Goal: Transaction & Acquisition: Purchase product/service

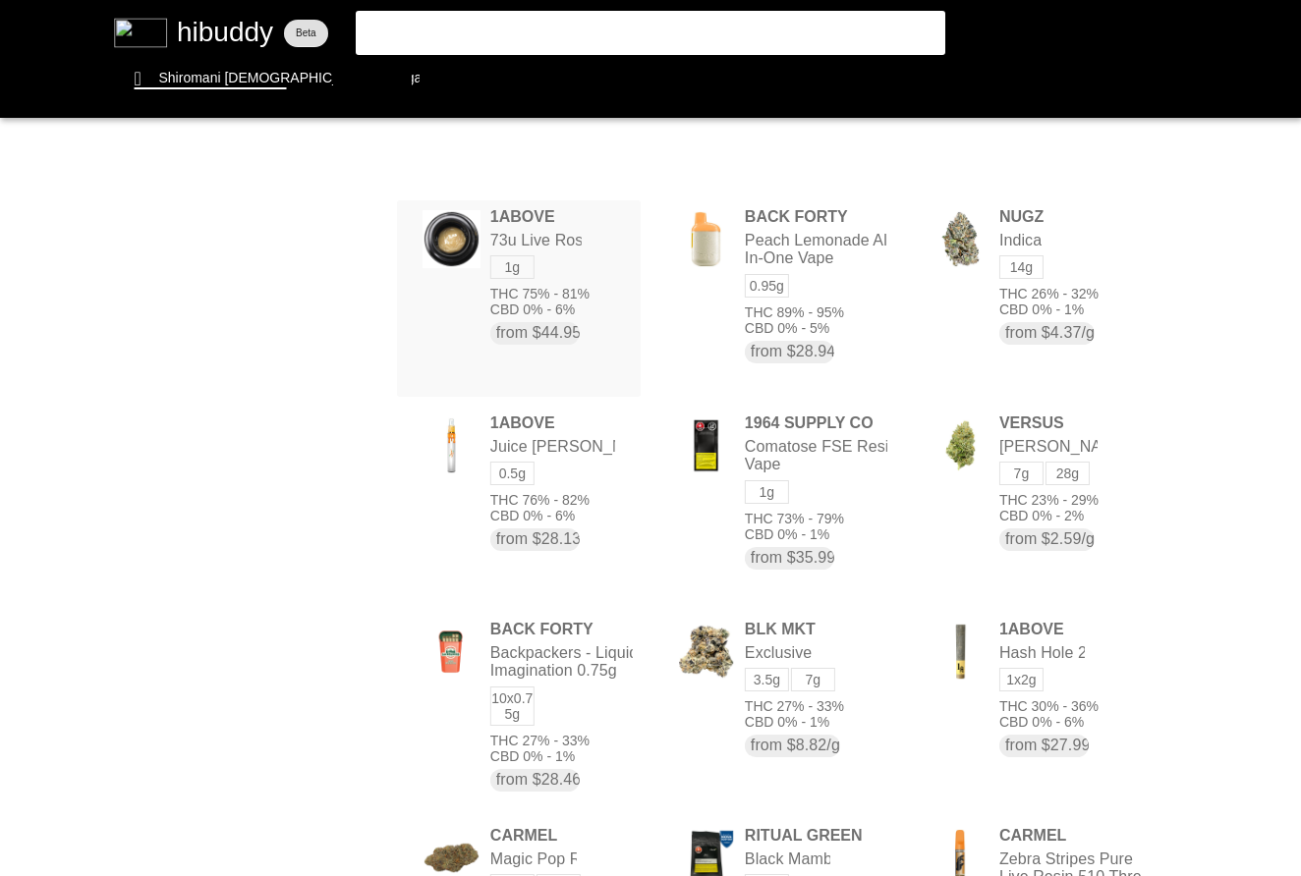
click at [579, 262] on flt-glass-pane at bounding box center [650, 438] width 1301 height 876
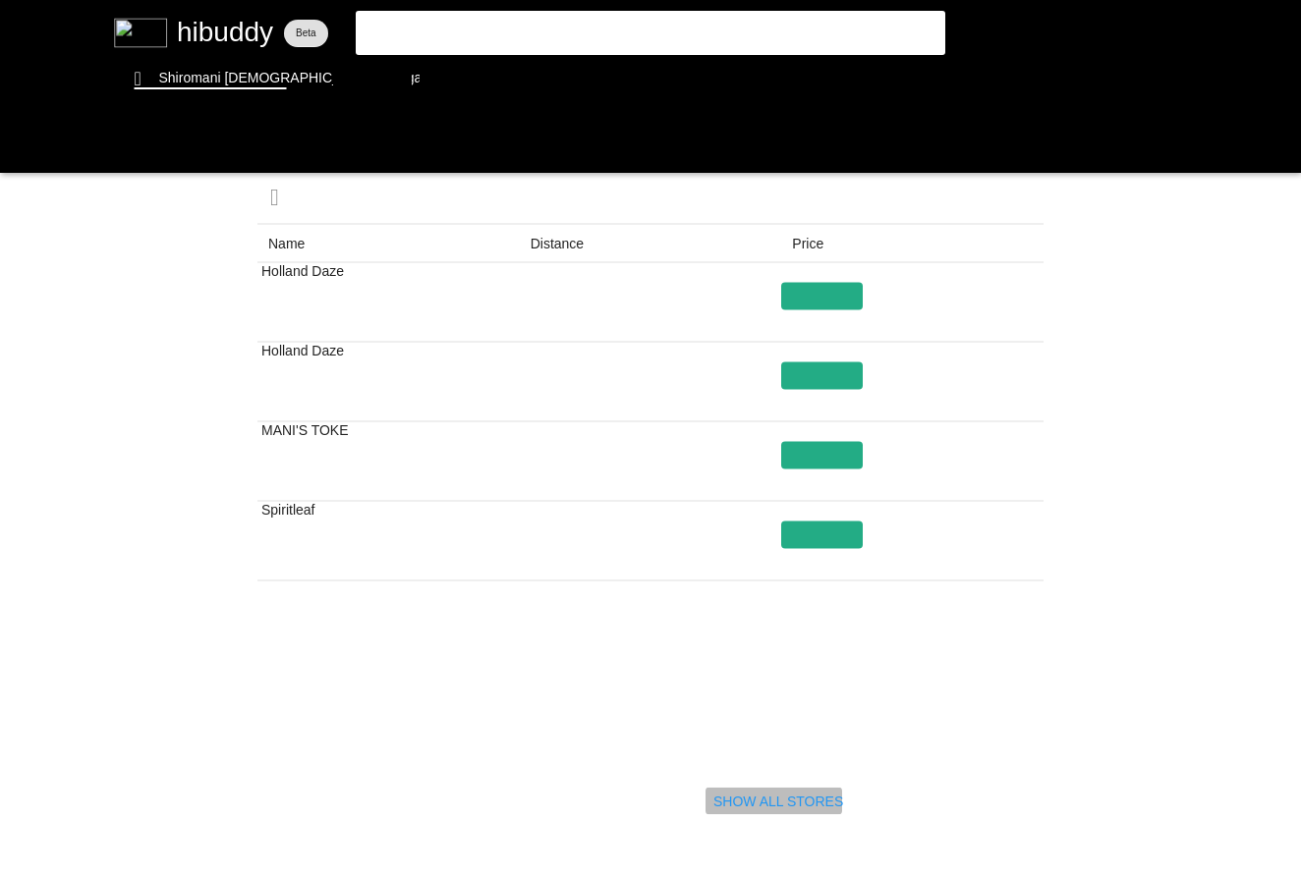
click at [757, 806] on flt-glass-pane at bounding box center [650, 438] width 1301 height 876
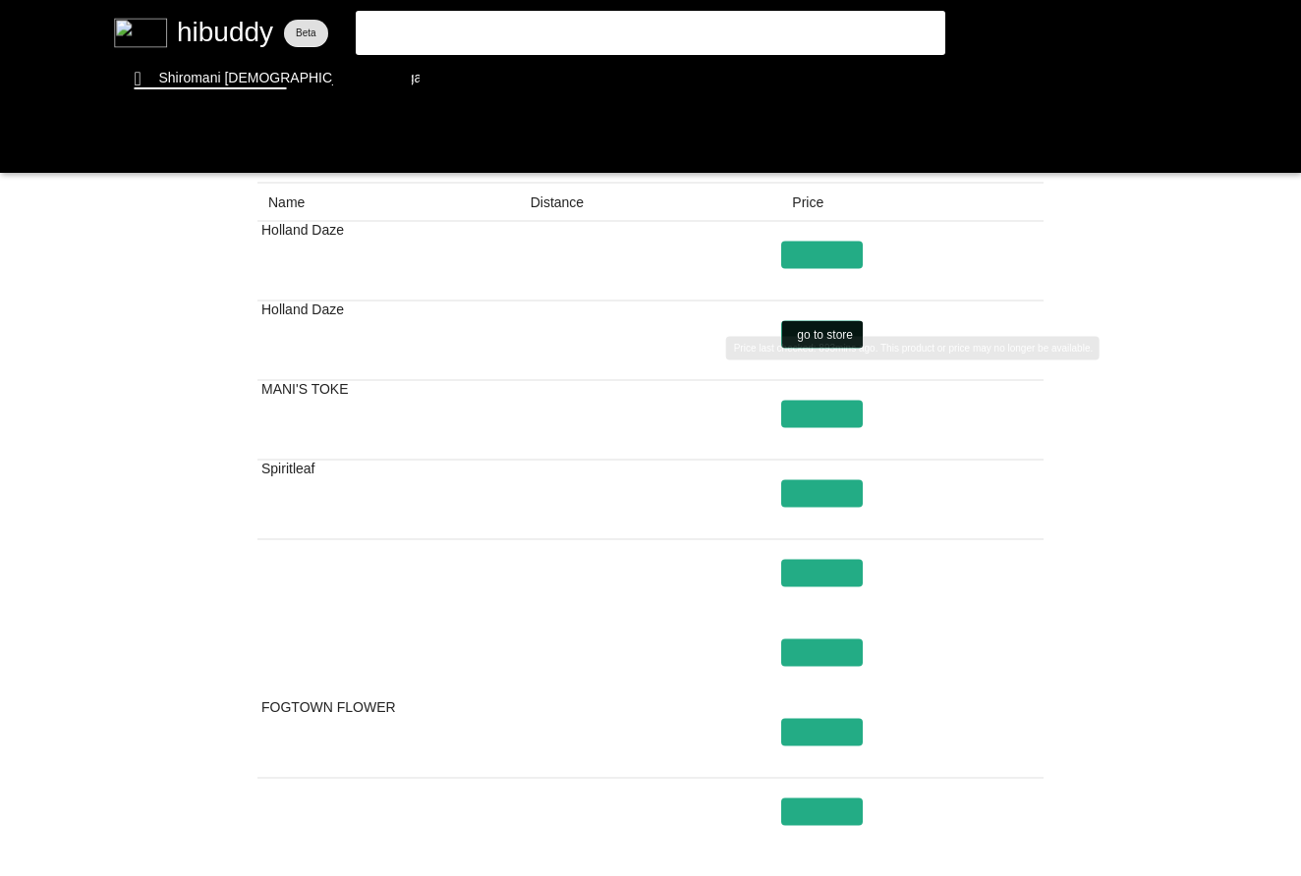
click at [820, 332] on flt-glass-pane at bounding box center [650, 438] width 1301 height 876
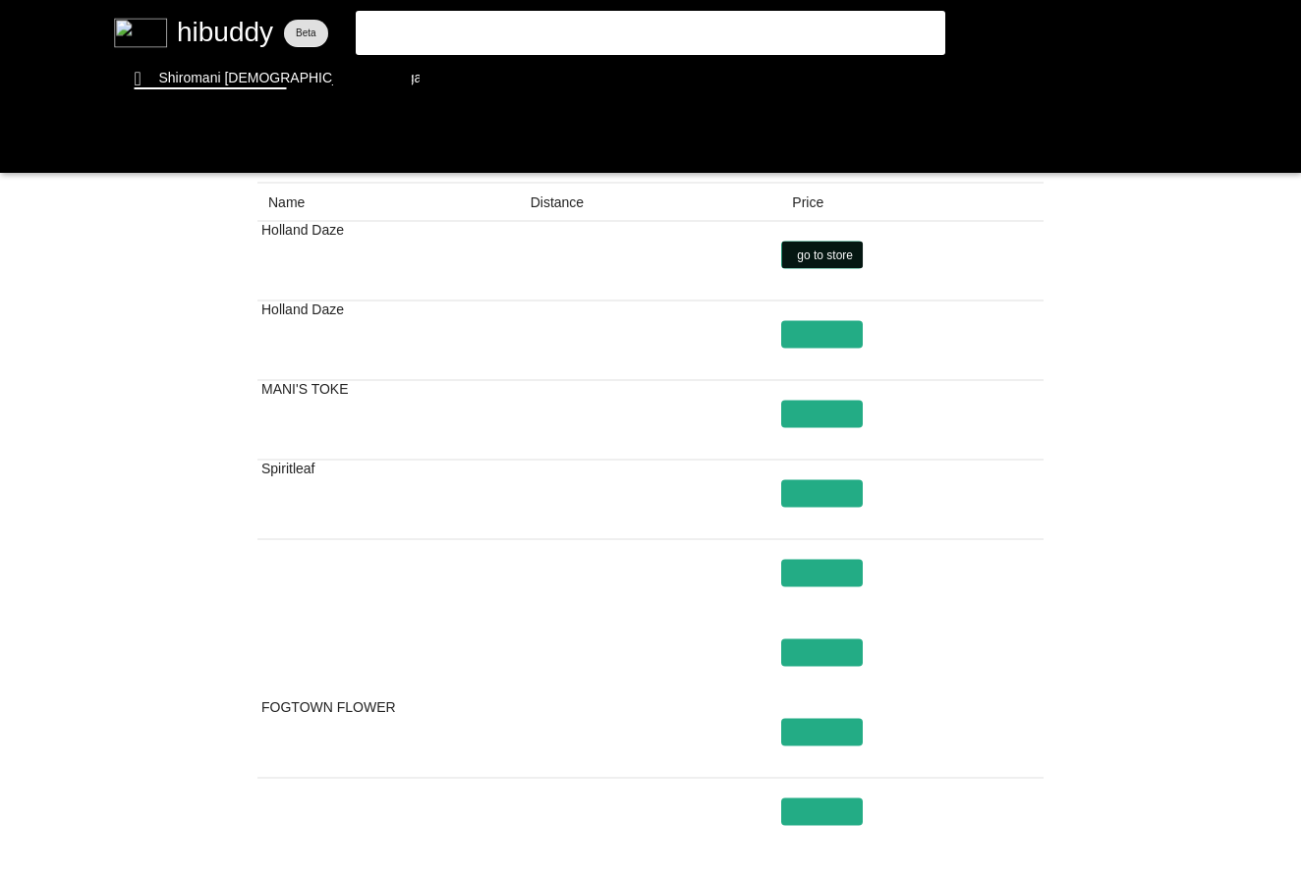
click at [857, 241] on flt-glass-pane at bounding box center [650, 438] width 1301 height 876
click at [848, 246] on flt-glass-pane at bounding box center [650, 438] width 1301 height 876
click at [1058, 428] on flt-glass-pane at bounding box center [650, 438] width 1301 height 876
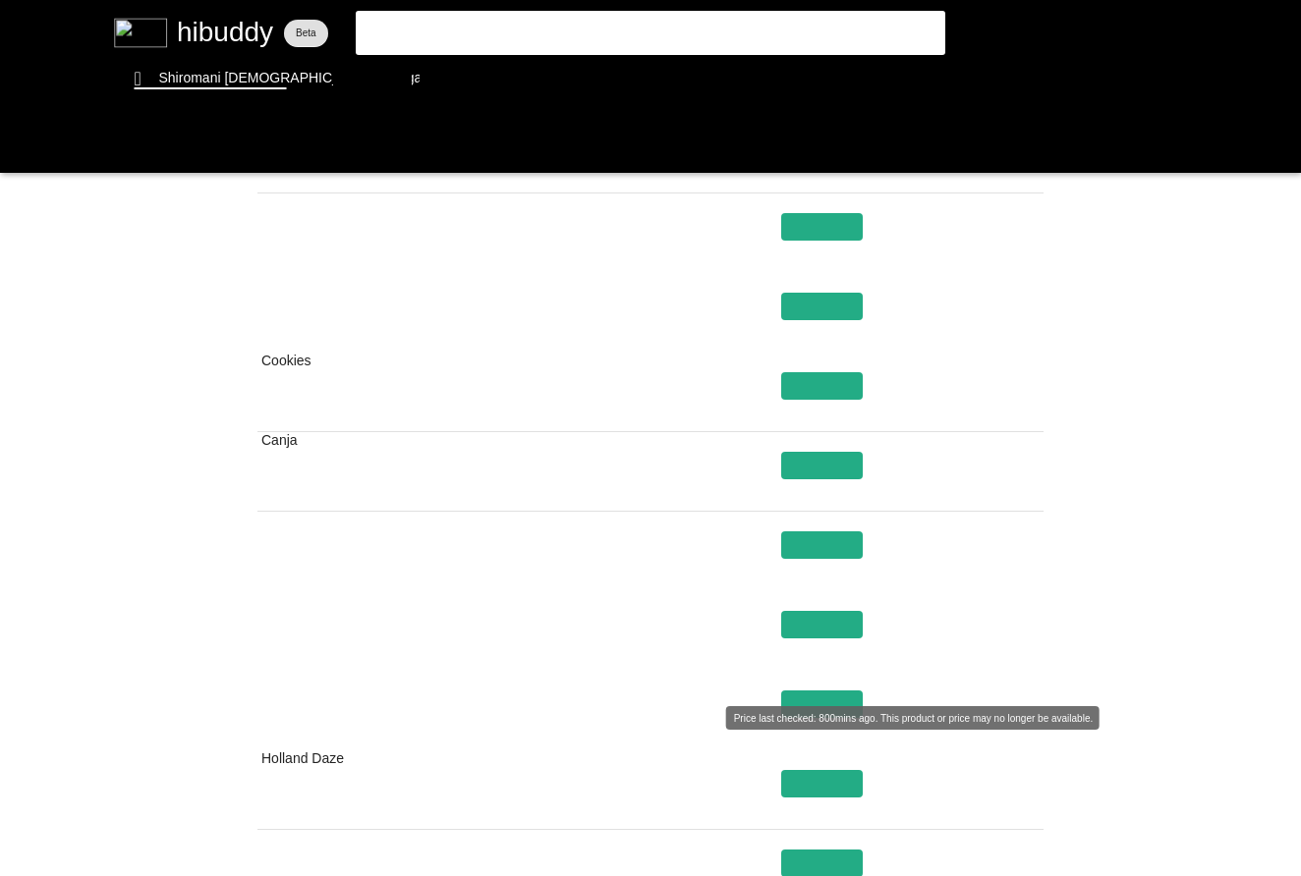
click at [823, 707] on flt-glass-pane at bounding box center [650, 438] width 1301 height 876
click at [819, 706] on flt-glass-pane at bounding box center [650, 438] width 1301 height 876
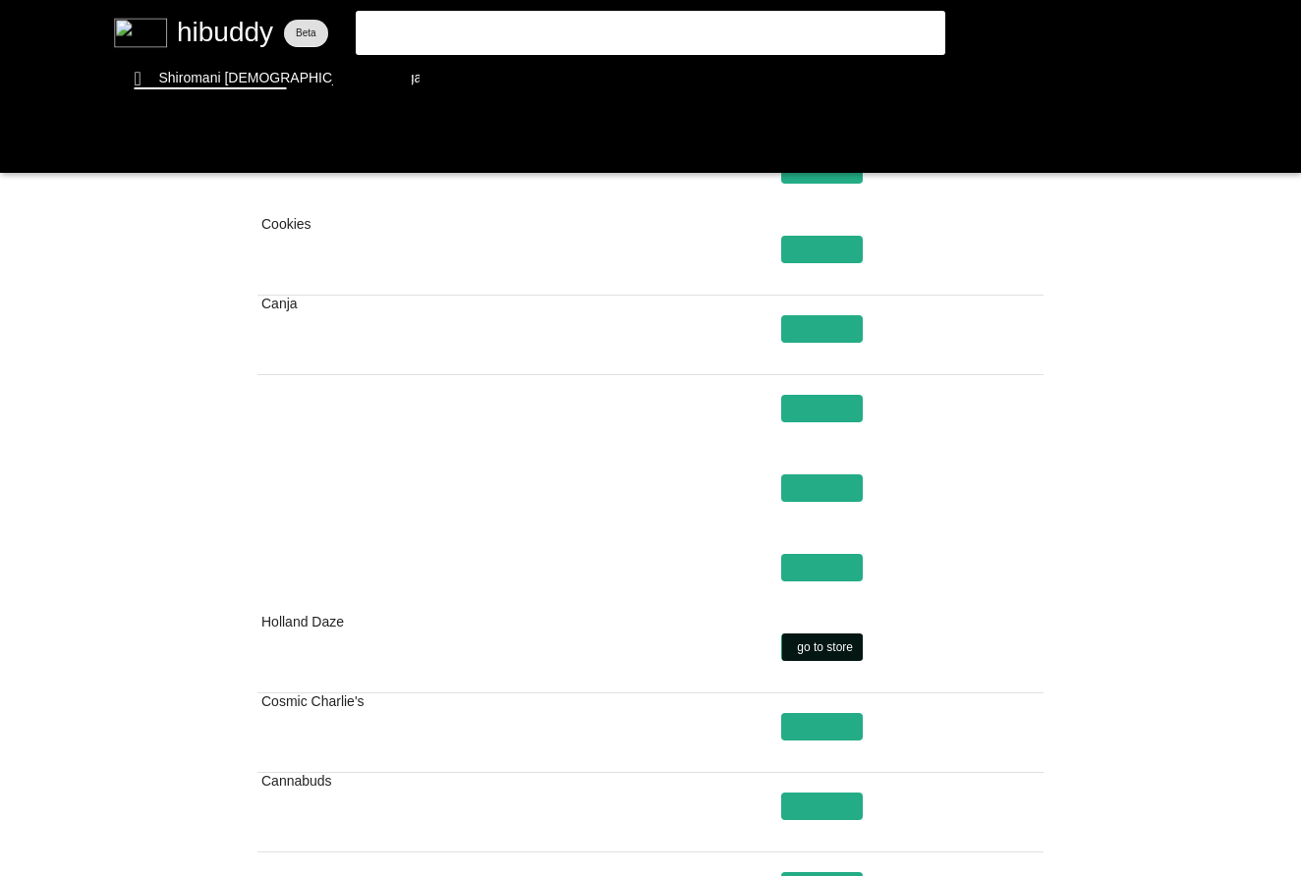
click at [850, 645] on flt-glass-pane at bounding box center [650, 438] width 1301 height 876
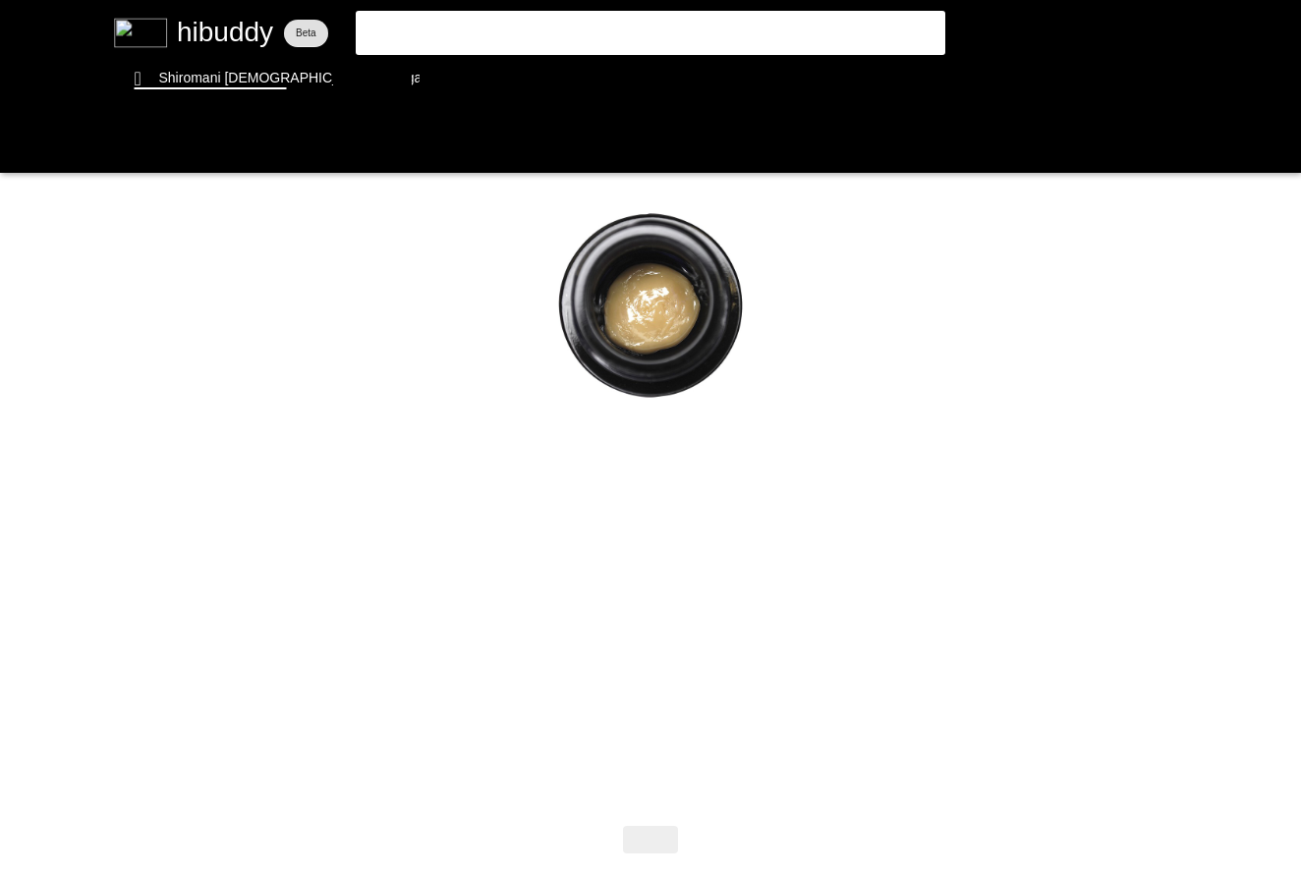
click at [503, 44] on flt-glass-pane at bounding box center [650, 438] width 1301 height 876
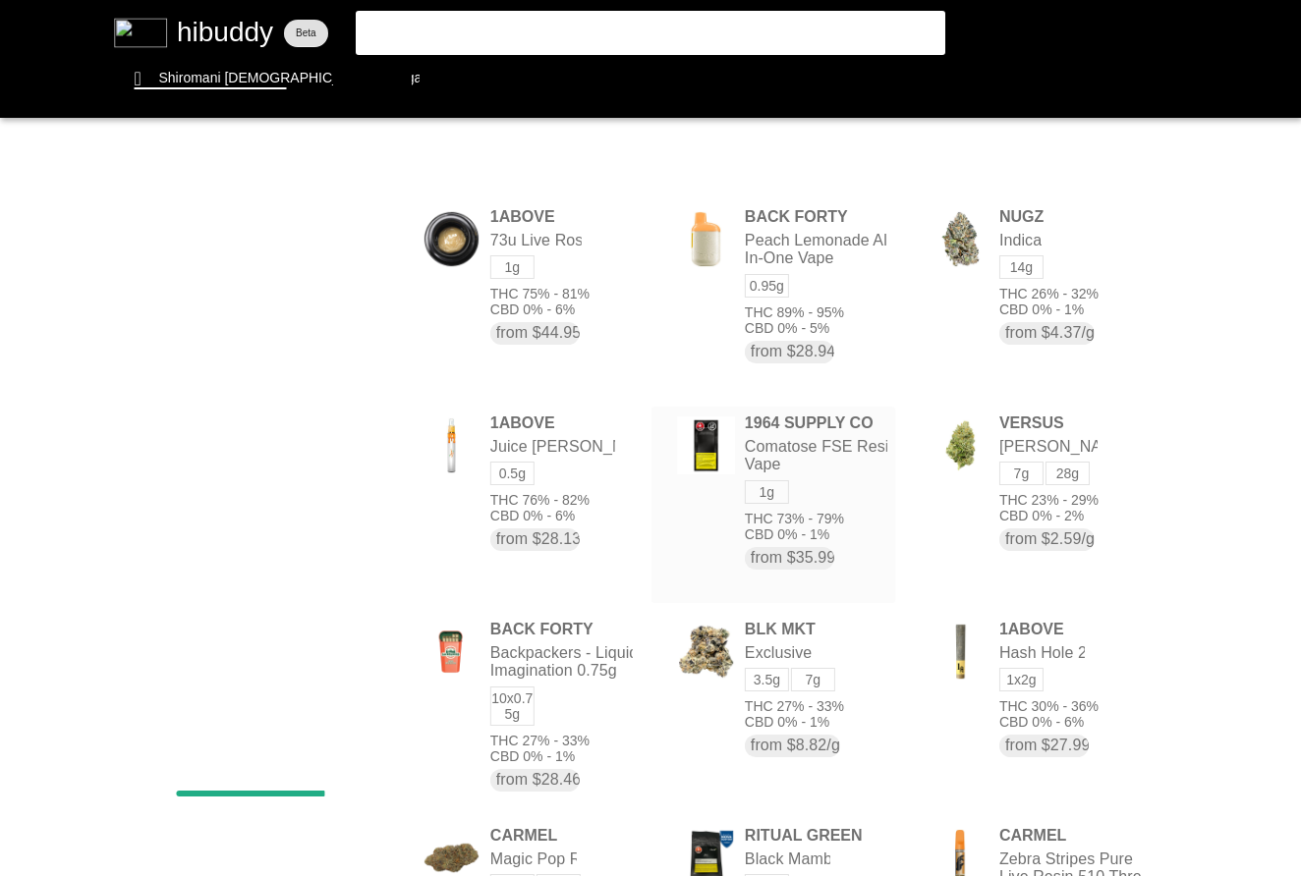
click at [525, 529] on flt-glass-pane at bounding box center [650, 438] width 1301 height 876
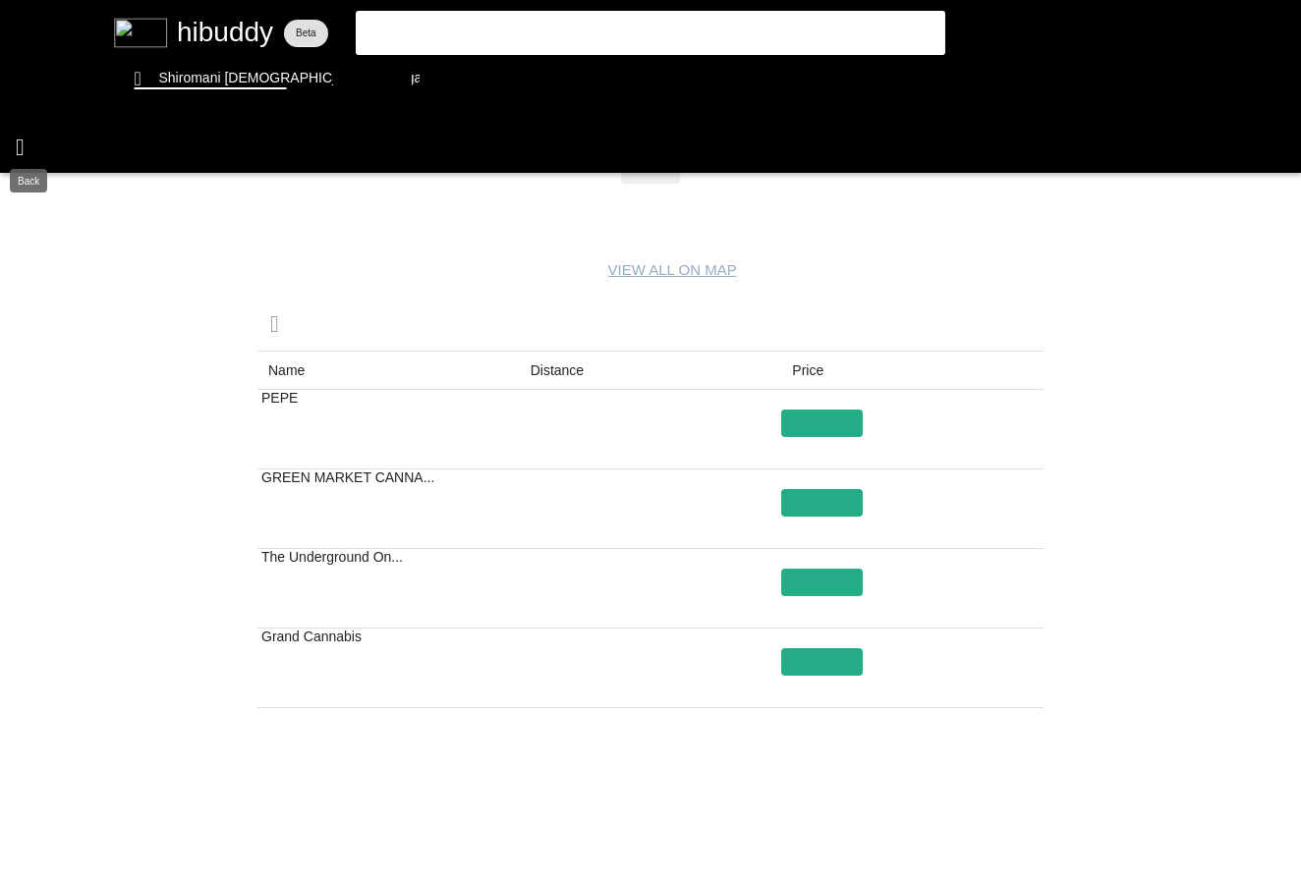
click at [38, 156] on flt-glass-pane at bounding box center [650, 438] width 1301 height 876
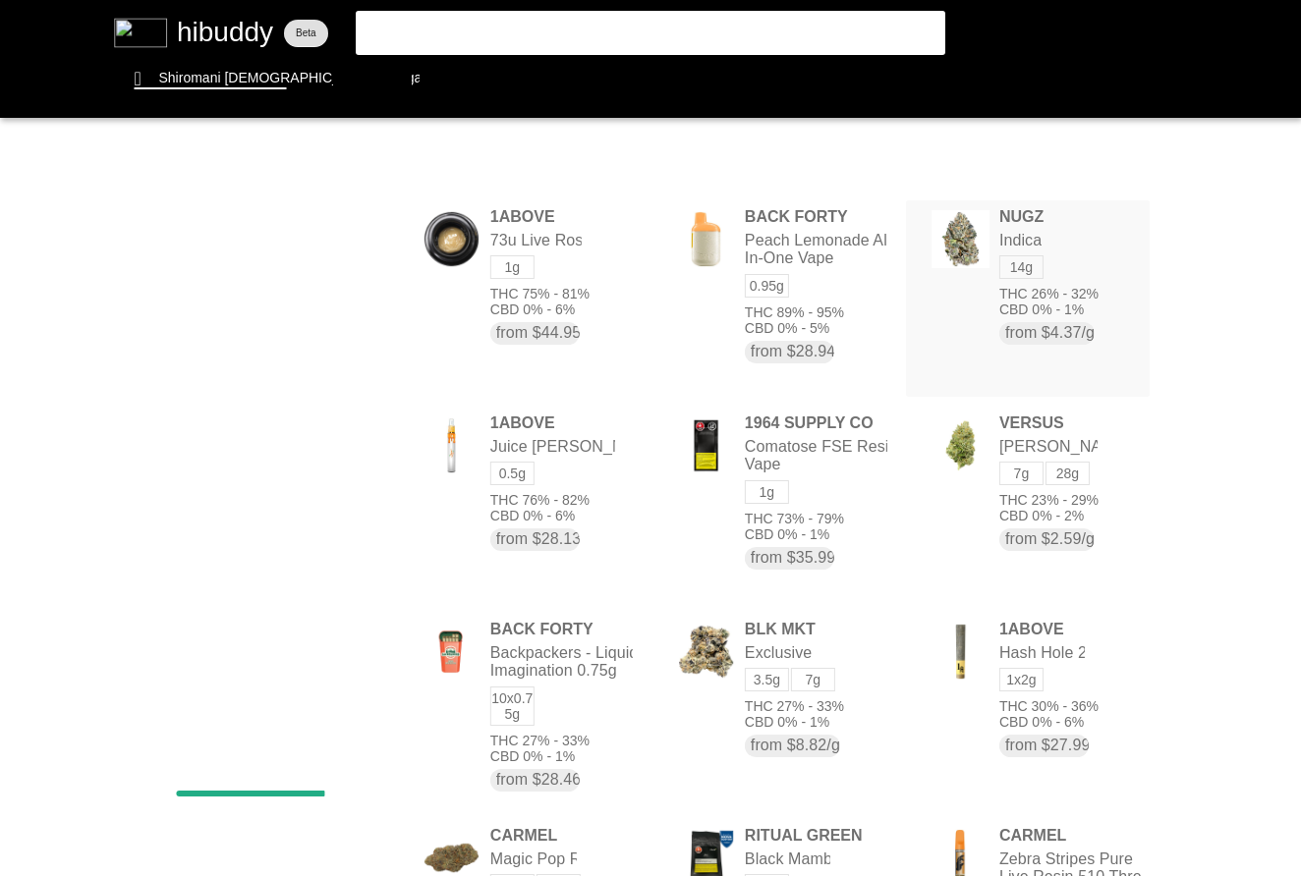
click at [1070, 300] on flt-glass-pane at bounding box center [650, 438] width 1301 height 876
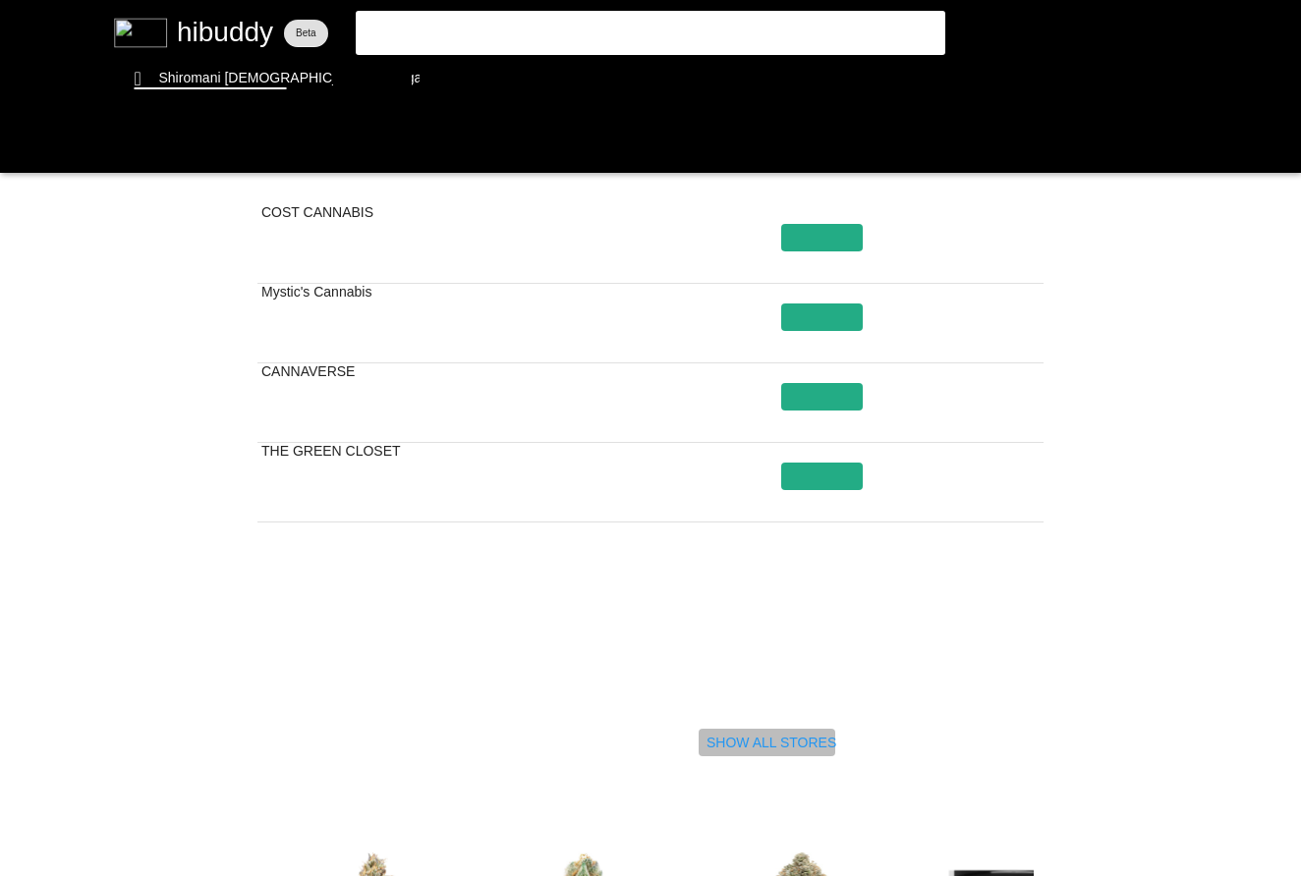
click at [772, 748] on flt-glass-pane at bounding box center [650, 438] width 1301 height 876
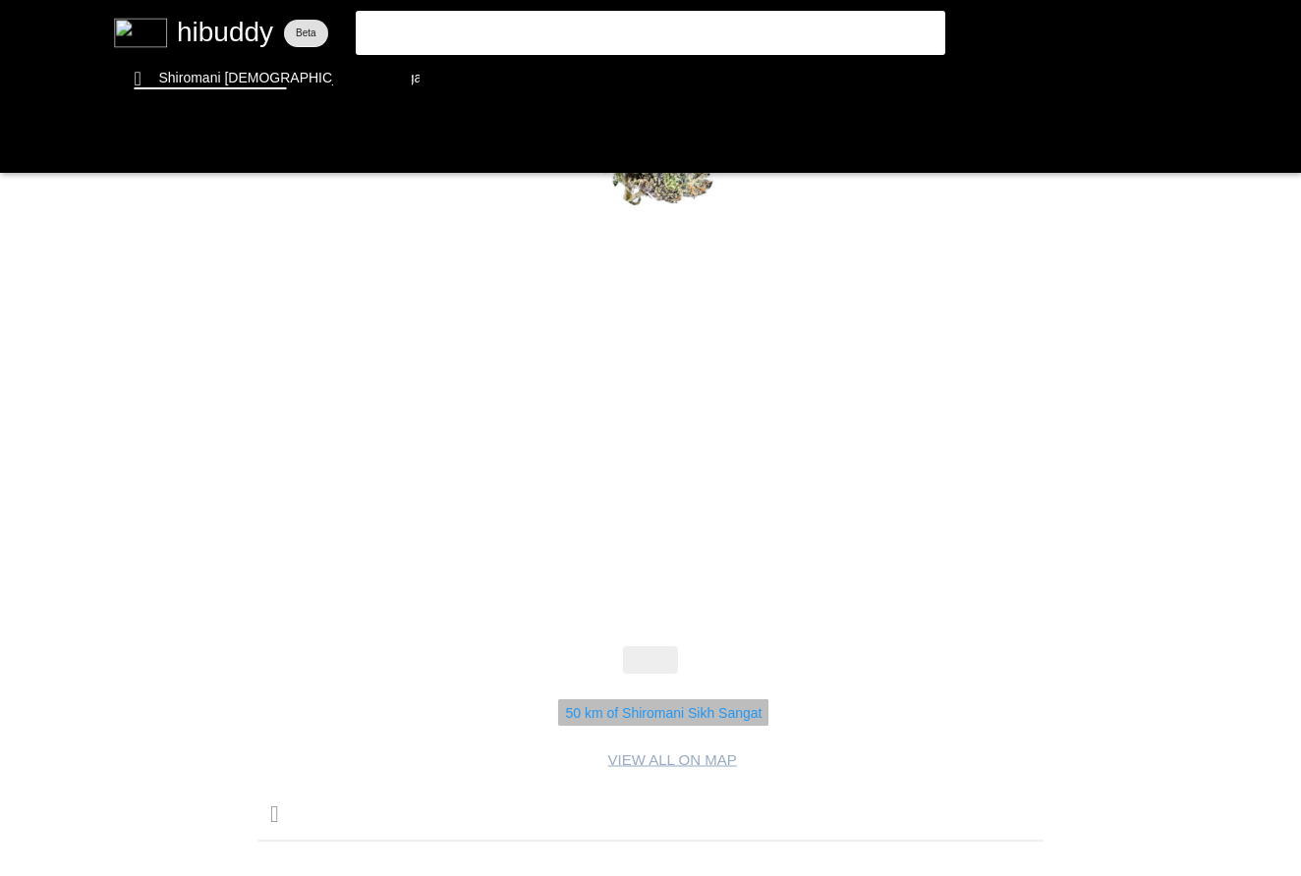
click at [638, 710] on flt-glass-pane at bounding box center [650, 438] width 1301 height 876
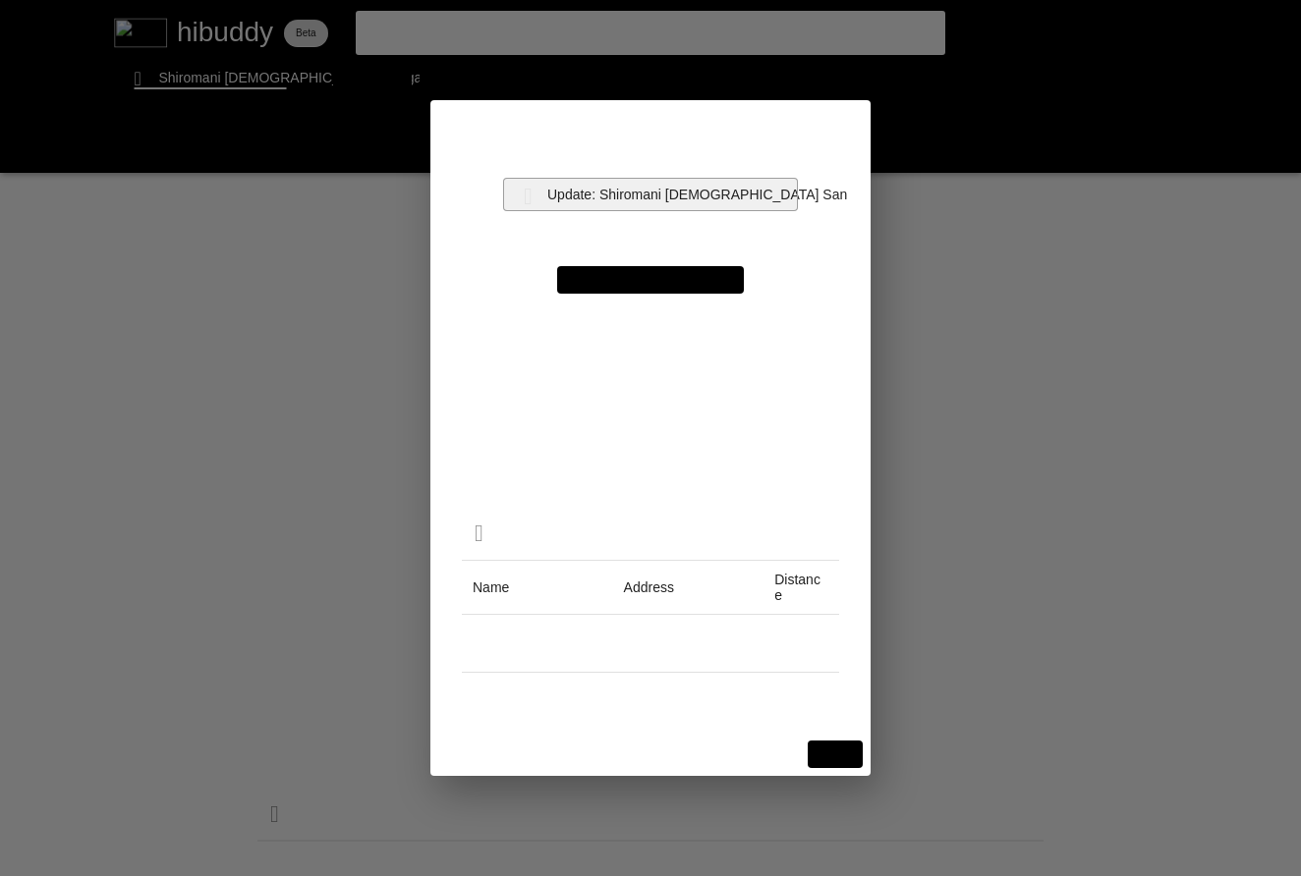
click at [622, 205] on flt-glass-pane at bounding box center [650, 438] width 1301 height 876
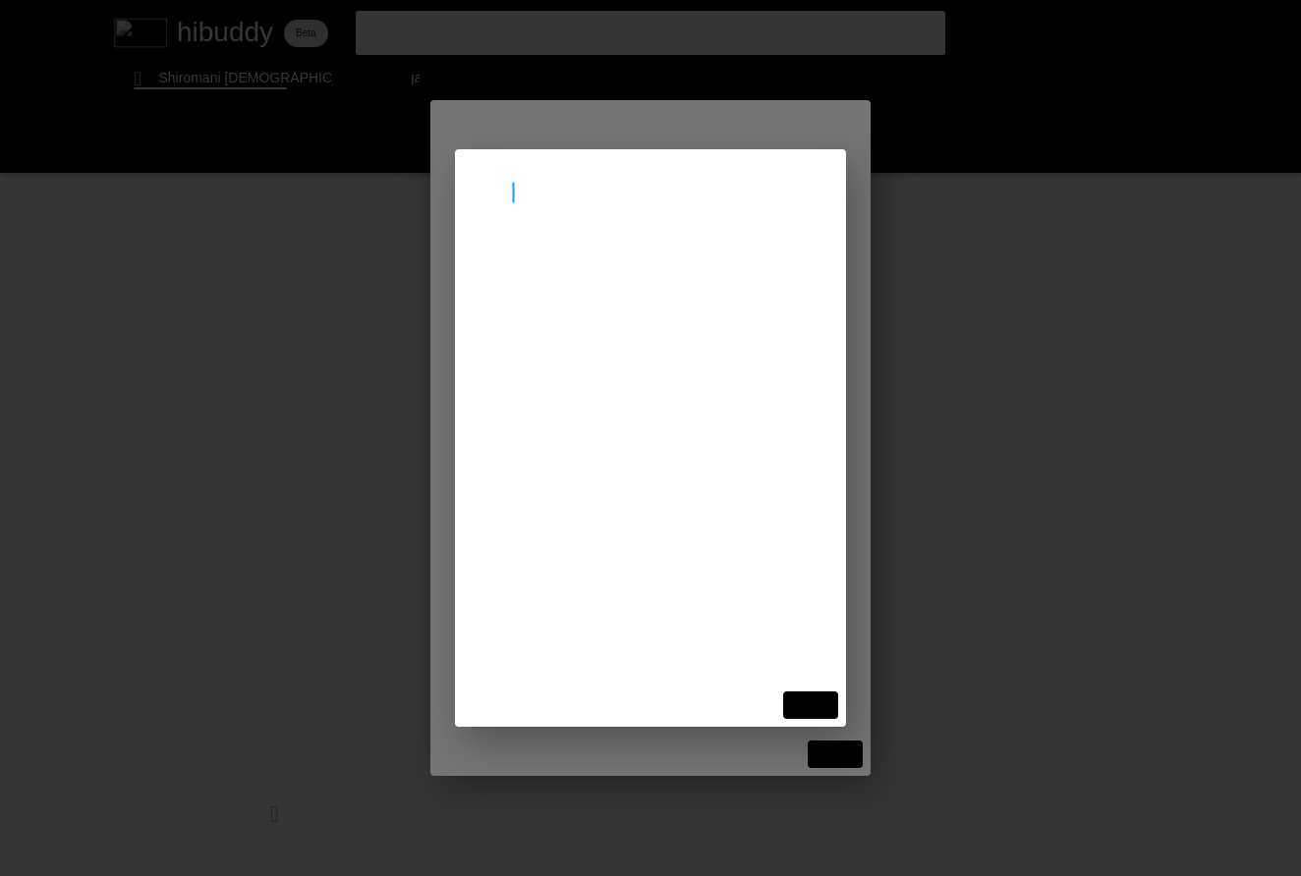
type input "l4t3s5"
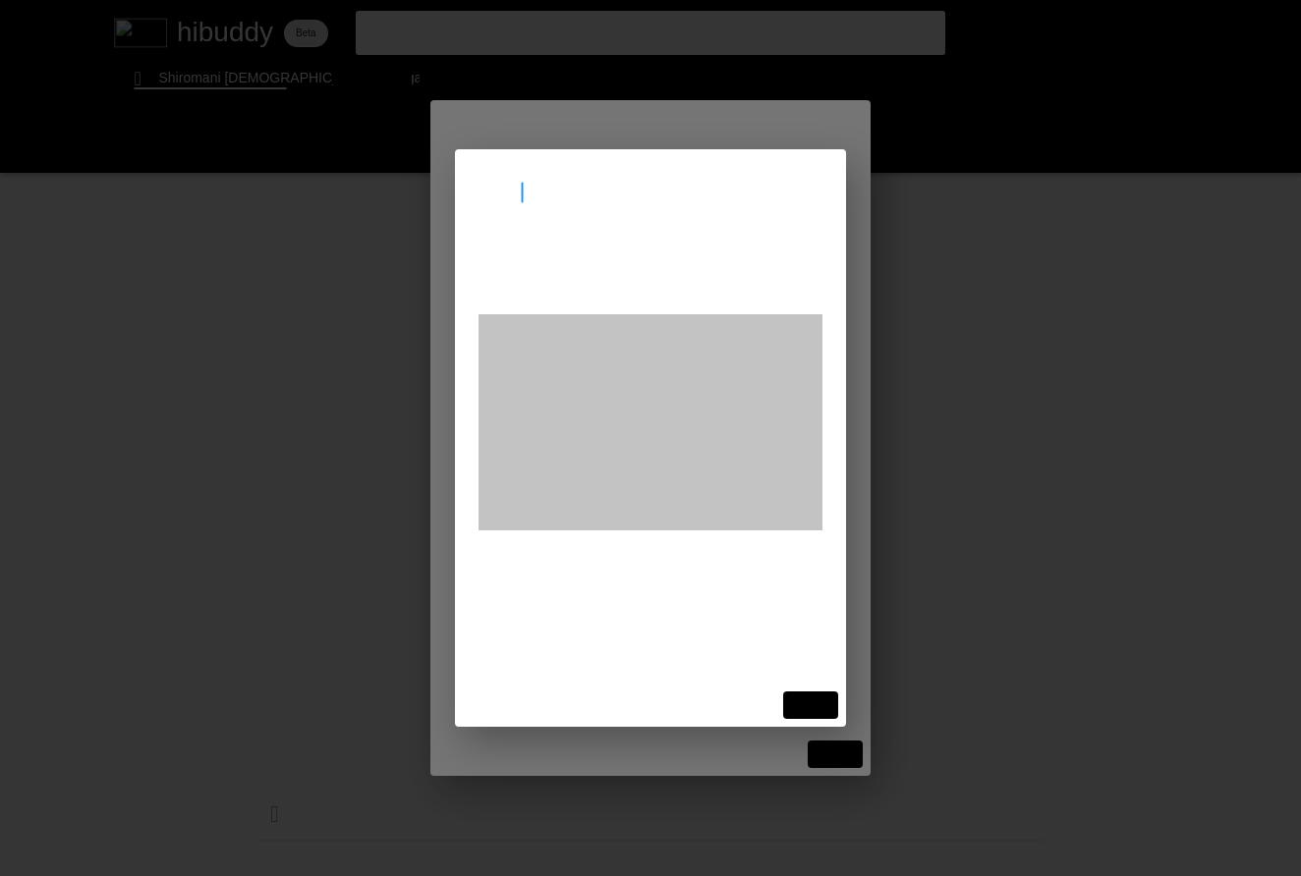
click at [610, 280] on flt-glass-pane at bounding box center [650, 438] width 1301 height 876
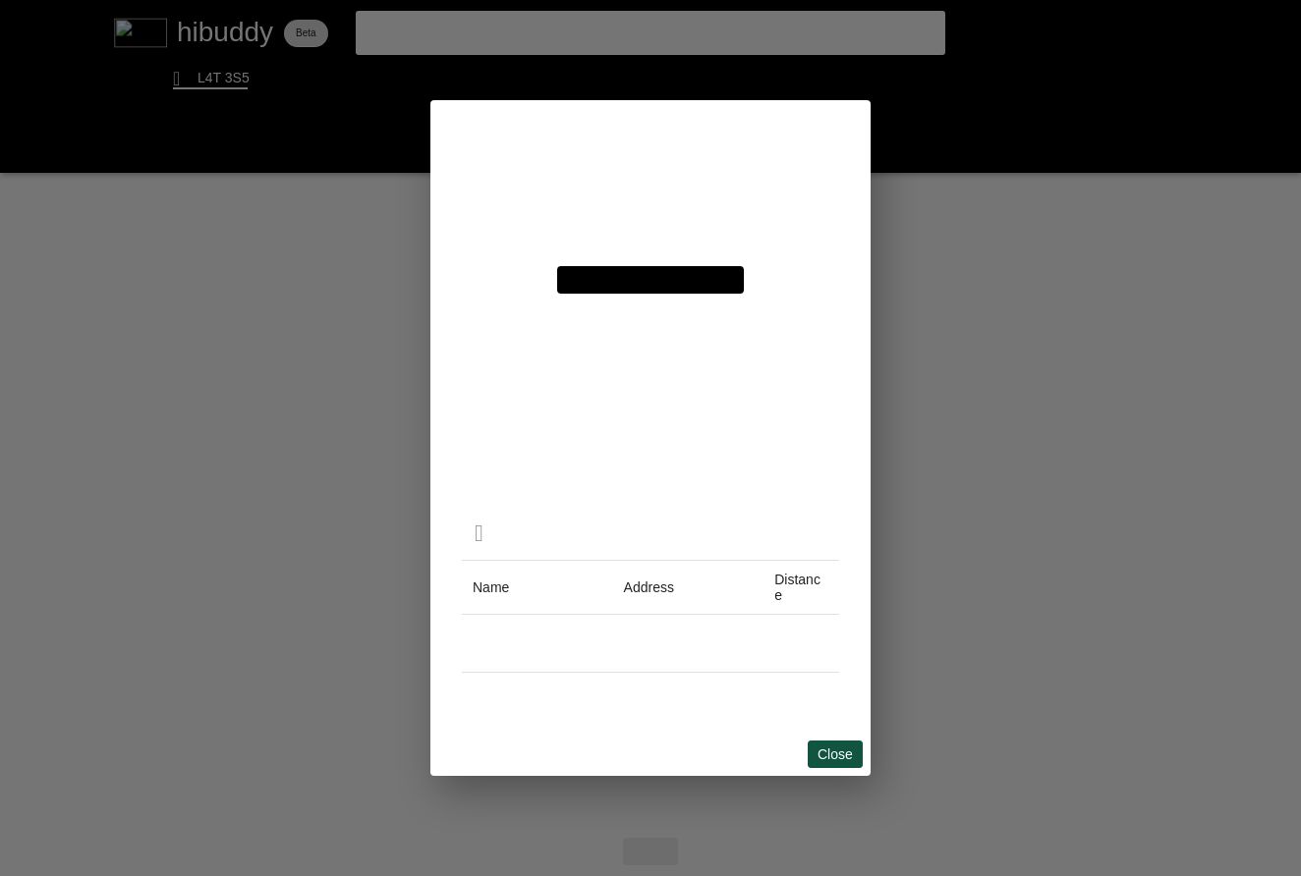
click at [824, 750] on flt-glass-pane at bounding box center [650, 438] width 1301 height 876
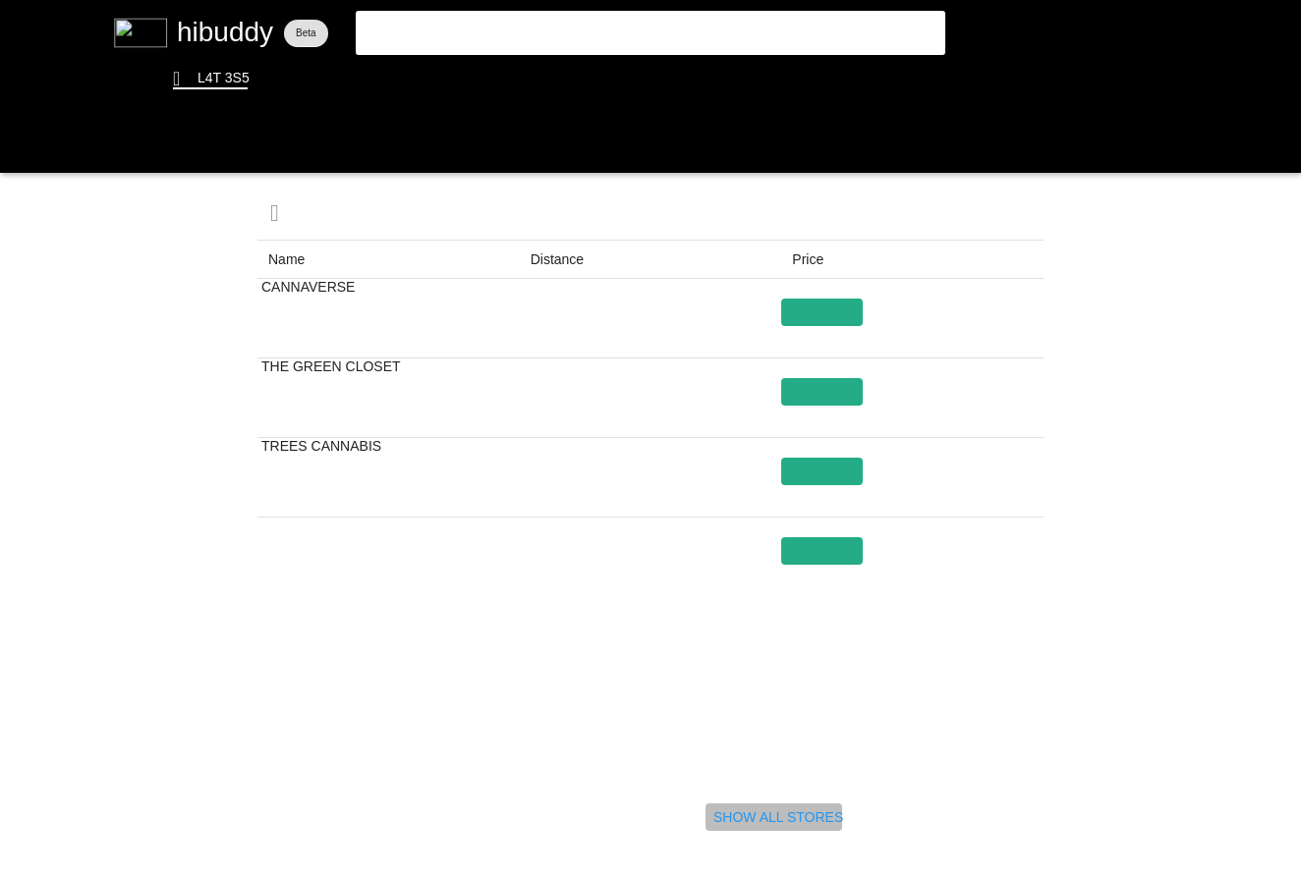
click at [749, 818] on flt-glass-pane at bounding box center [650, 438] width 1301 height 876
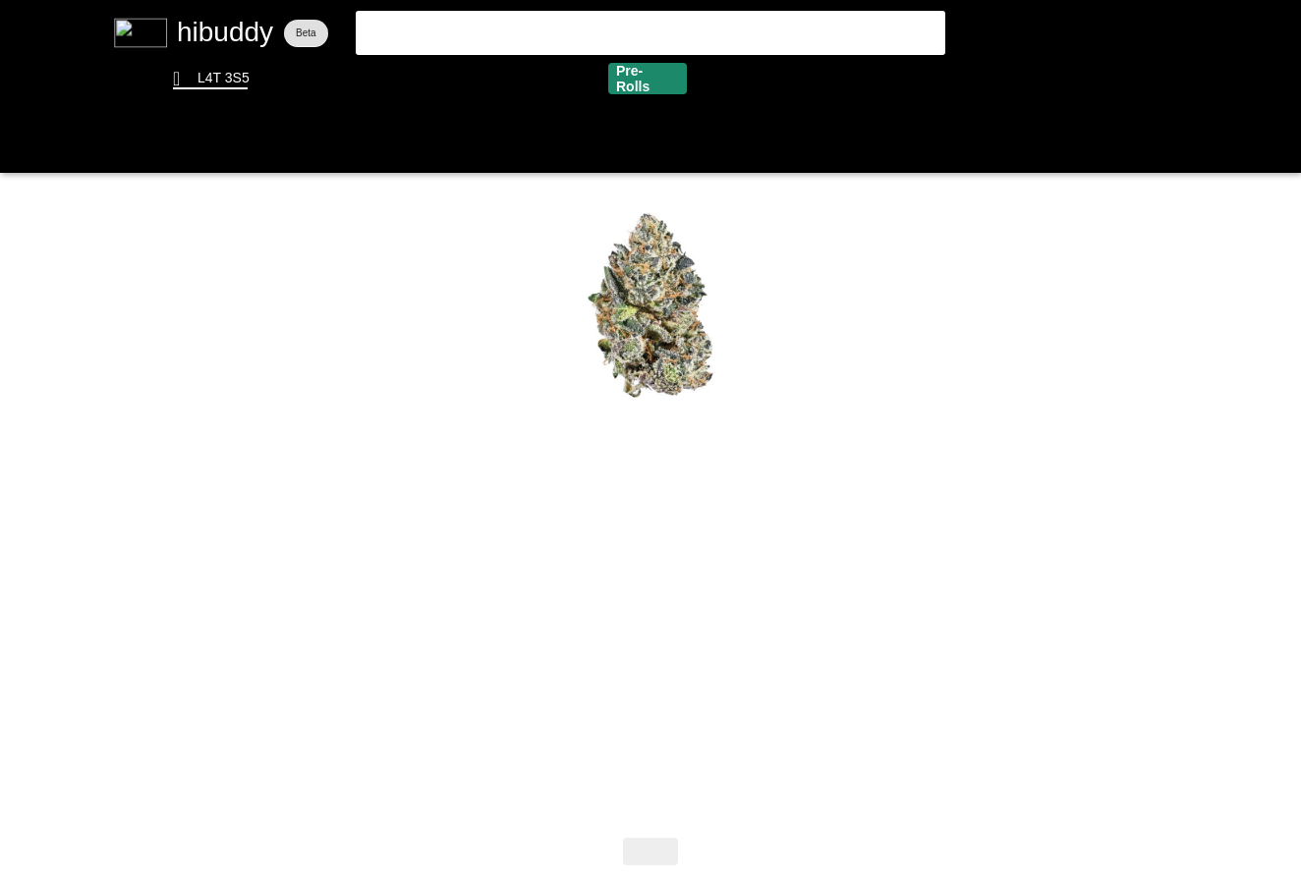
click at [584, 29] on flt-glass-pane at bounding box center [650, 438] width 1301 height 876
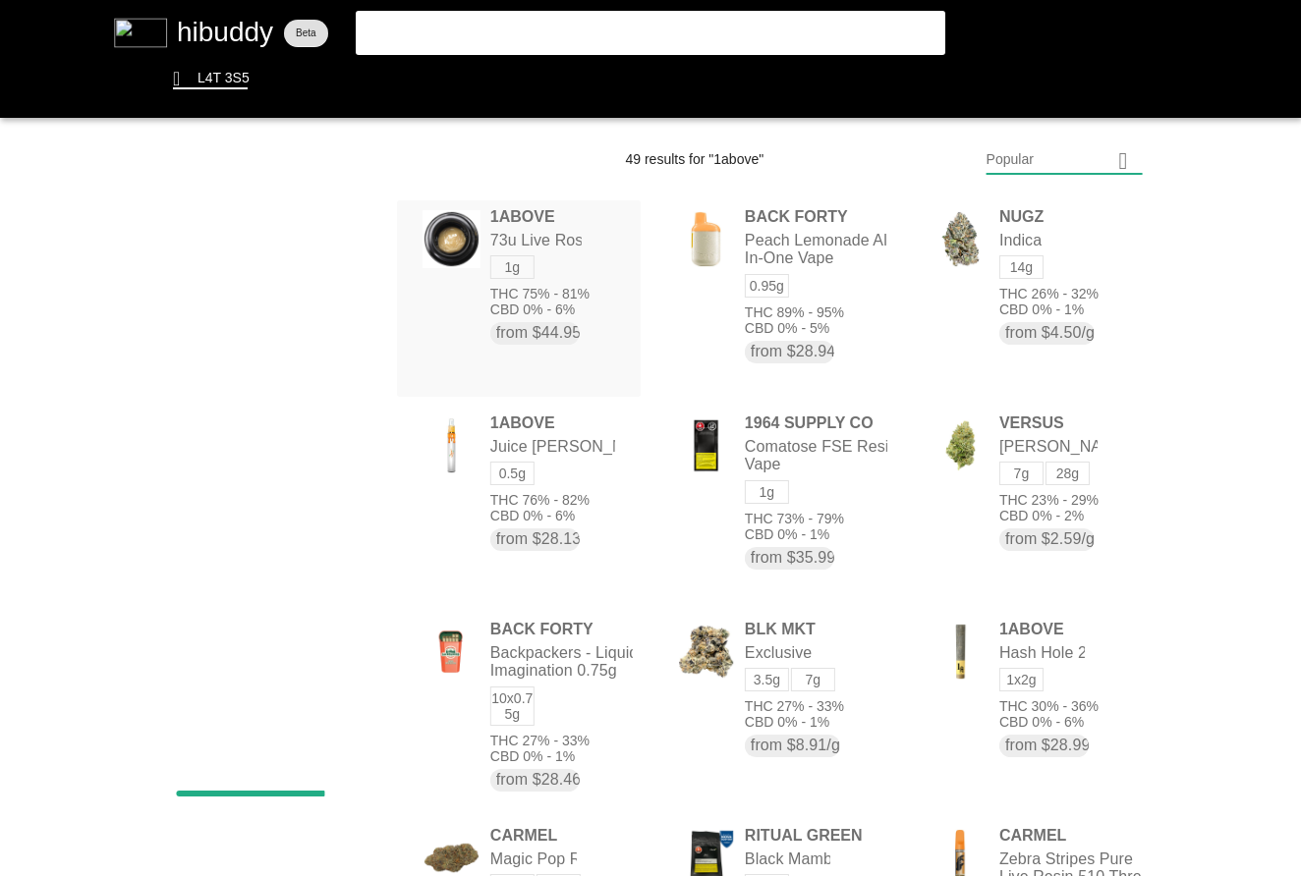
click at [577, 283] on flt-glass-pane at bounding box center [650, 438] width 1301 height 876
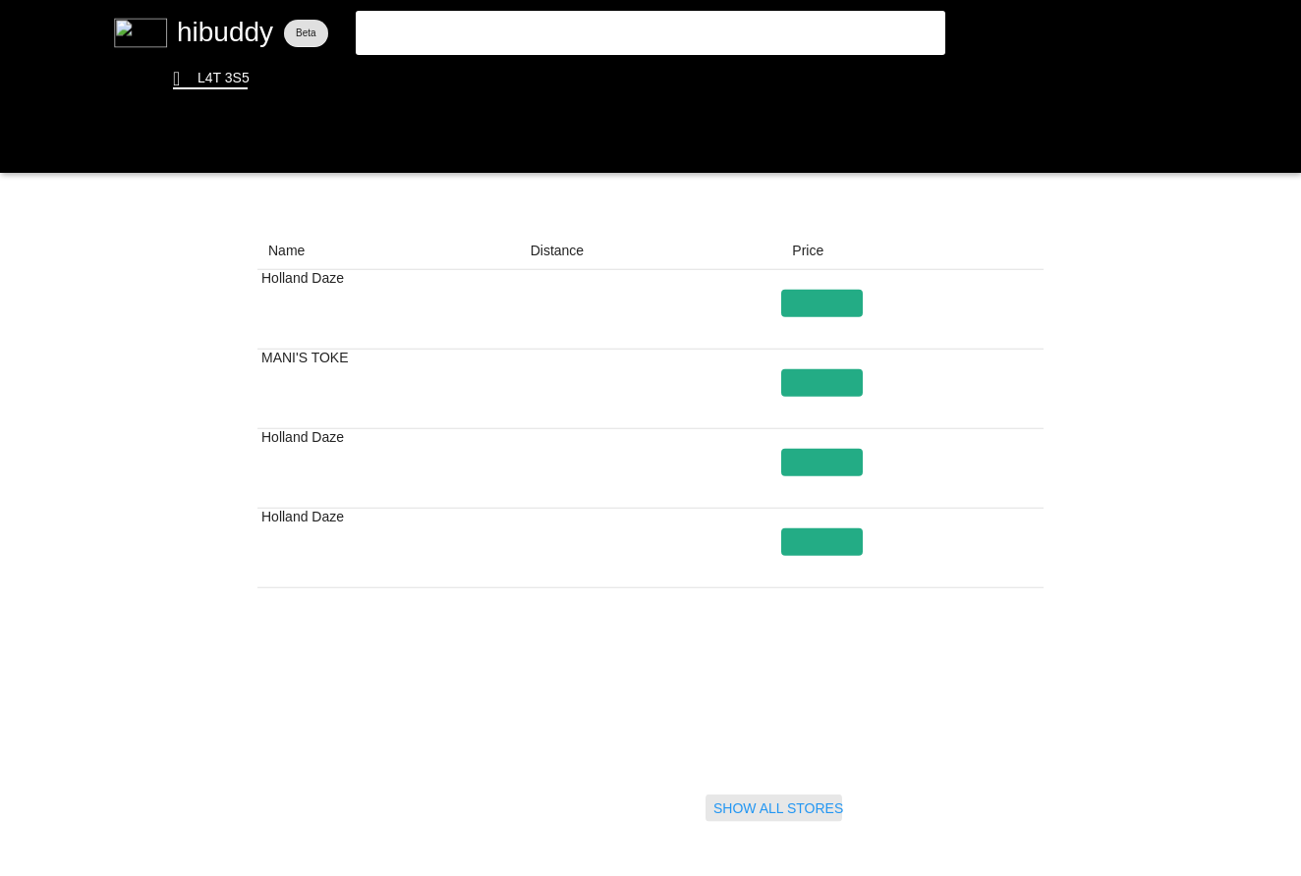
click at [761, 826] on flt-glass-pane at bounding box center [650, 438] width 1301 height 876
click at [768, 805] on flt-glass-pane at bounding box center [650, 438] width 1301 height 876
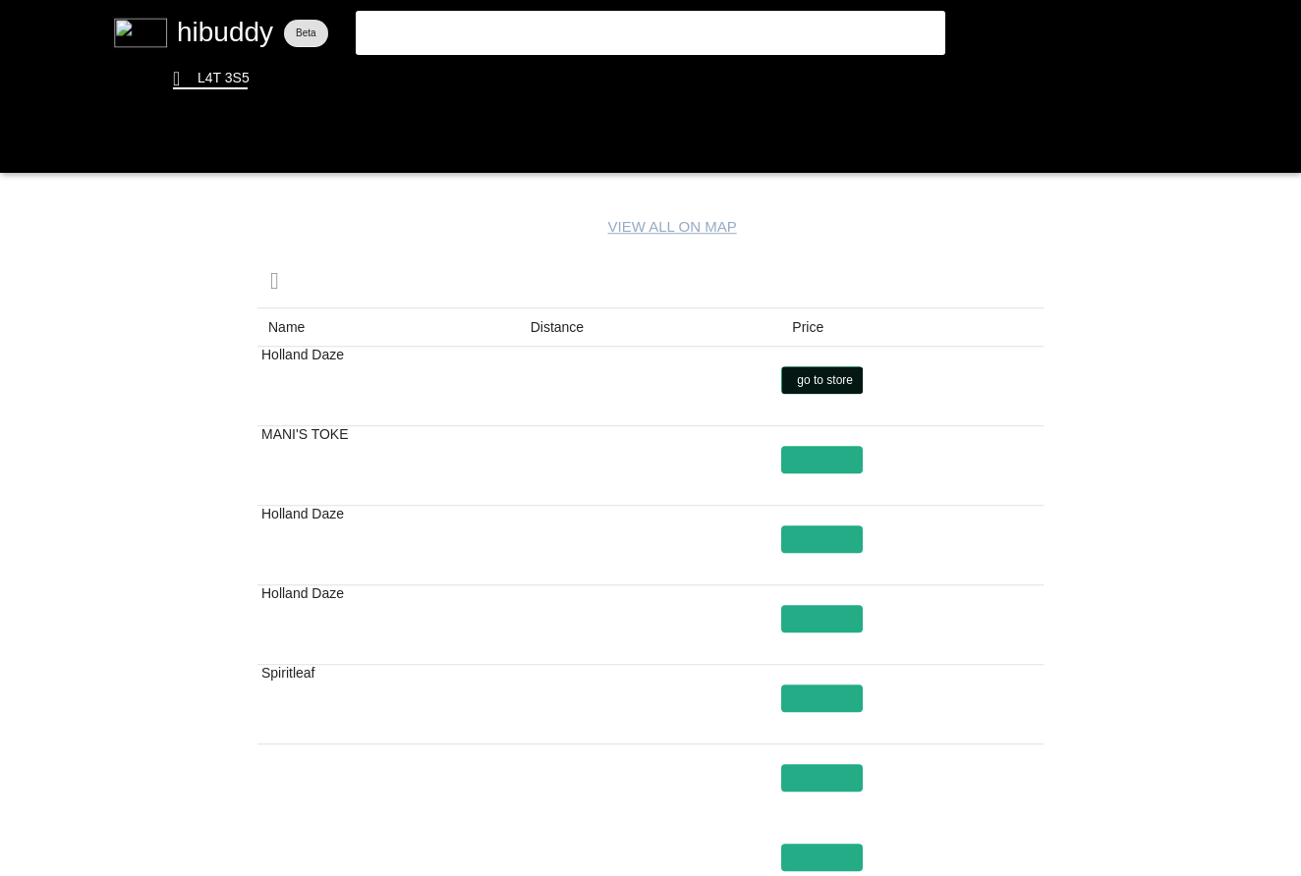
click at [824, 380] on flt-glass-pane at bounding box center [650, 438] width 1301 height 876
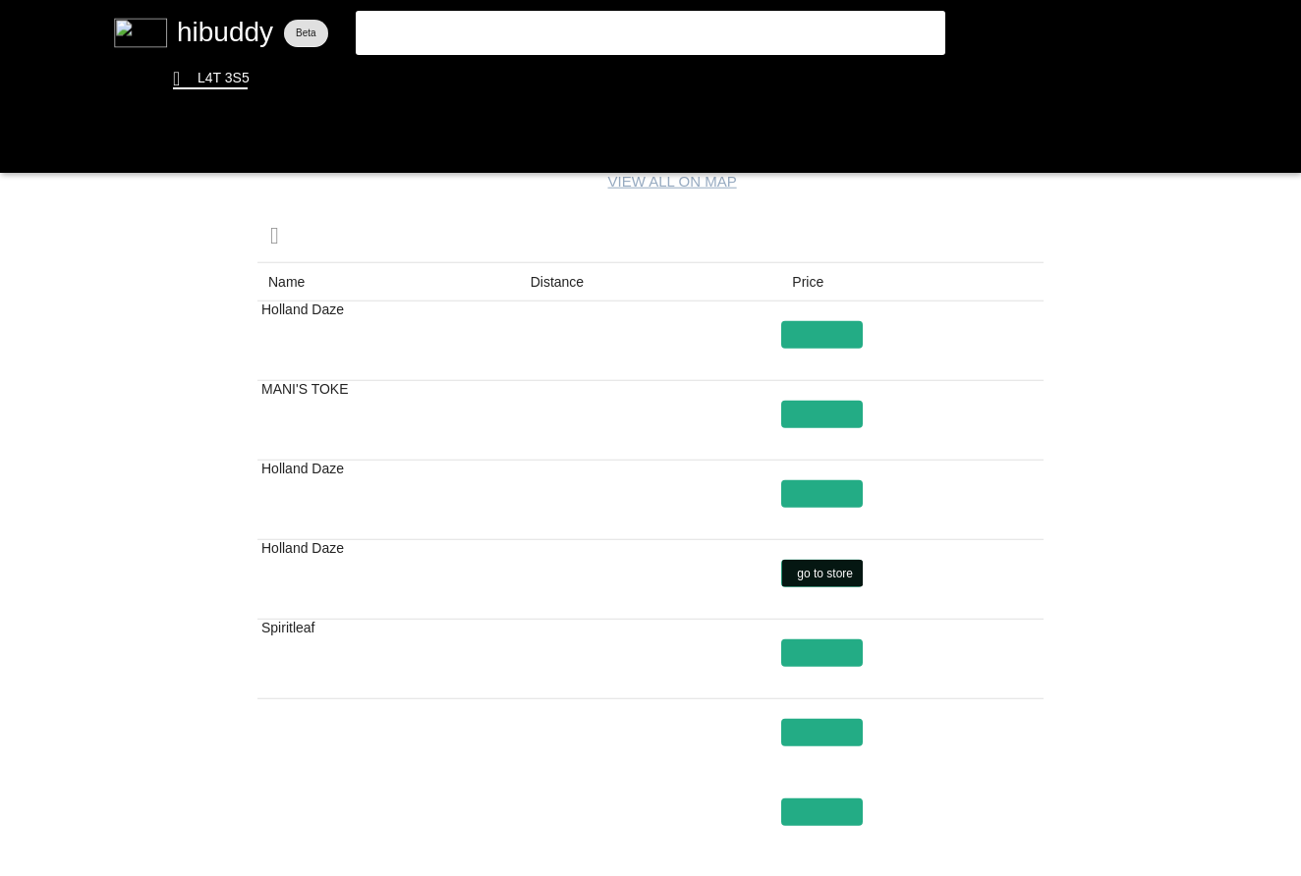
click at [843, 568] on flt-glass-pane at bounding box center [650, 438] width 1301 height 876
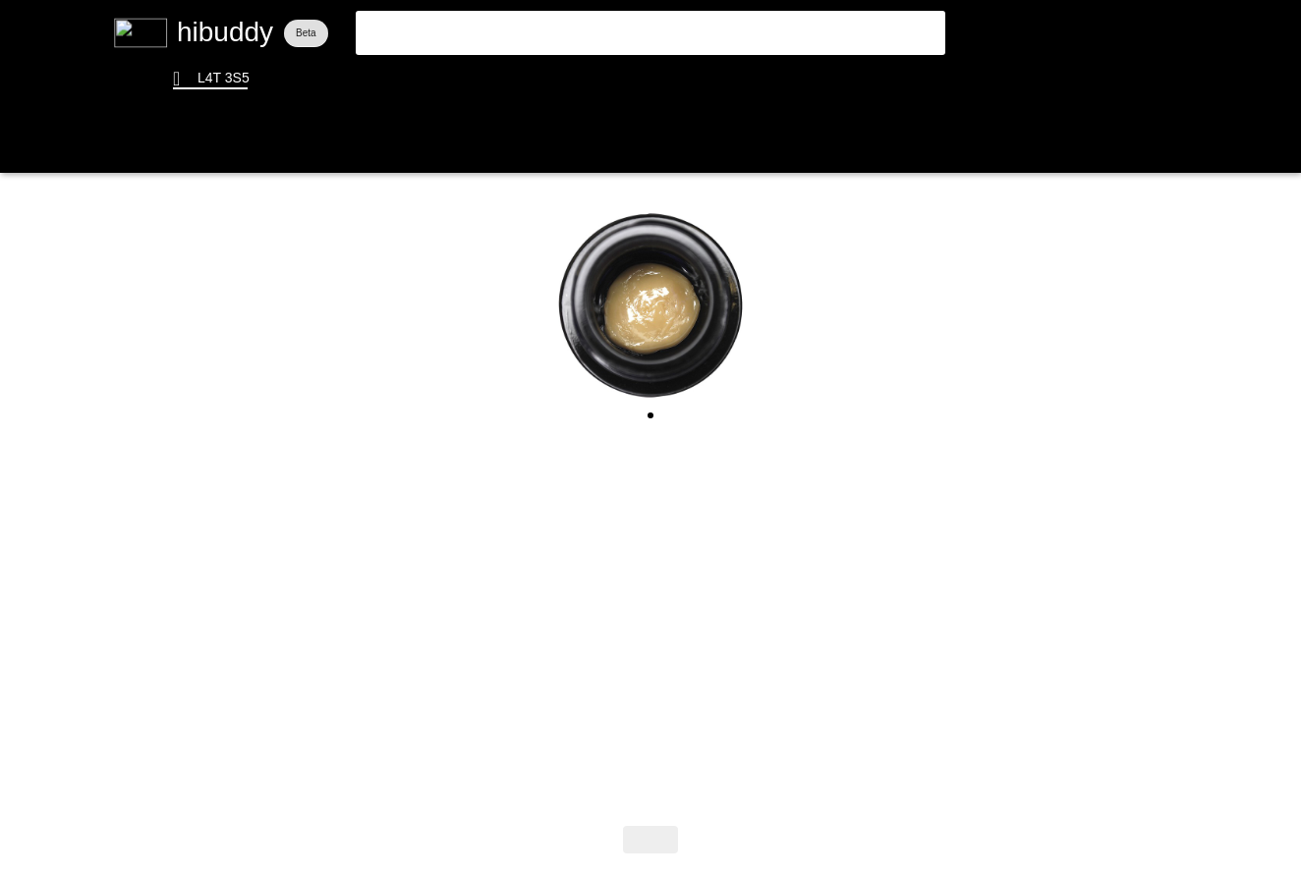
click at [1136, 537] on flt-glass-pane at bounding box center [650, 438] width 1301 height 876
click at [883, 343] on flt-glass-pane at bounding box center [650, 438] width 1301 height 876
click at [483, 40] on flt-glass-pane at bounding box center [650, 438] width 1301 height 876
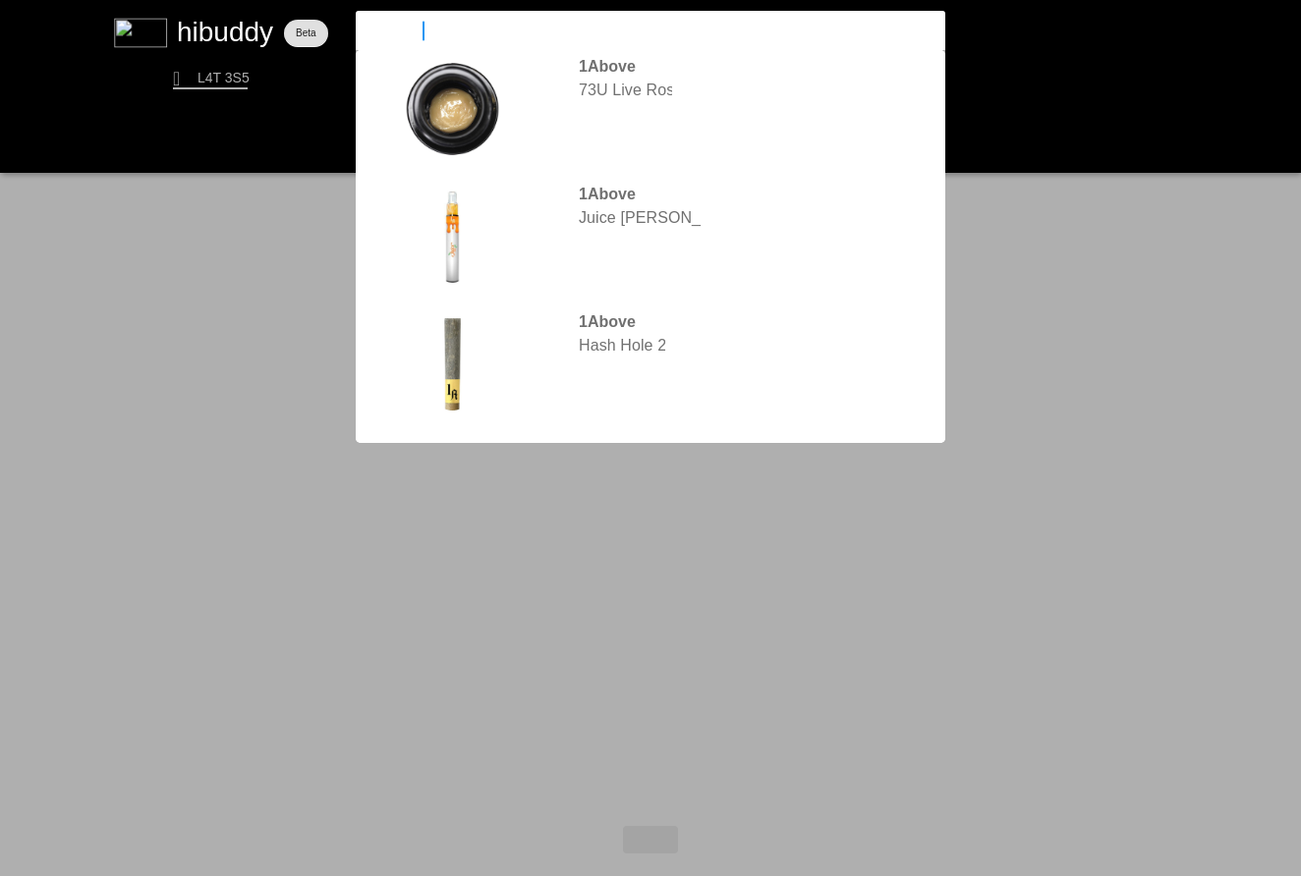
type input "sauce rosin"
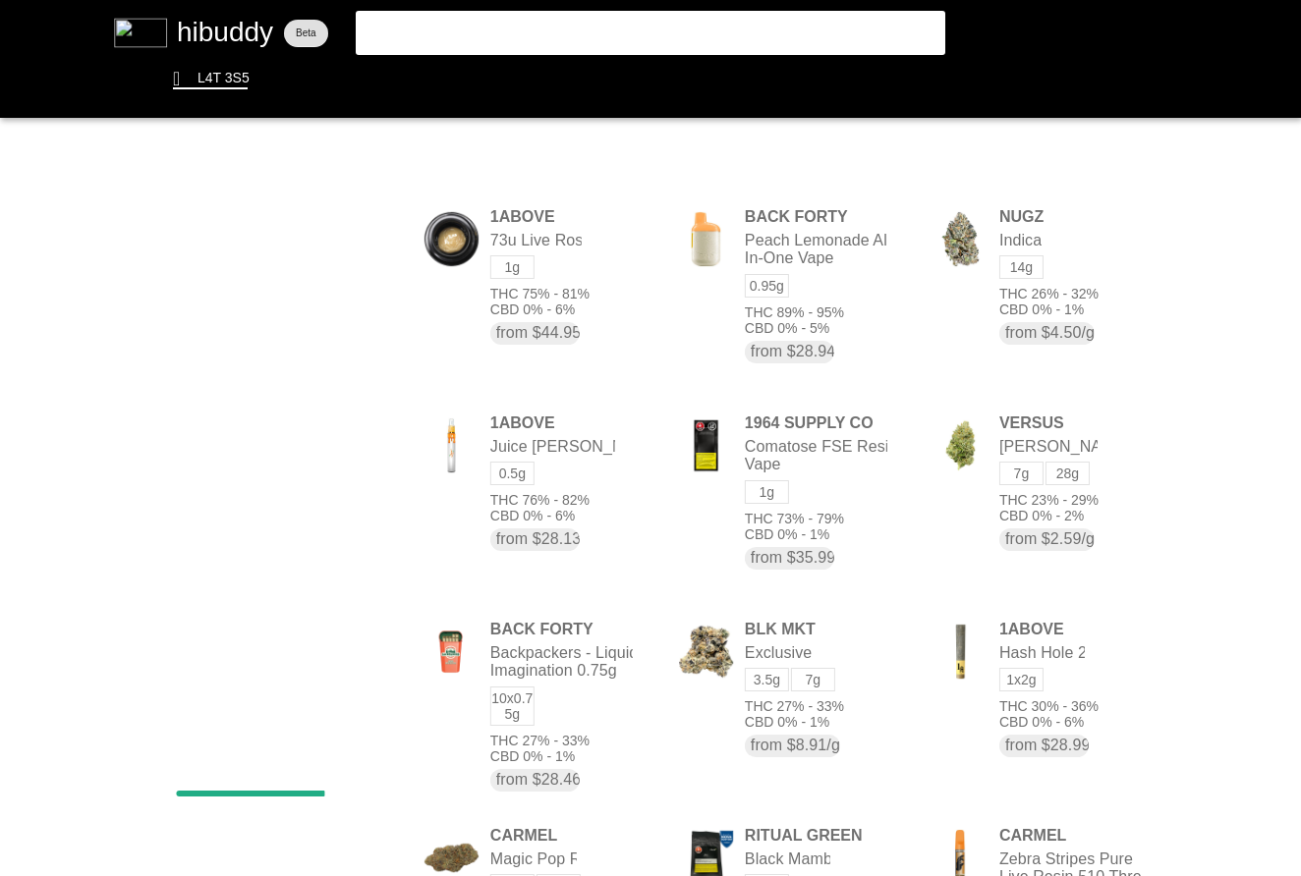
click at [543, 11] on flt-glass-pane at bounding box center [650, 438] width 1301 height 876
click at [535, 27] on flt-glass-pane at bounding box center [650, 438] width 1301 height 876
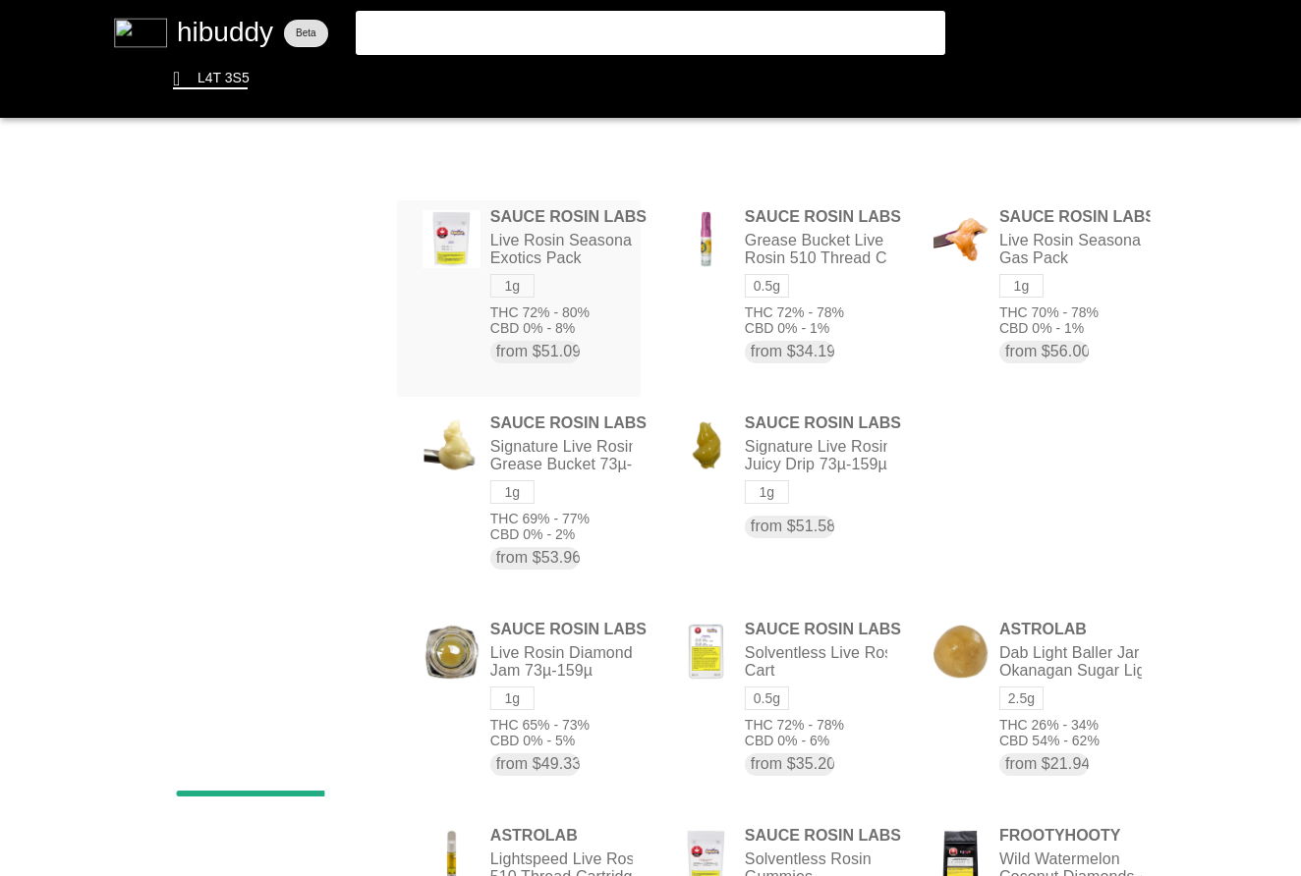
click at [597, 327] on flt-glass-pane at bounding box center [650, 438] width 1301 height 876
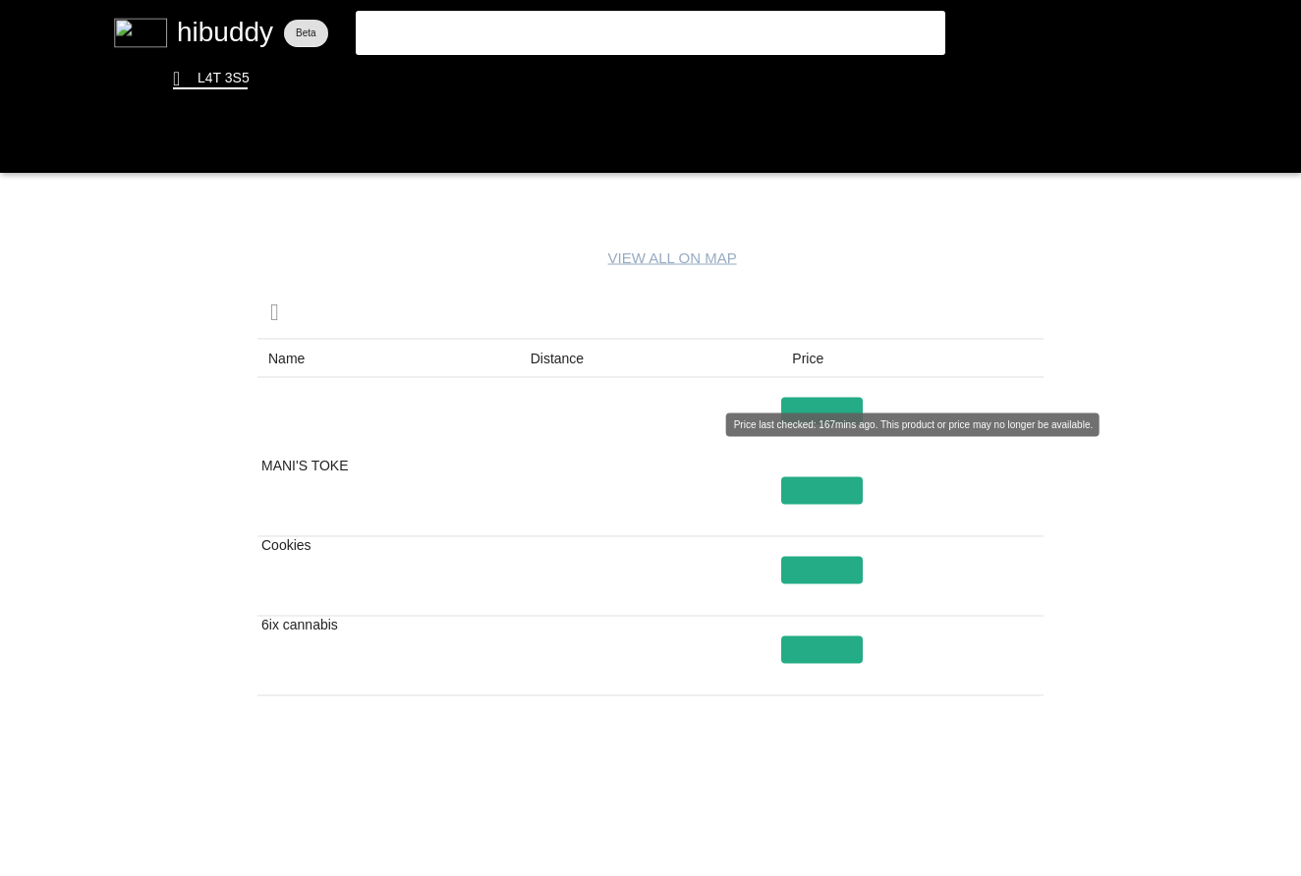
click at [806, 400] on flt-glass-pane at bounding box center [650, 438] width 1301 height 876
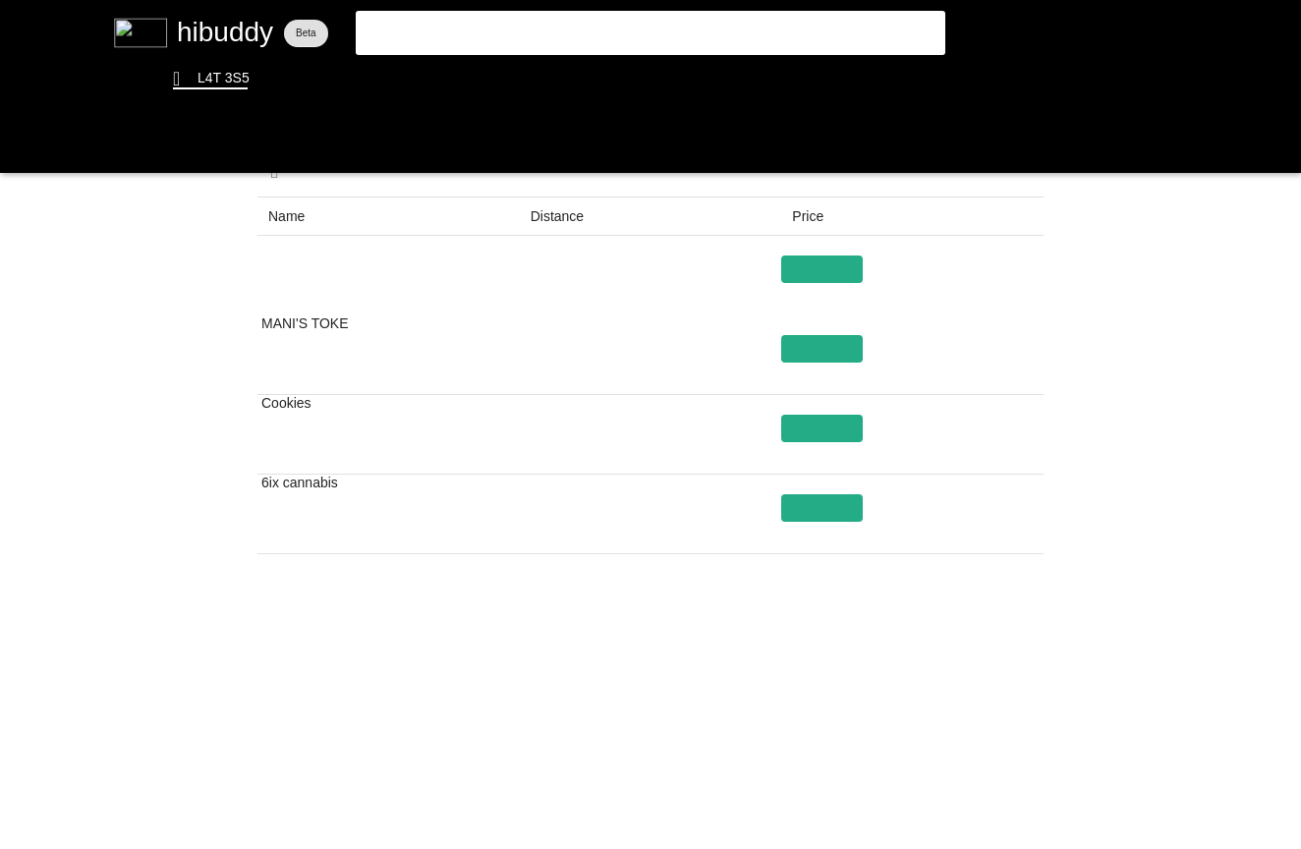
click at [758, 781] on flt-glass-pane at bounding box center [650, 424] width 1301 height 849
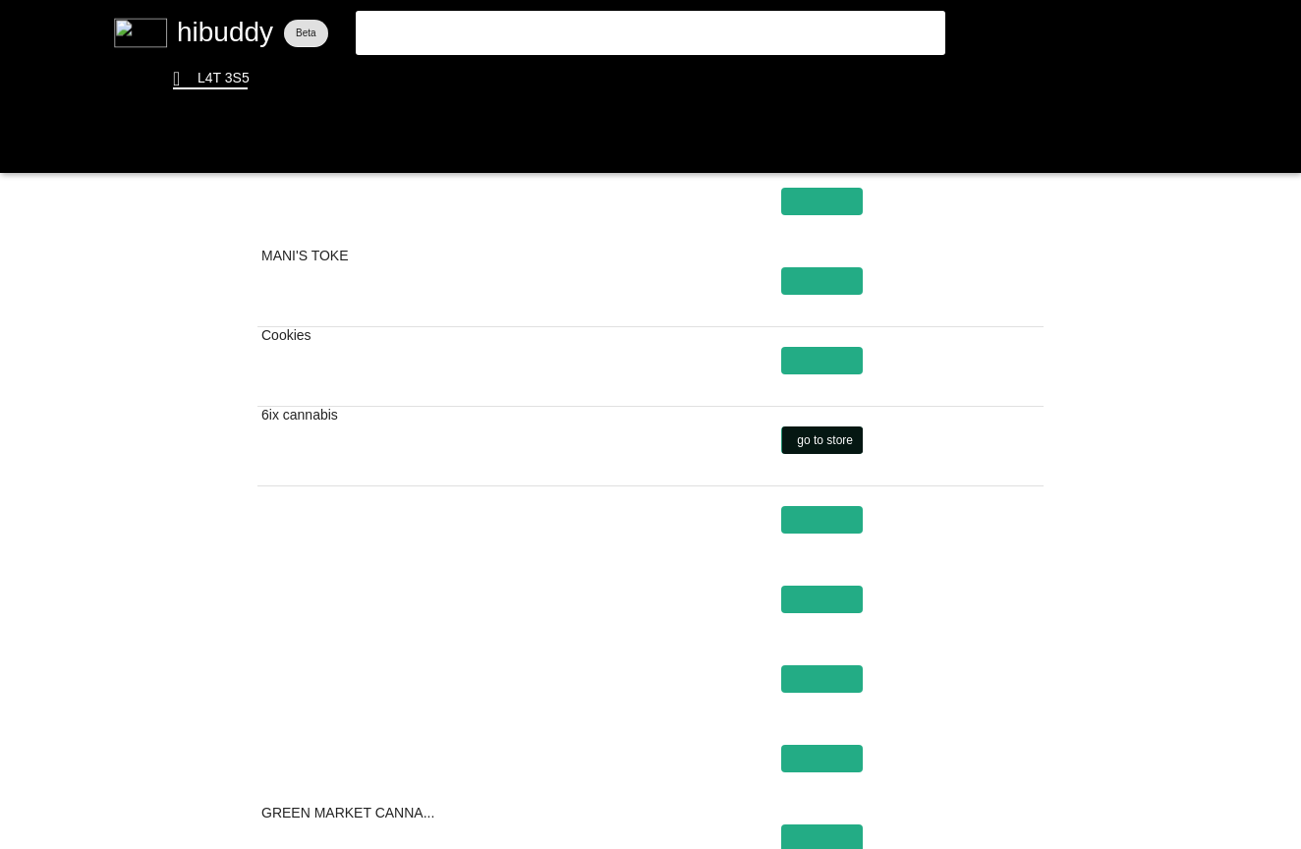
click at [794, 432] on flt-glass-pane at bounding box center [650, 424] width 1301 height 849
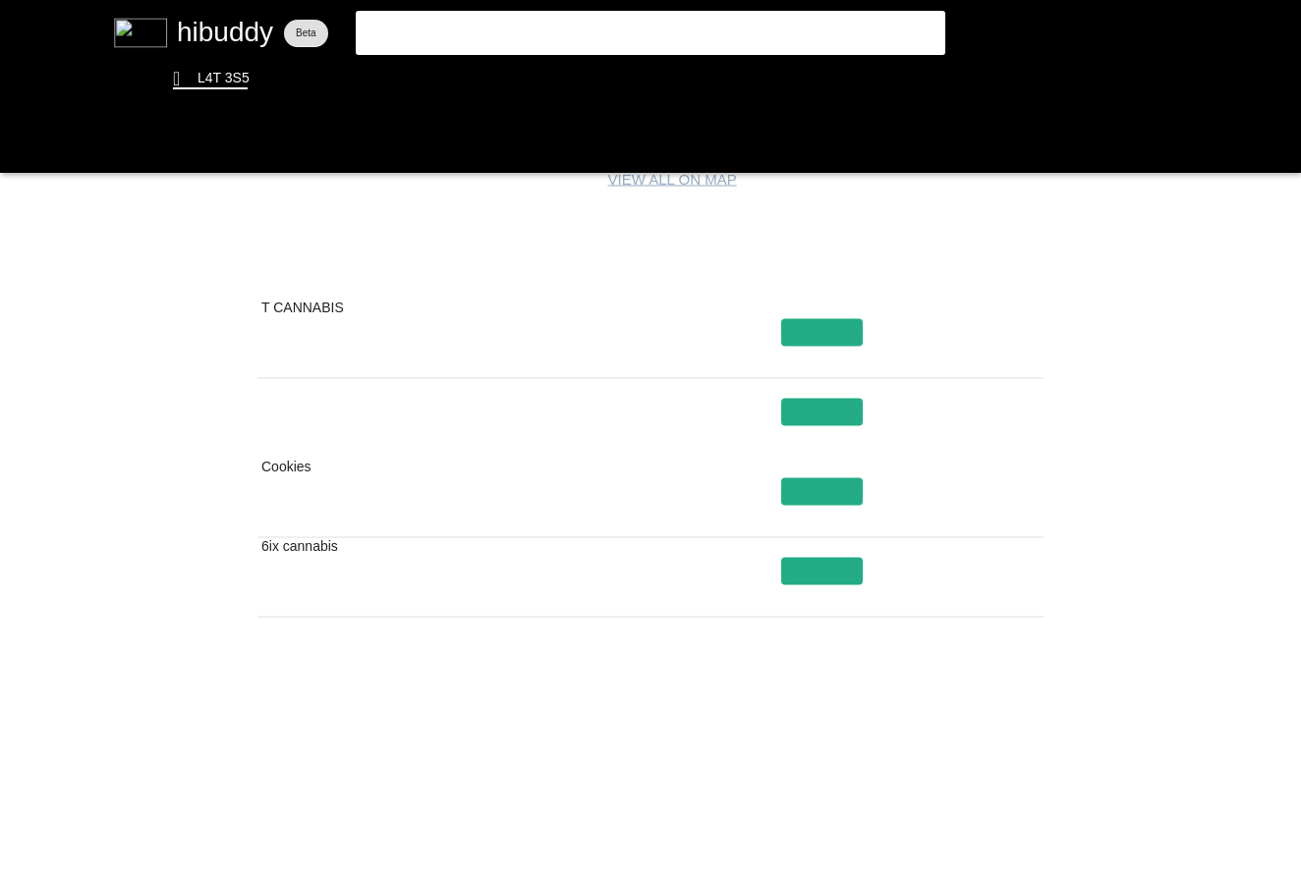
click at [1114, 591] on flt-glass-pane at bounding box center [650, 438] width 1301 height 876
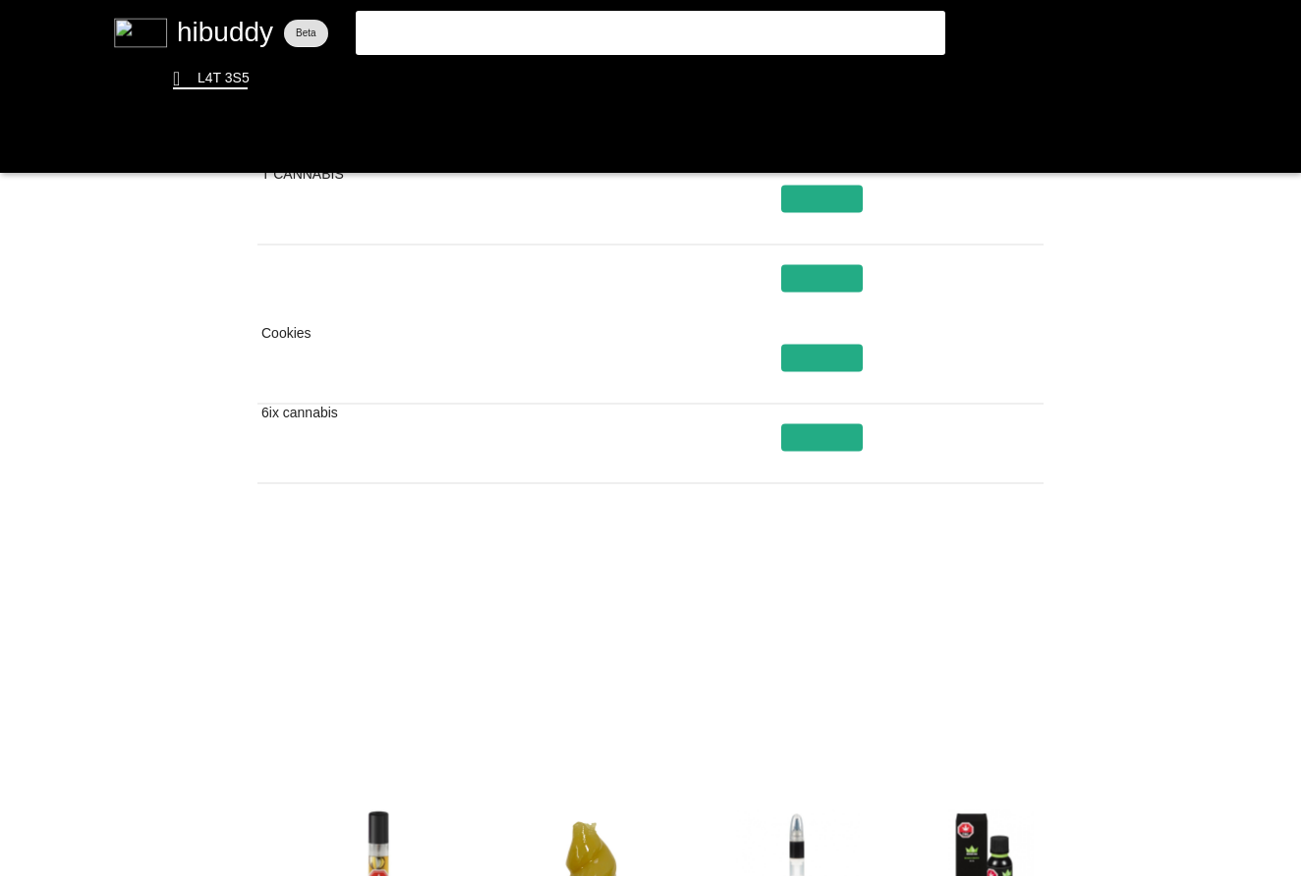
click at [770, 704] on flt-glass-pane at bounding box center [650, 438] width 1301 height 876
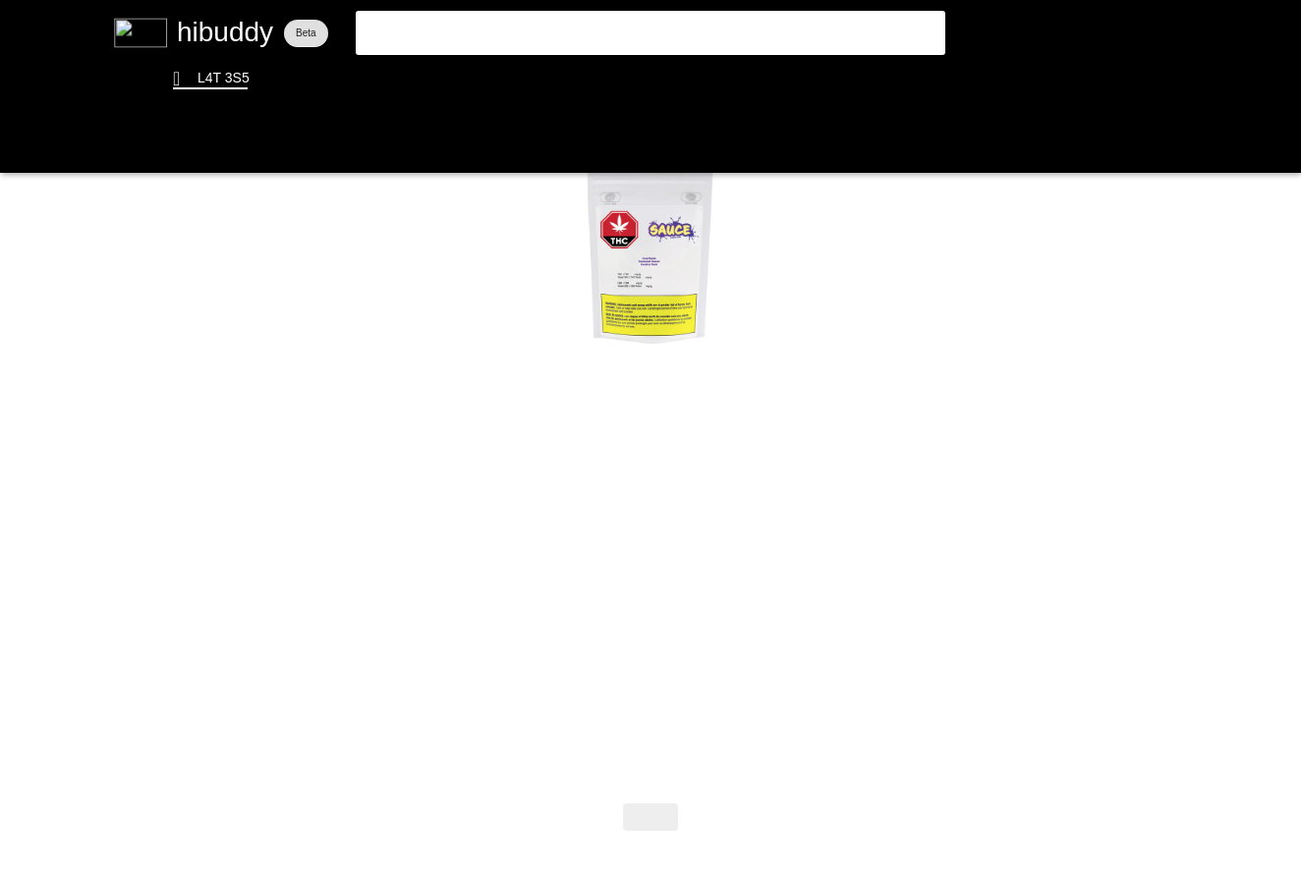
click at [480, 31] on flt-glass-pane at bounding box center [650, 438] width 1301 height 876
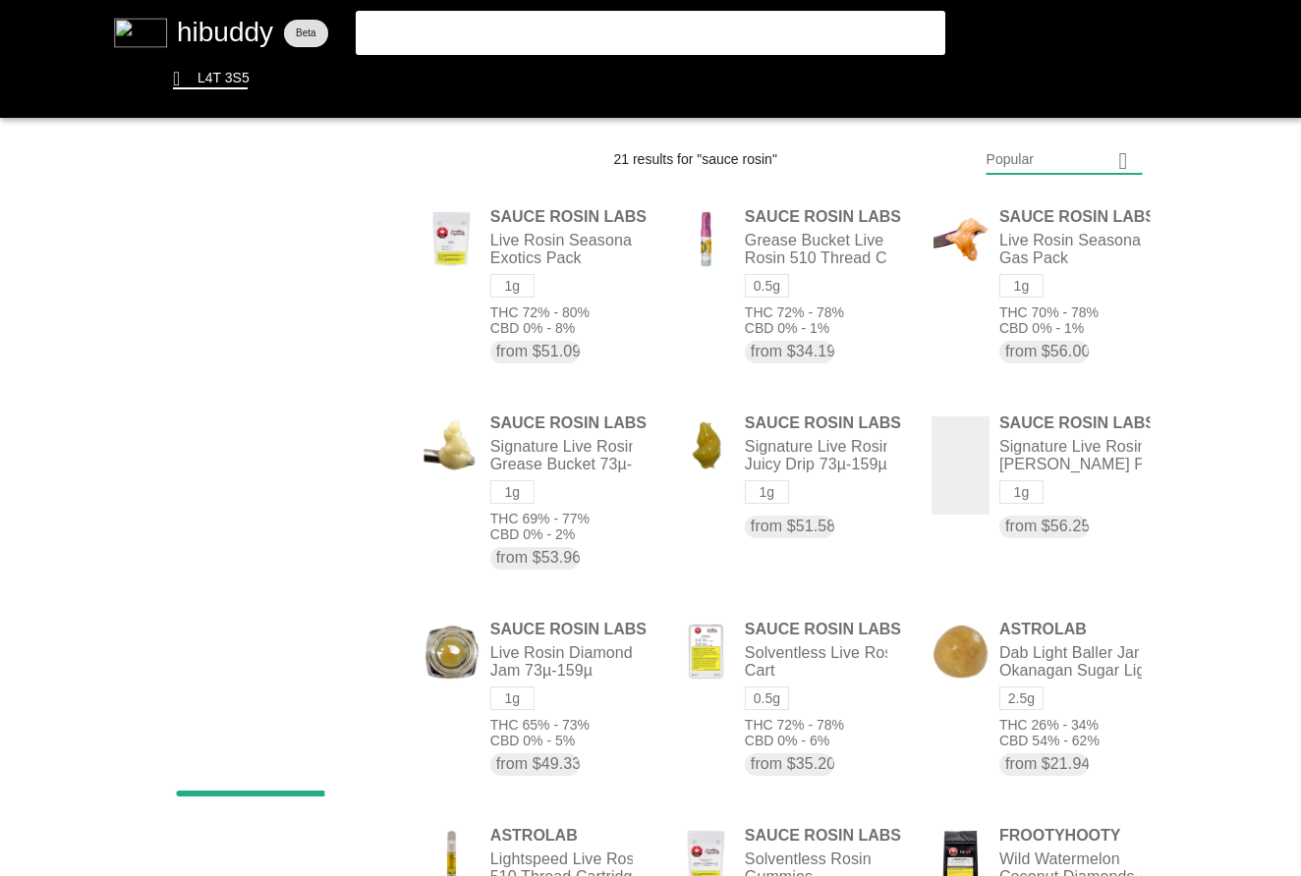
click at [1088, 262] on flt-glass-pane at bounding box center [650, 438] width 1301 height 876
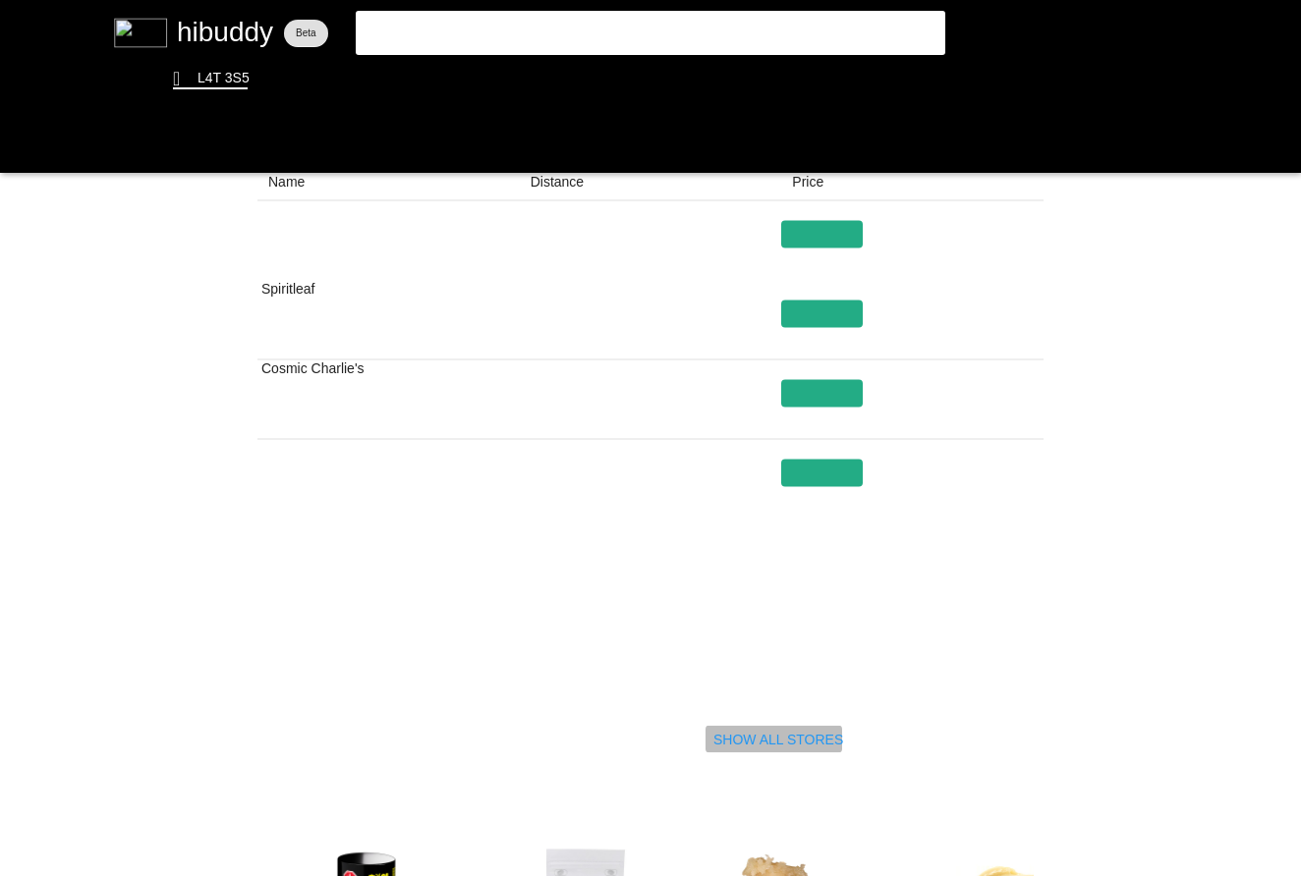
click at [724, 731] on flt-glass-pane at bounding box center [650, 438] width 1301 height 876
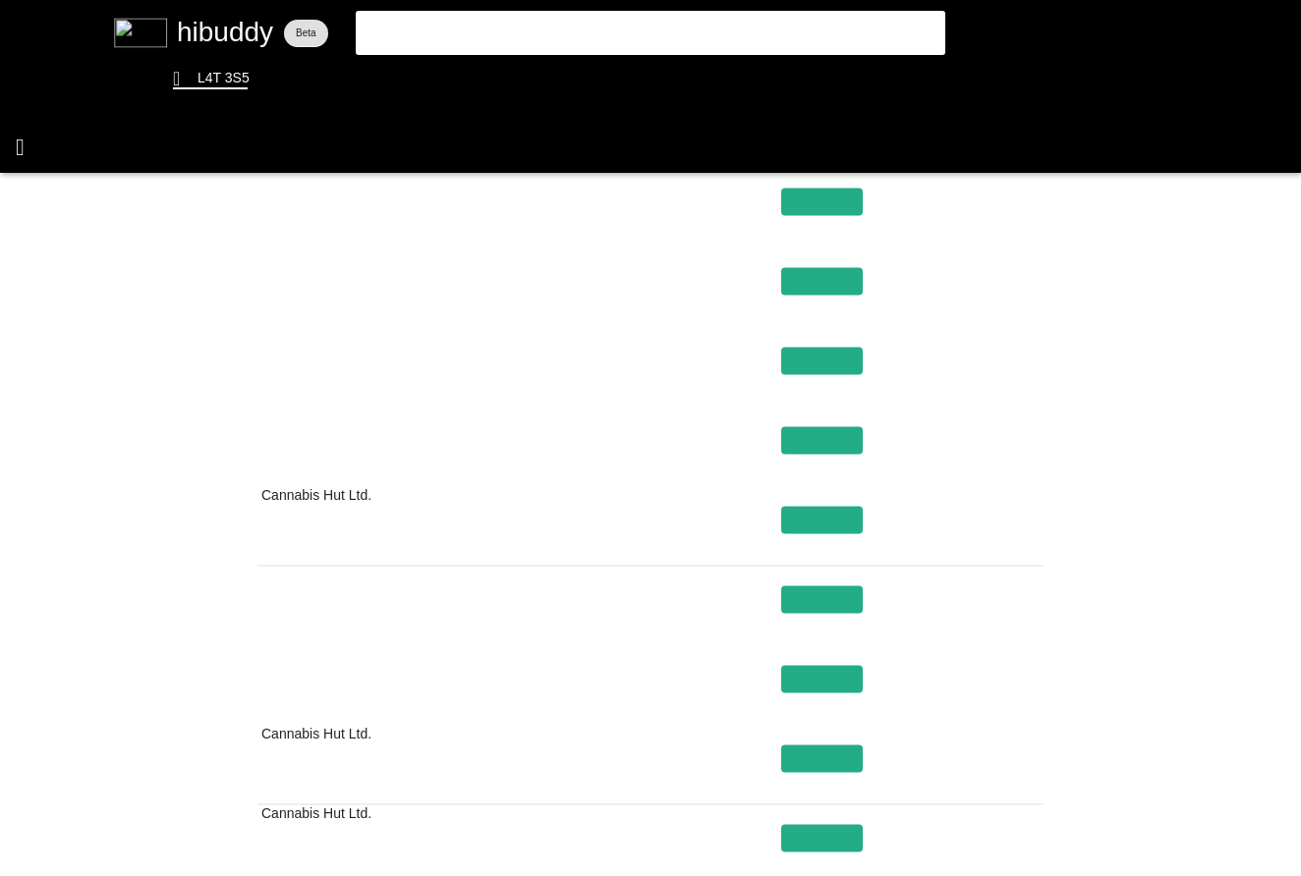
click at [19, 136] on flt-glass-pane at bounding box center [650, 438] width 1301 height 876
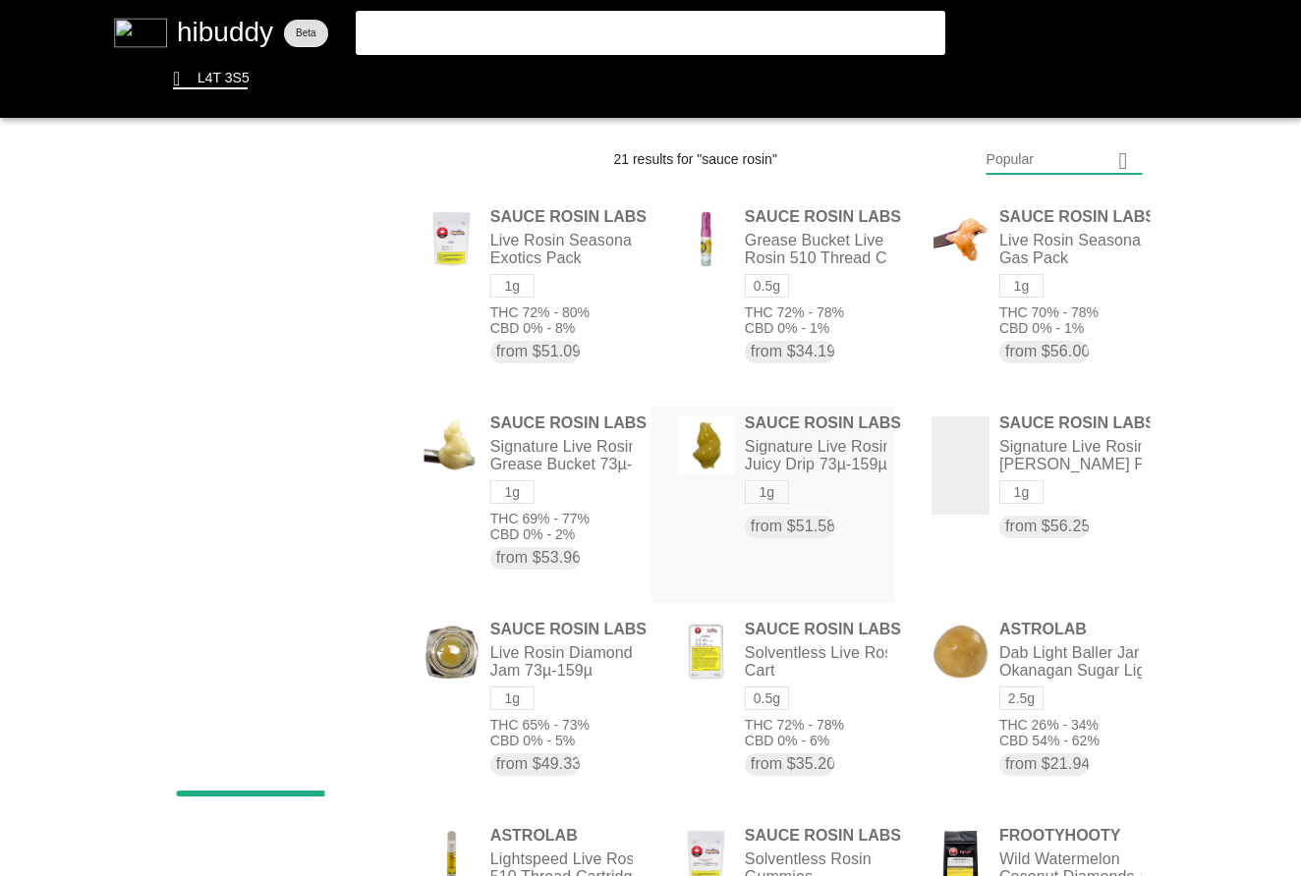
click at [823, 476] on flt-glass-pane at bounding box center [650, 438] width 1301 height 876
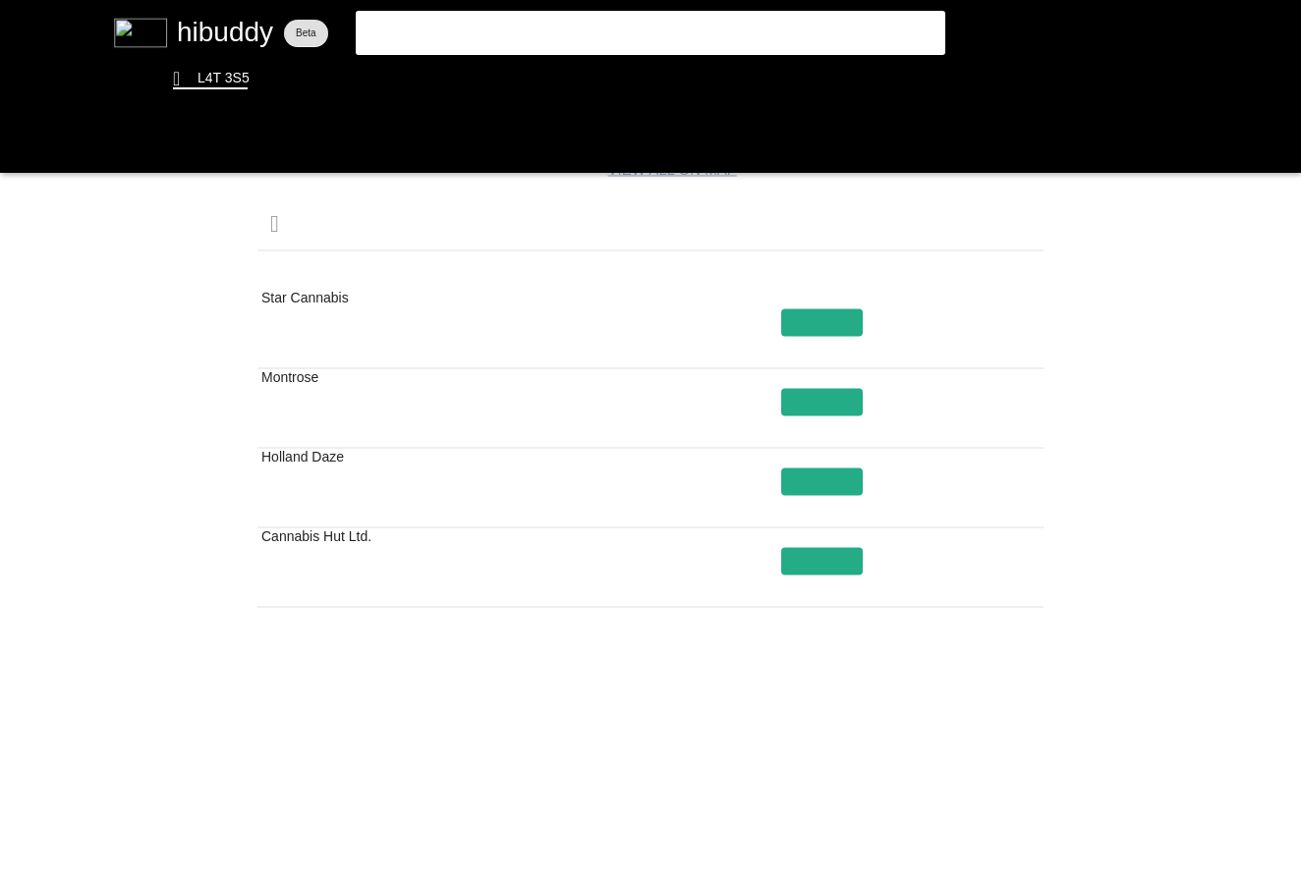
drag, startPoint x: 340, startPoint y: 320, endPoint x: 340, endPoint y: 294, distance: 26.5
click at [340, 320] on flt-glass-pane at bounding box center [650, 438] width 1301 height 876
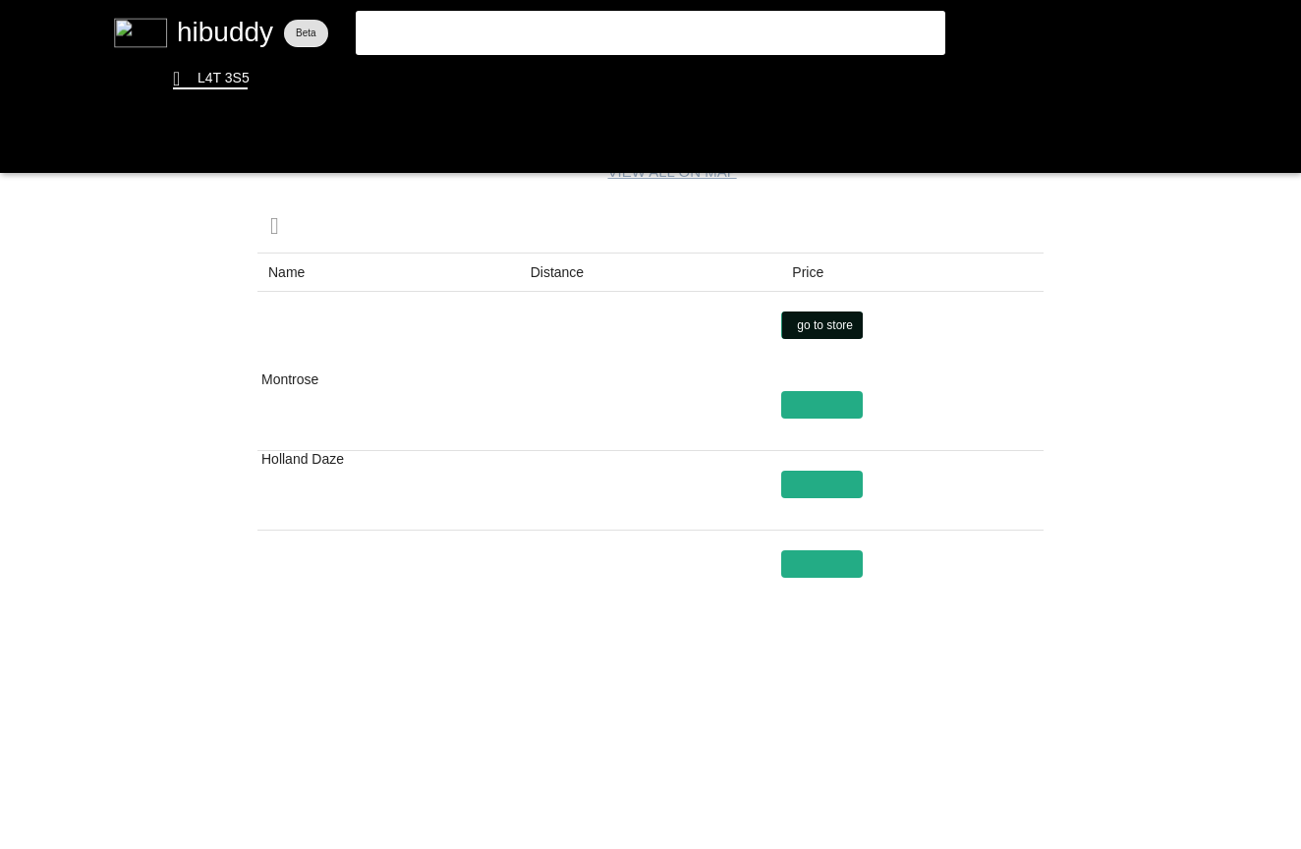
click at [851, 319] on flt-glass-pane at bounding box center [650, 424] width 1301 height 849
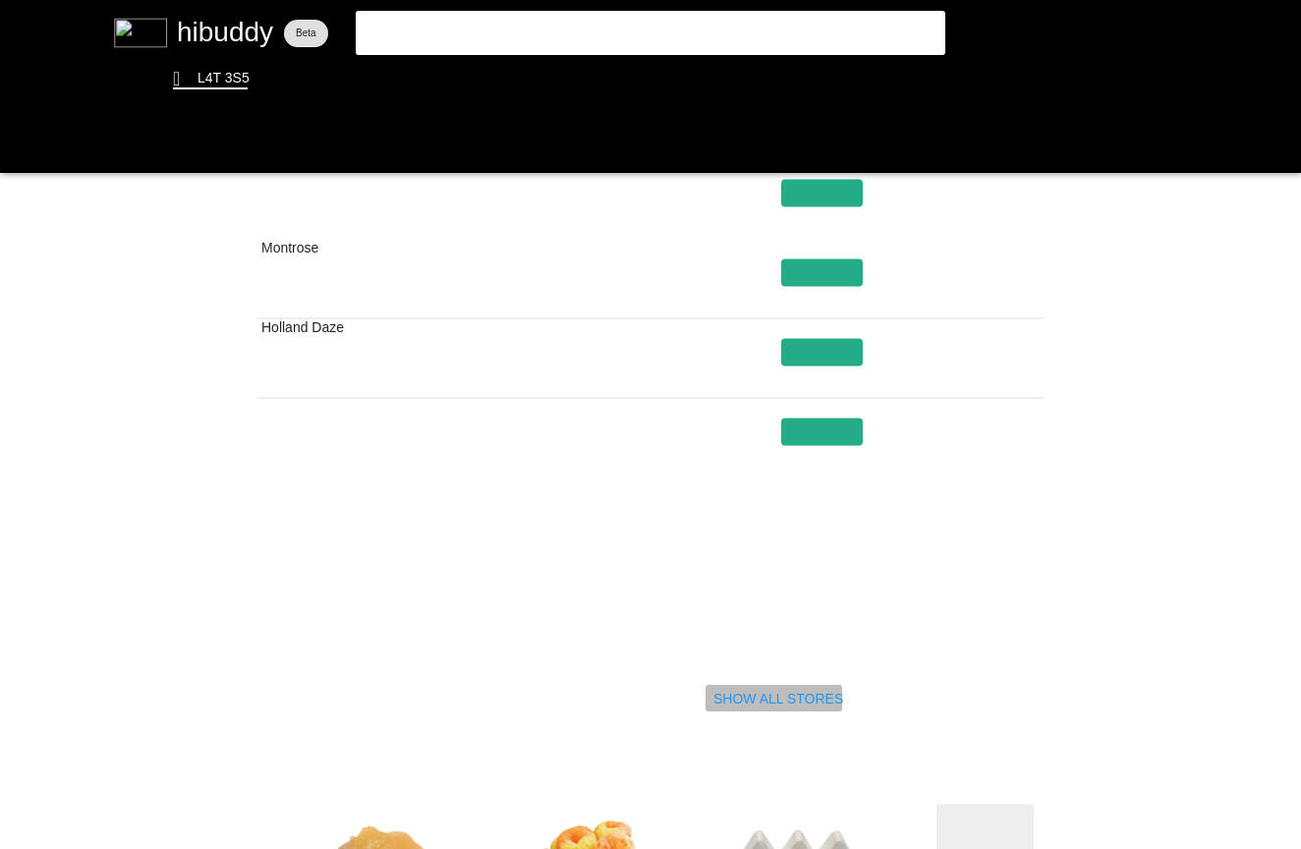
click at [808, 691] on flt-glass-pane at bounding box center [650, 424] width 1301 height 849
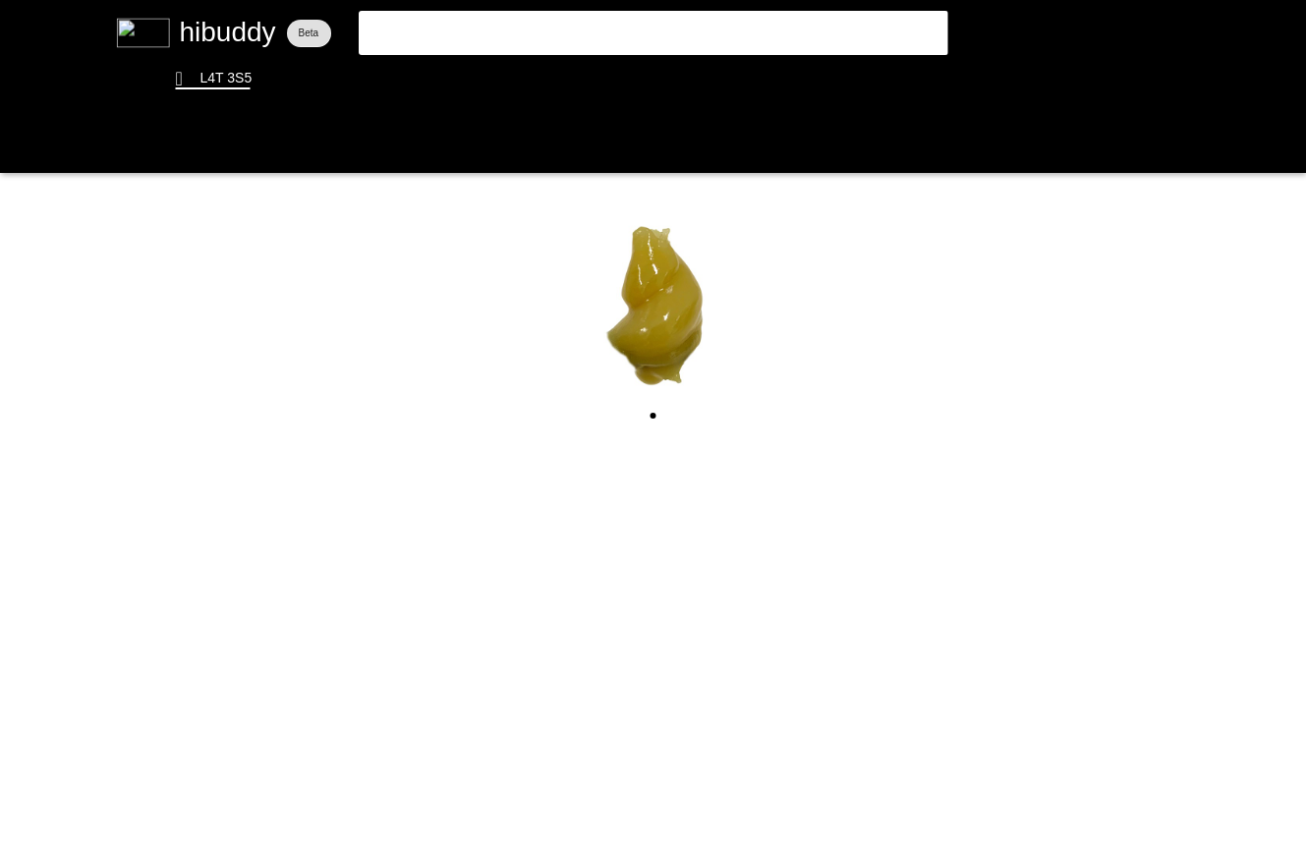
drag, startPoint x: 513, startPoint y: 29, endPoint x: 232, endPoint y: 21, distance: 281.2
click at [254, 26] on flt-glass-pane at bounding box center [653, 424] width 1306 height 849
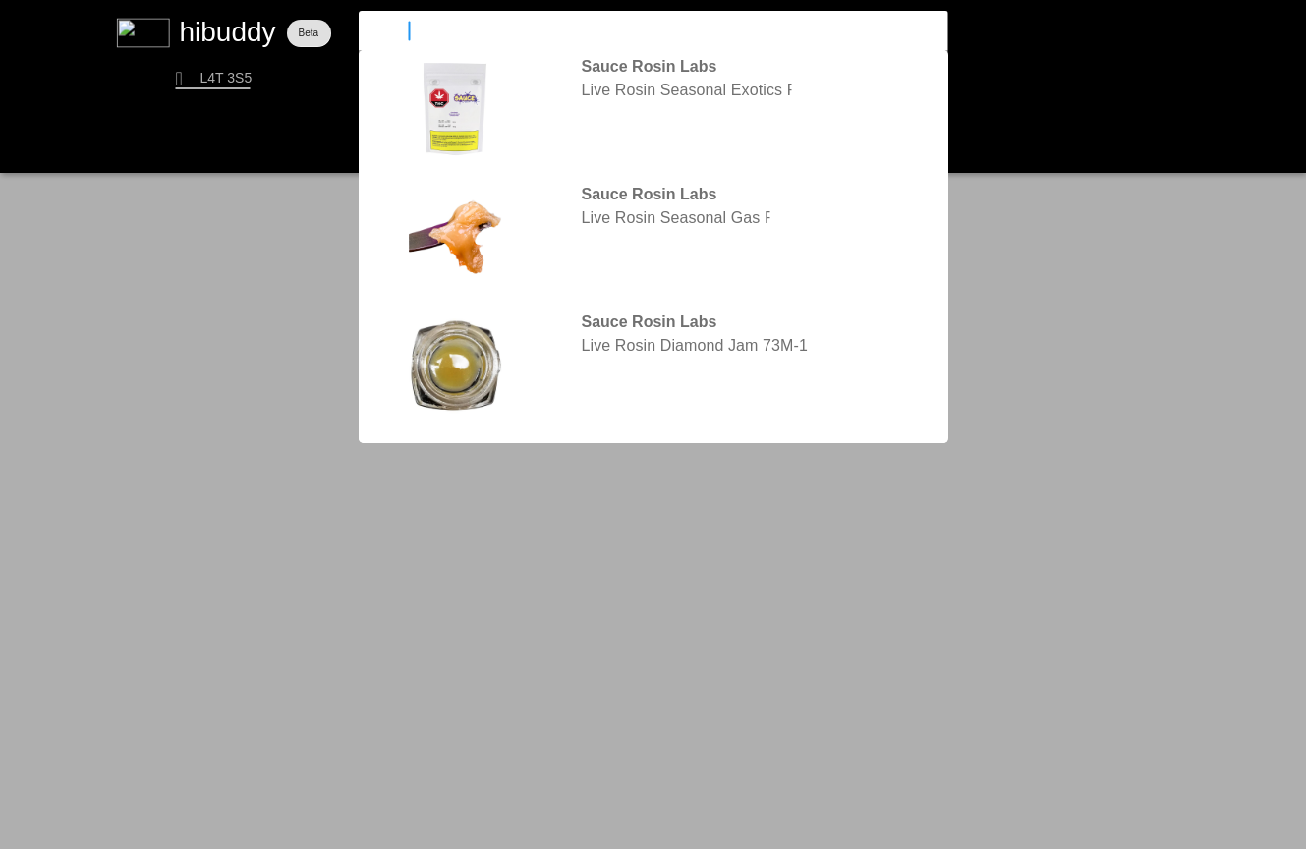
type input "gas face"
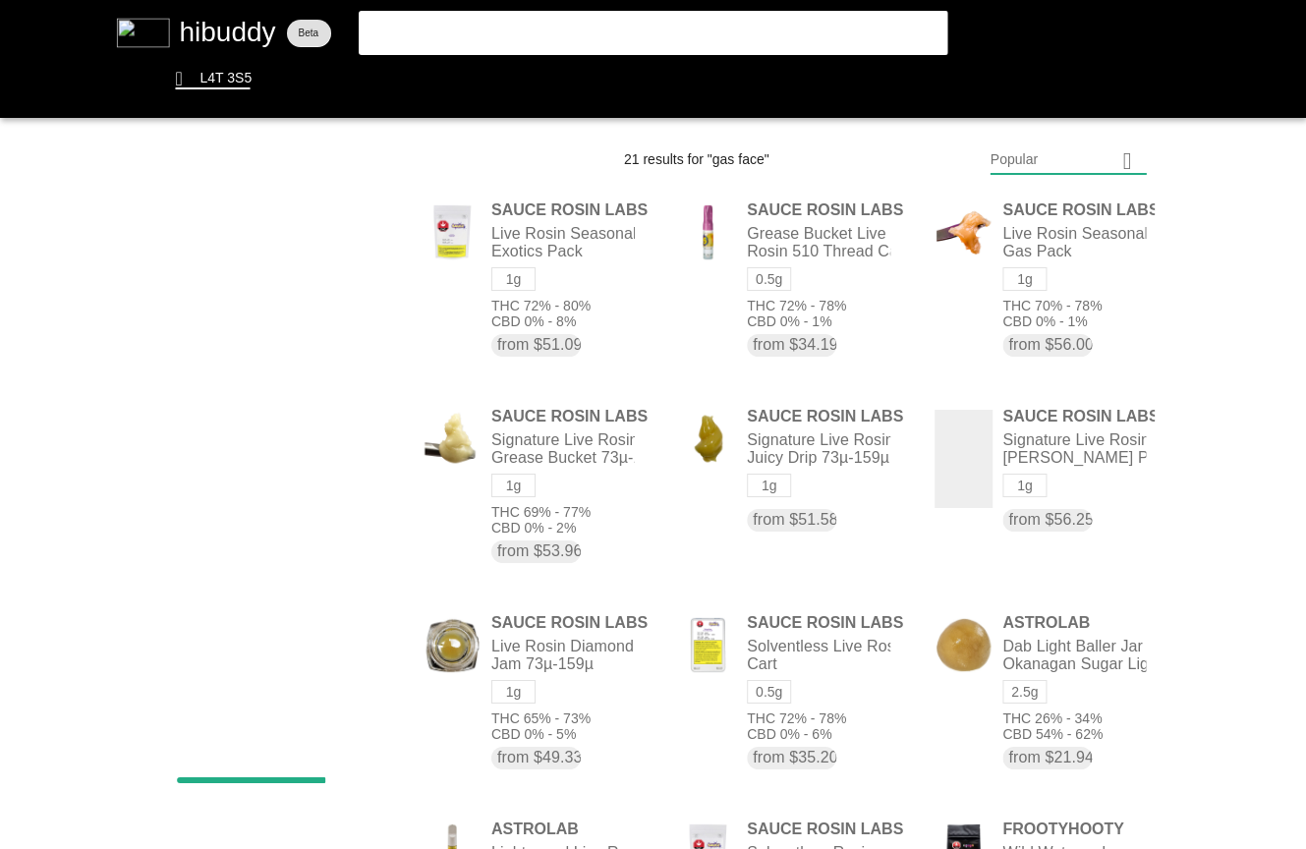
click at [527, 38] on flt-glass-pane at bounding box center [653, 424] width 1306 height 849
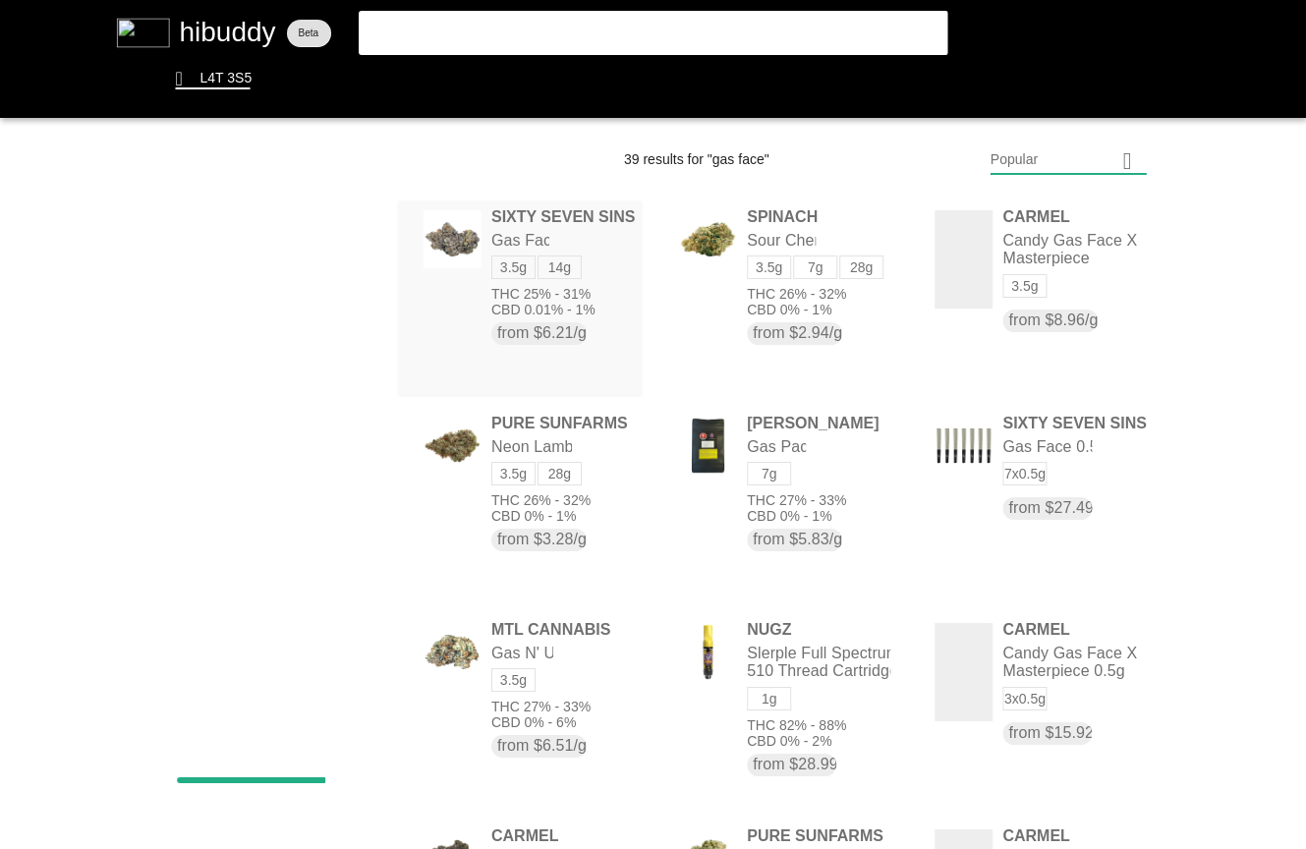
click at [602, 295] on flt-glass-pane at bounding box center [653, 424] width 1306 height 849
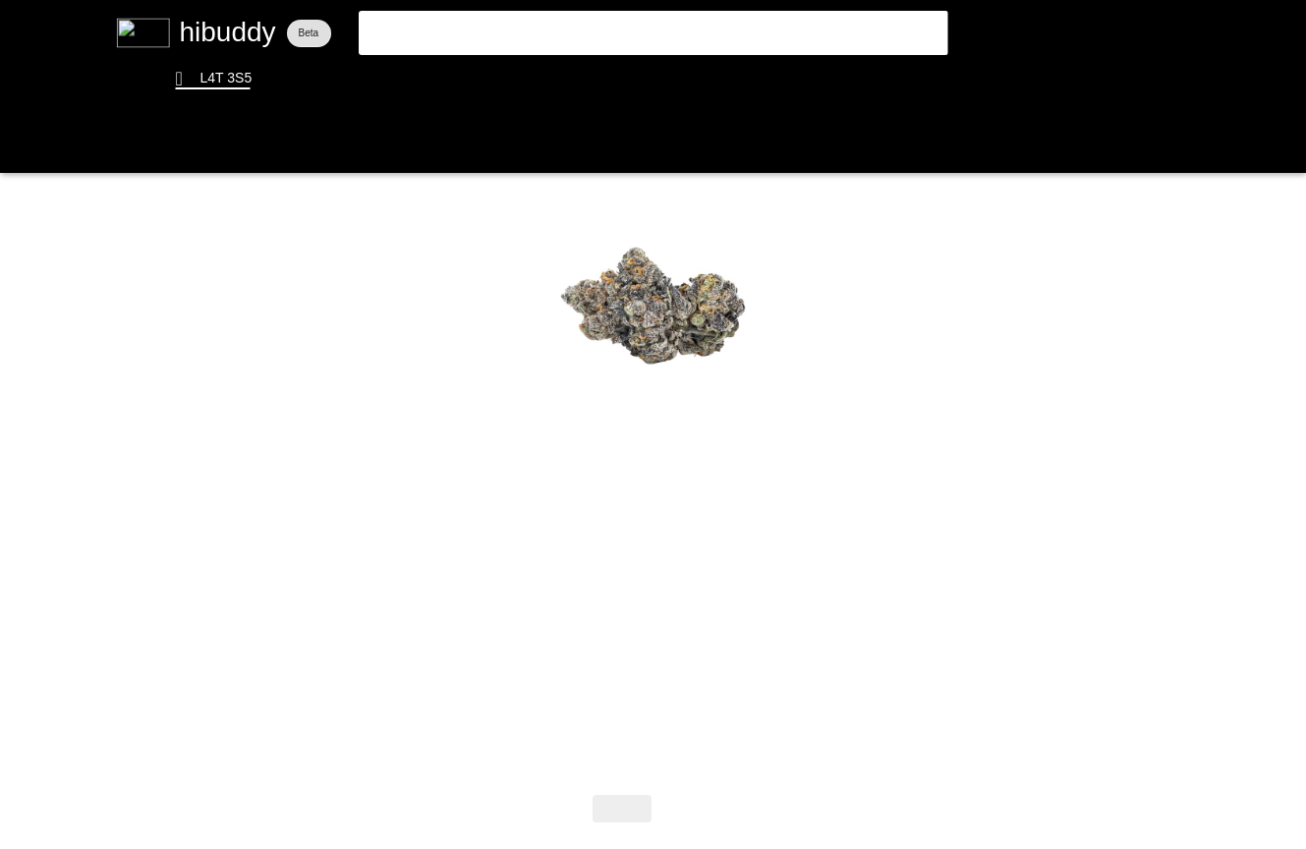
click at [668, 801] on flt-glass-pane at bounding box center [653, 424] width 1306 height 849
drag, startPoint x: 445, startPoint y: 37, endPoint x: 252, endPoint y: 51, distance: 194.1
click at [277, 51] on flt-glass-pane at bounding box center [653, 424] width 1306 height 849
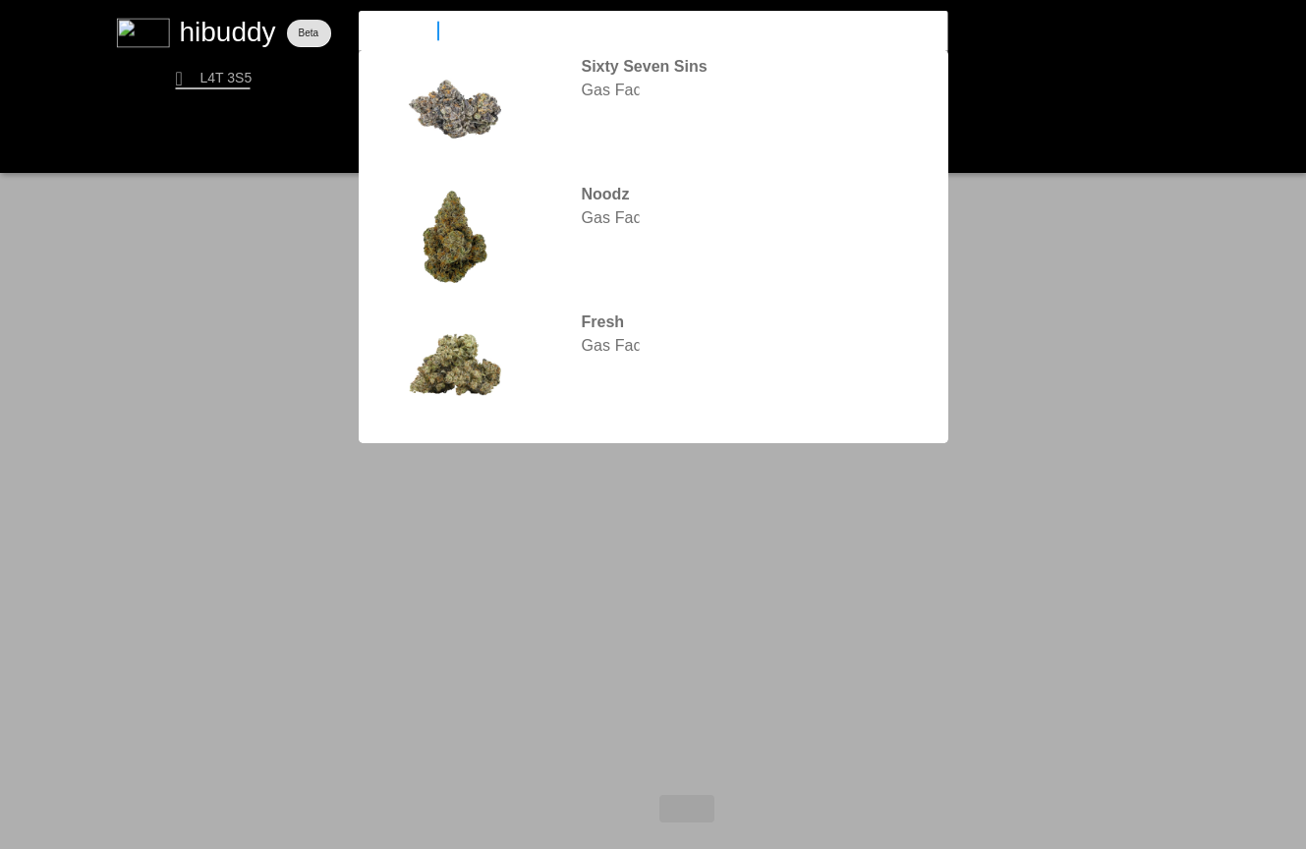
type input "simply bare"
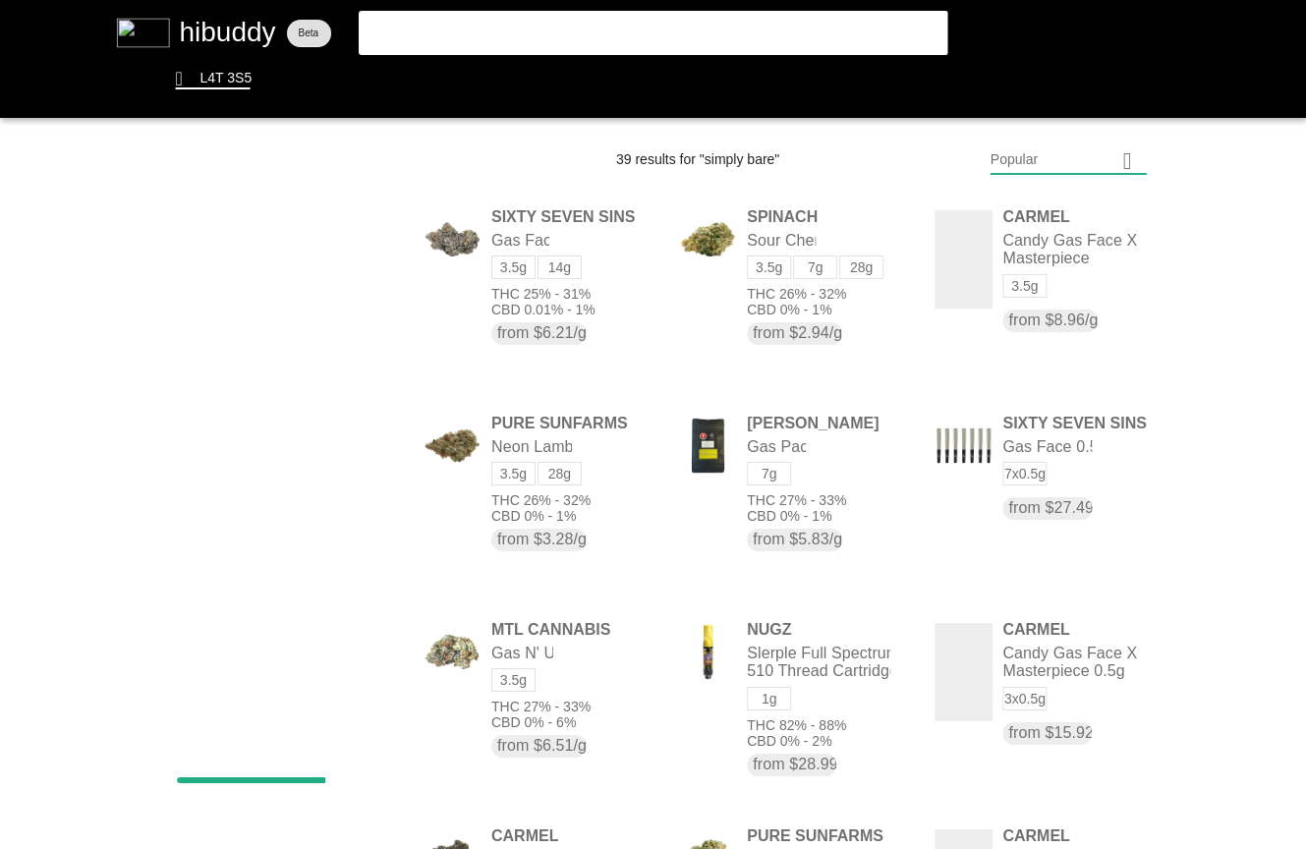
click at [687, 36] on flt-glass-pane at bounding box center [653, 424] width 1306 height 849
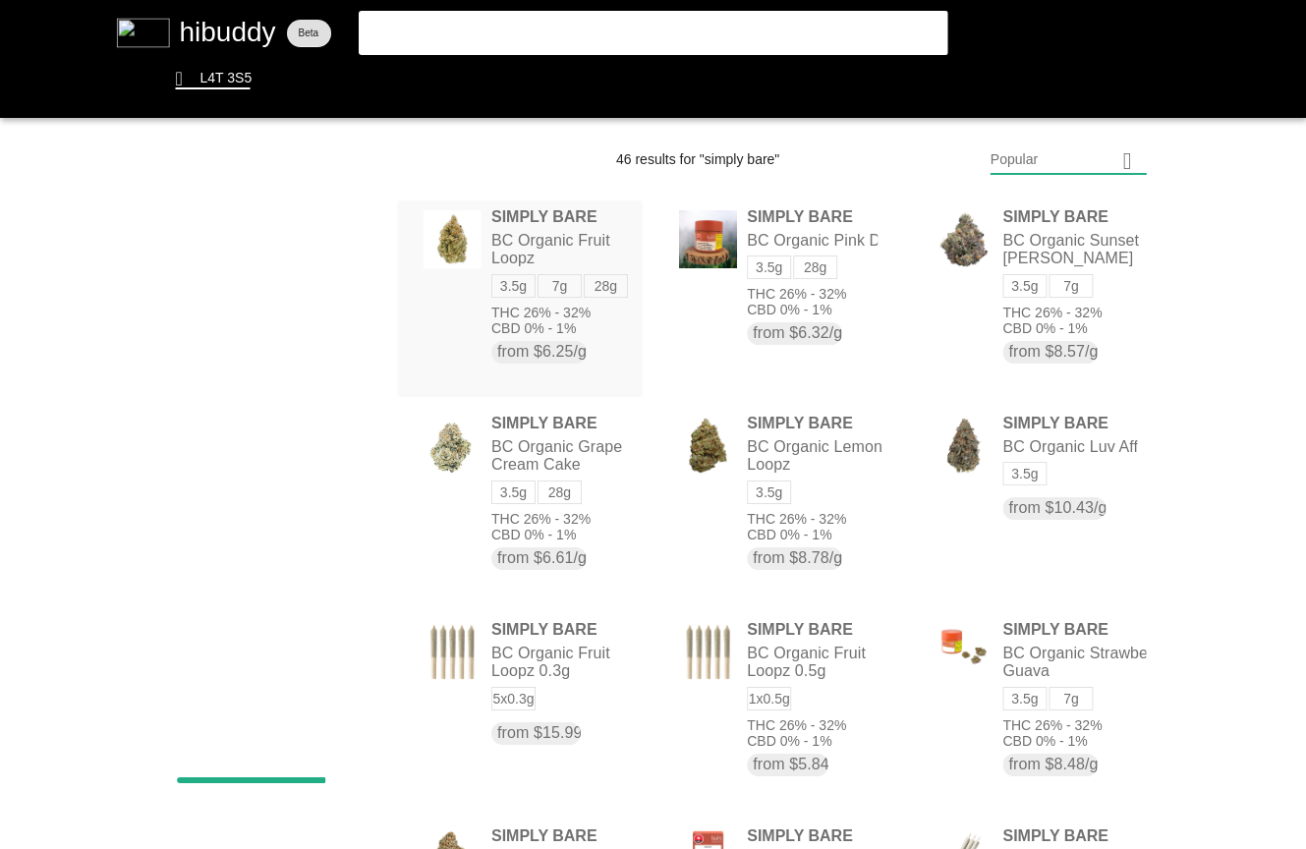
click at [615, 286] on flt-glass-pane at bounding box center [653, 424] width 1306 height 849
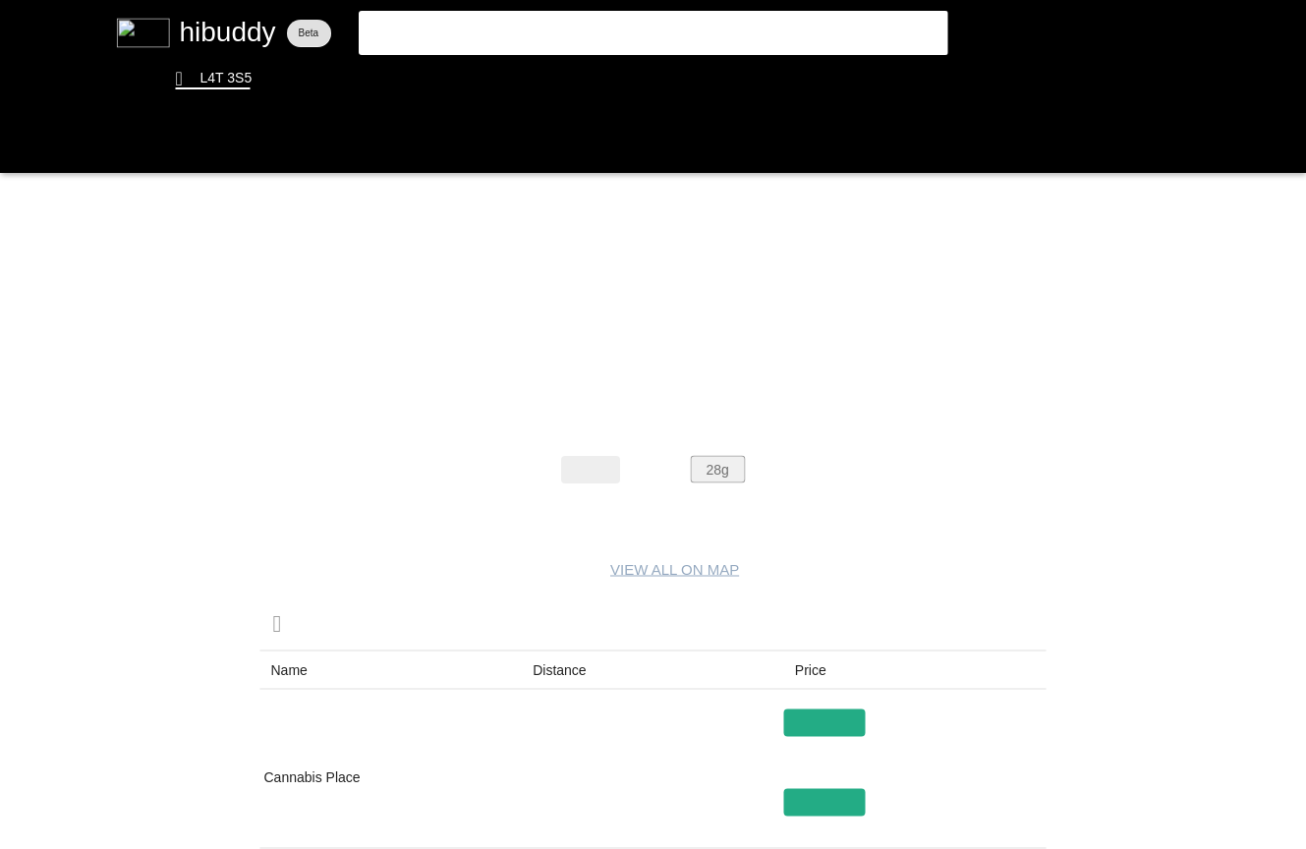
click at [708, 473] on flt-glass-pane at bounding box center [653, 424] width 1306 height 849
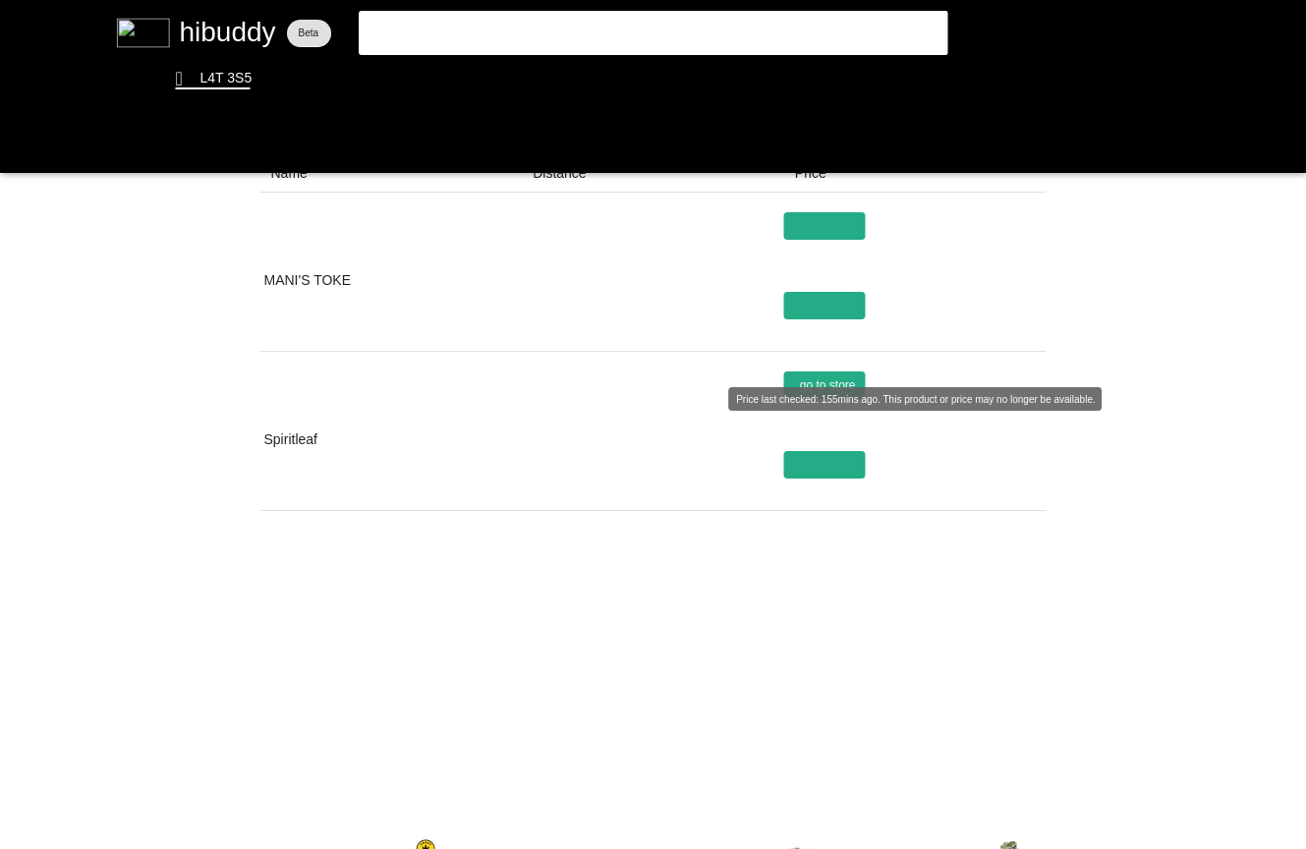
click at [832, 375] on flt-glass-pane at bounding box center [653, 424] width 1306 height 849
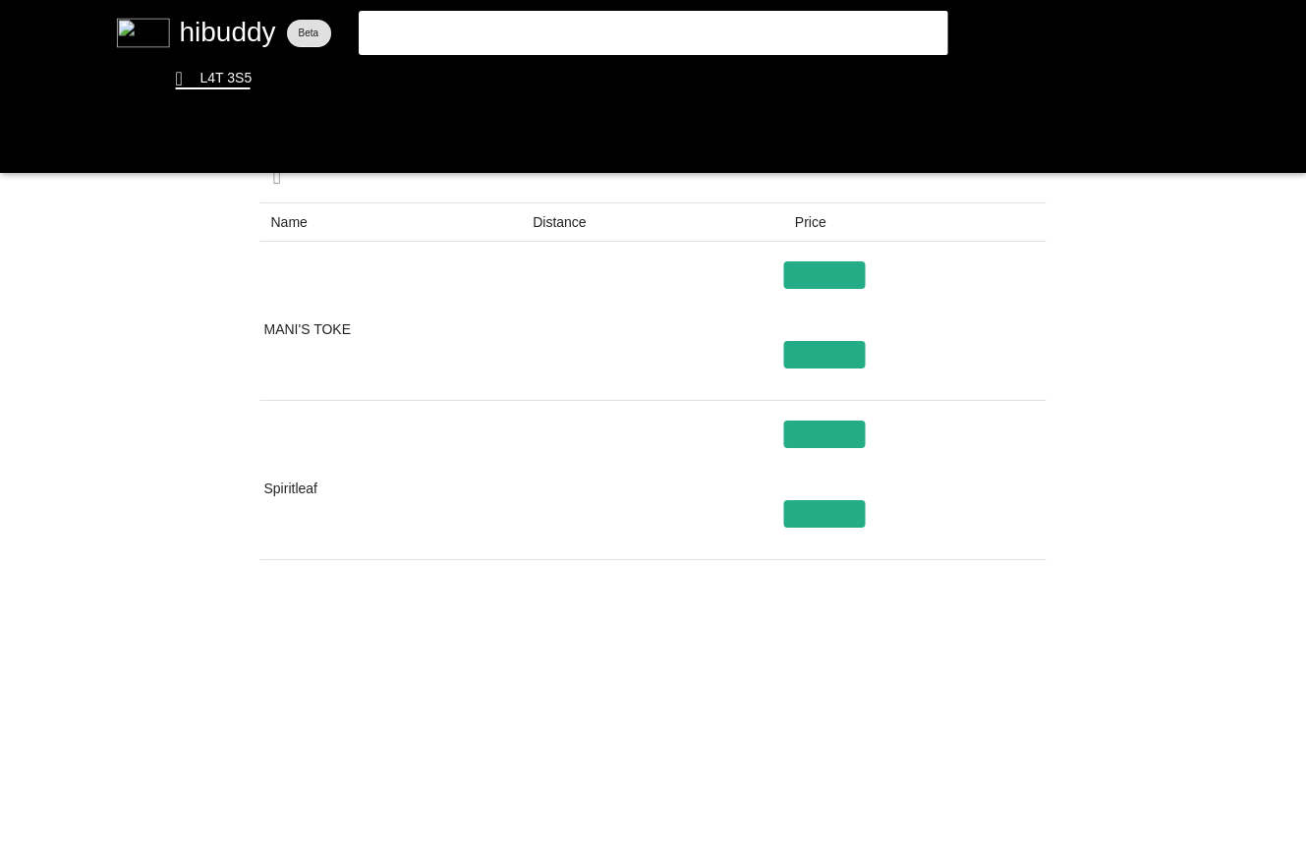
click at [782, 761] on flt-glass-pane at bounding box center [653, 424] width 1306 height 849
click at [752, 792] on flt-glass-pane at bounding box center [653, 424] width 1306 height 849
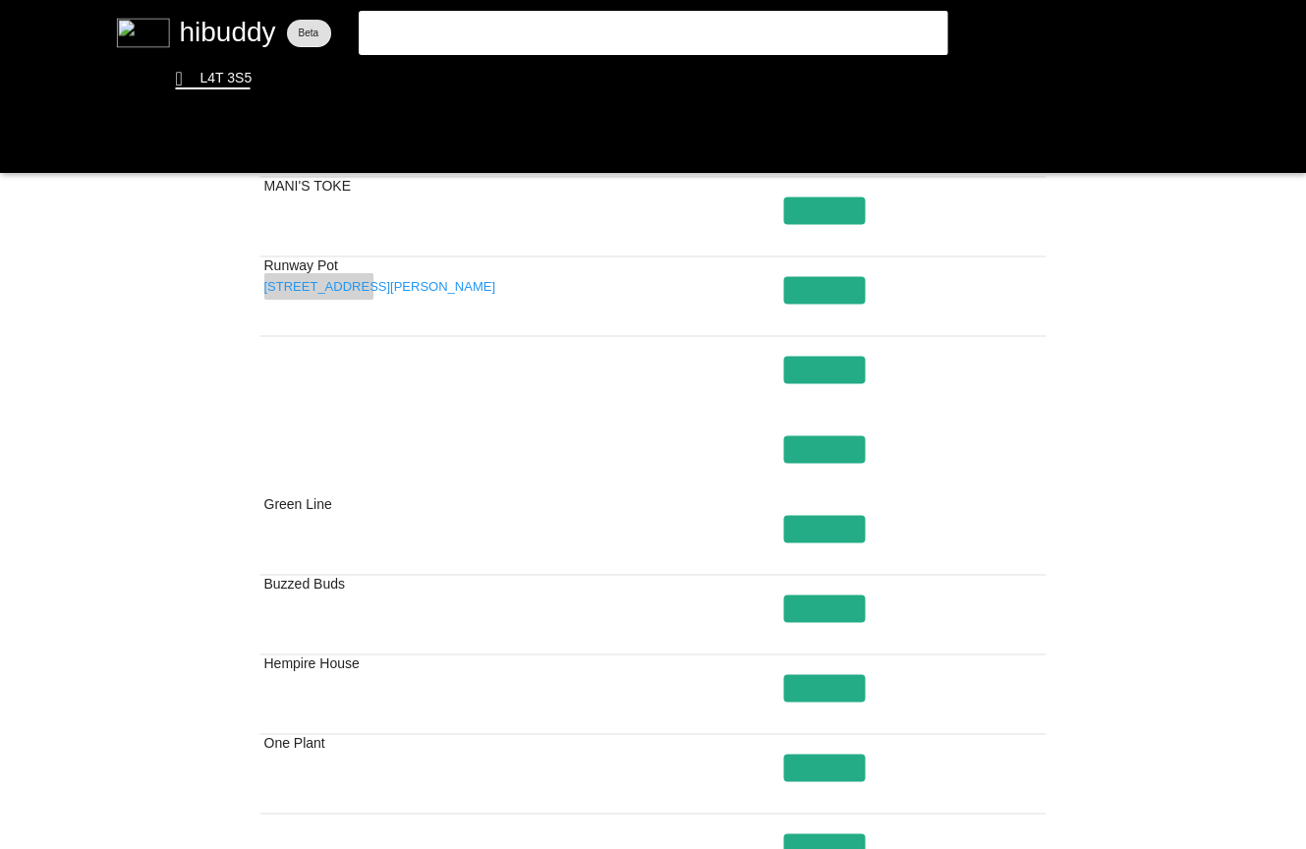
click at [356, 283] on flt-glass-pane at bounding box center [653, 424] width 1306 height 849
click at [28, 141] on flt-glass-pane at bounding box center [653, 424] width 1306 height 849
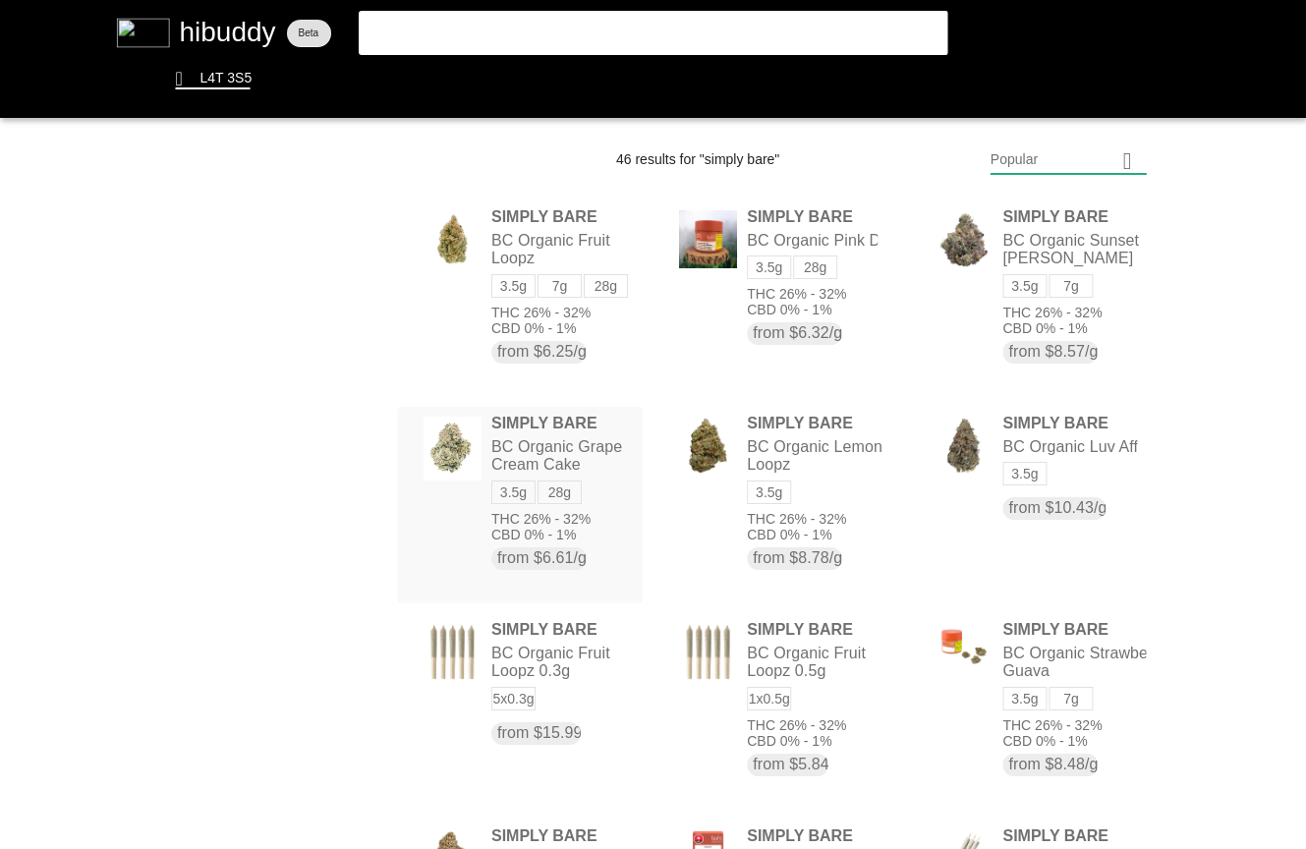
click at [615, 462] on flt-glass-pane at bounding box center [653, 424] width 1306 height 849
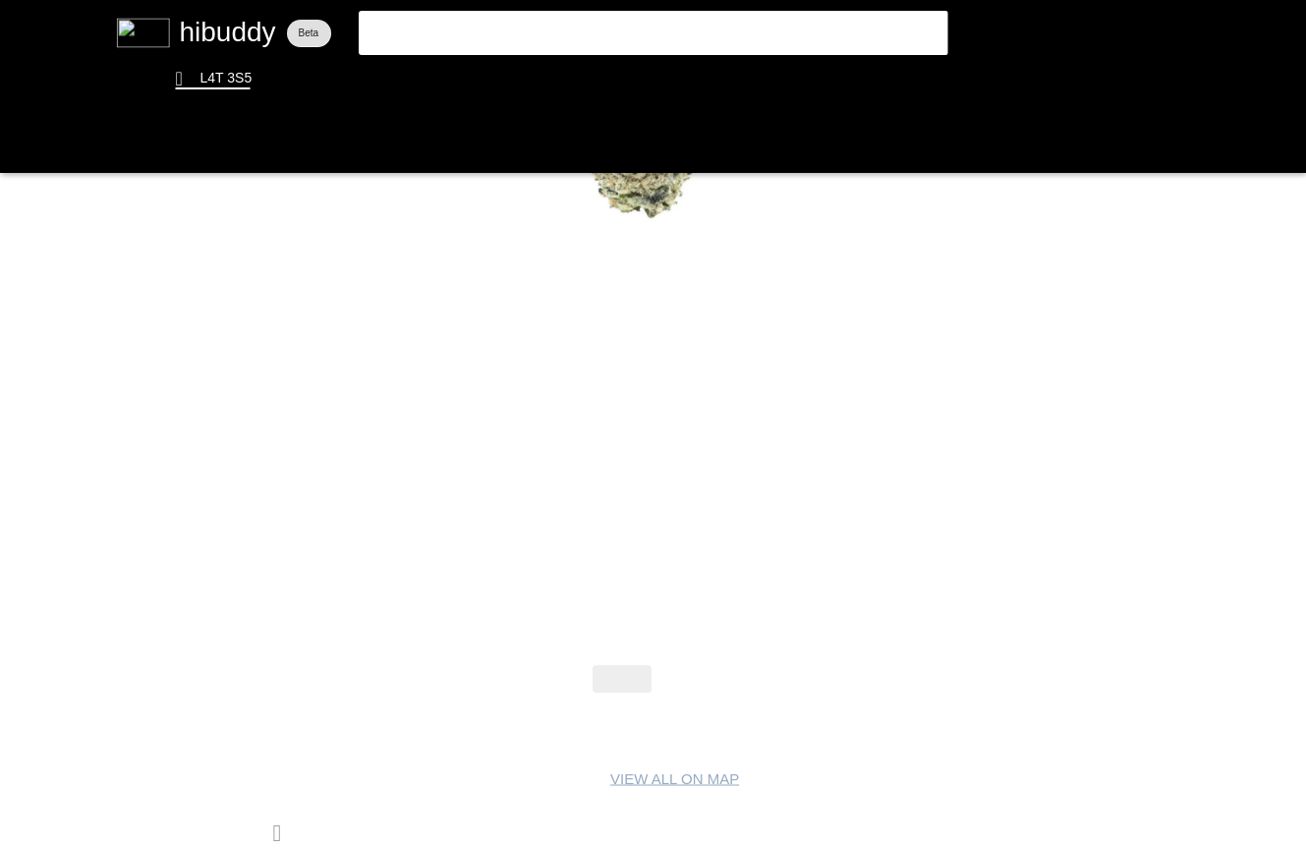
click at [687, 670] on flt-glass-pane at bounding box center [653, 424] width 1306 height 849
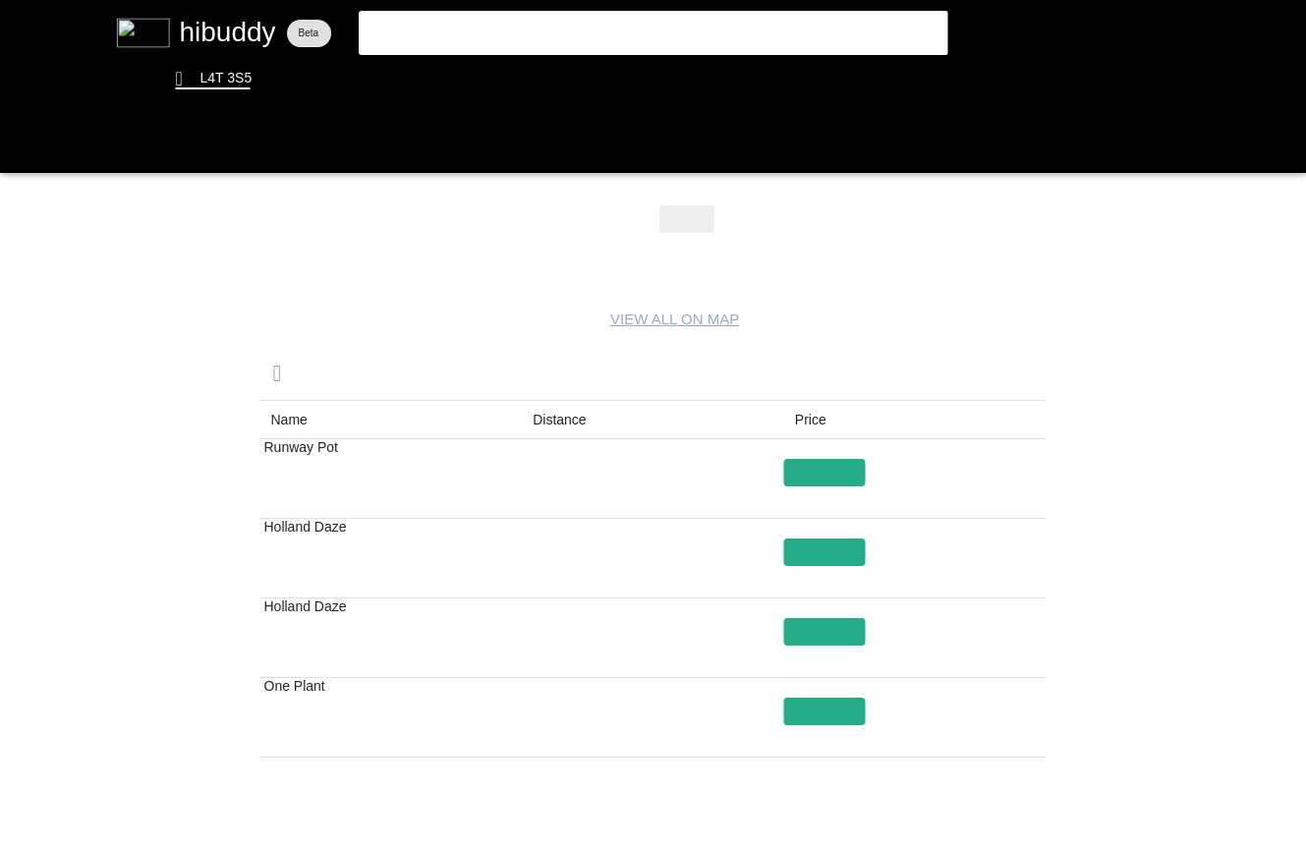
click at [689, 220] on flt-glass-pane at bounding box center [653, 424] width 1306 height 849
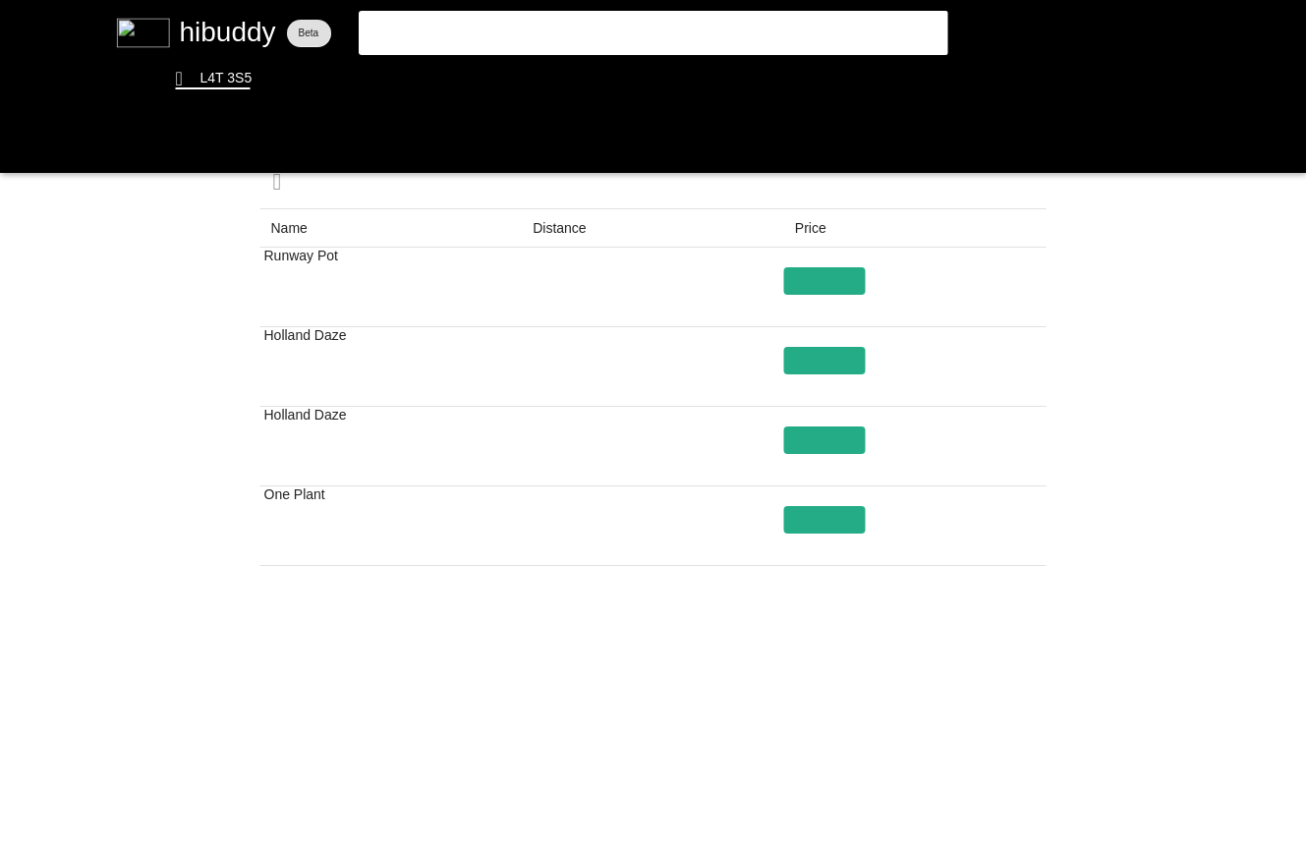
click at [765, 796] on flt-glass-pane at bounding box center [653, 424] width 1306 height 849
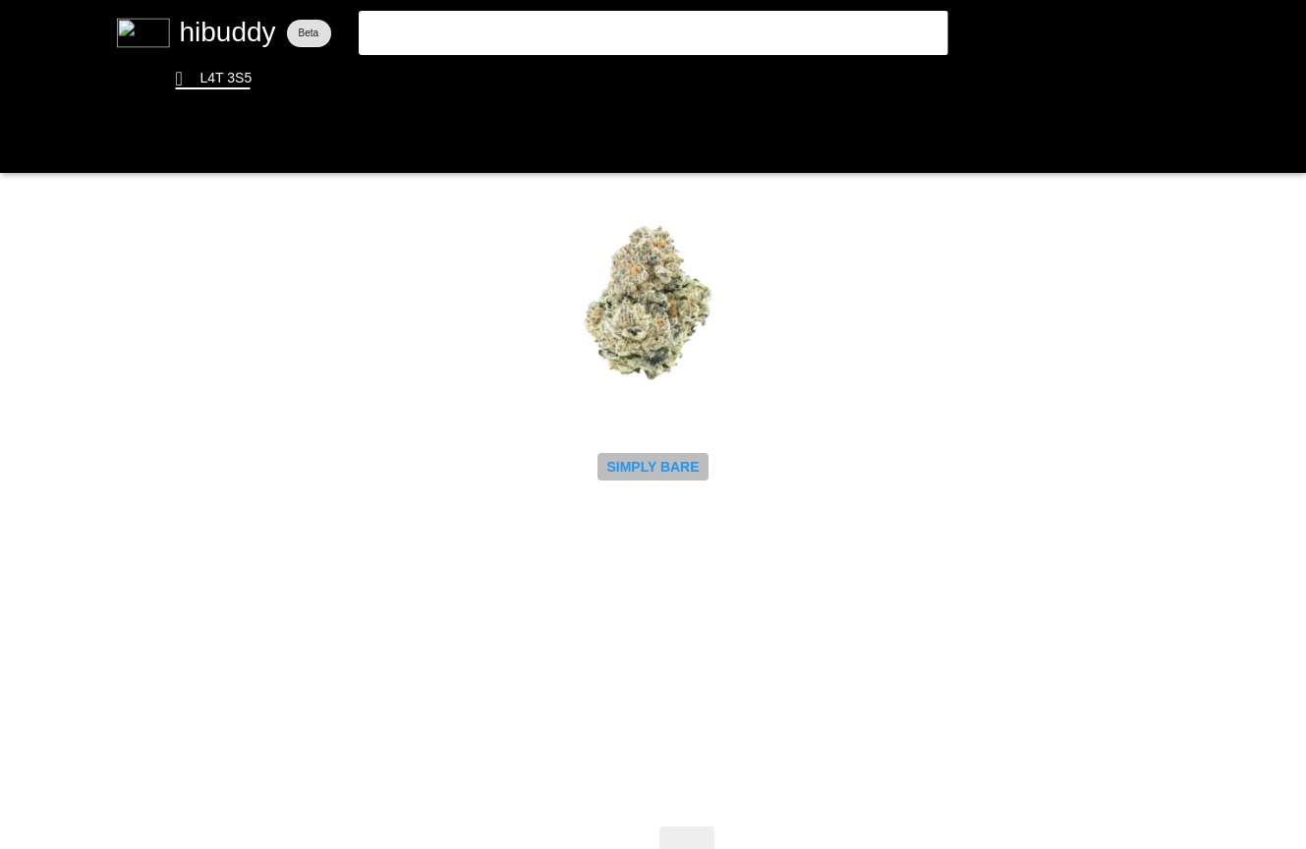
click at [643, 464] on flt-glass-pane at bounding box center [653, 424] width 1306 height 849
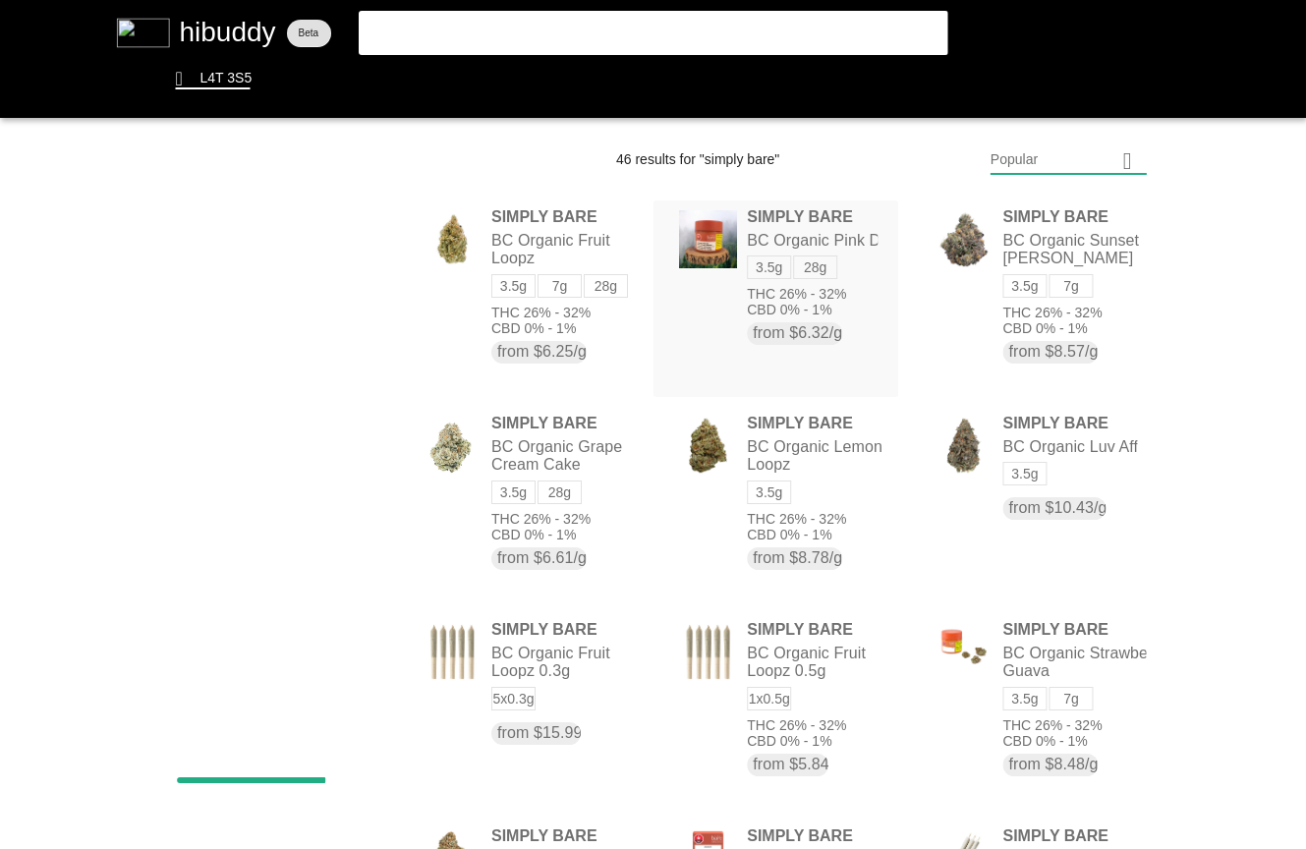
click at [847, 321] on flt-glass-pane at bounding box center [653, 424] width 1306 height 849
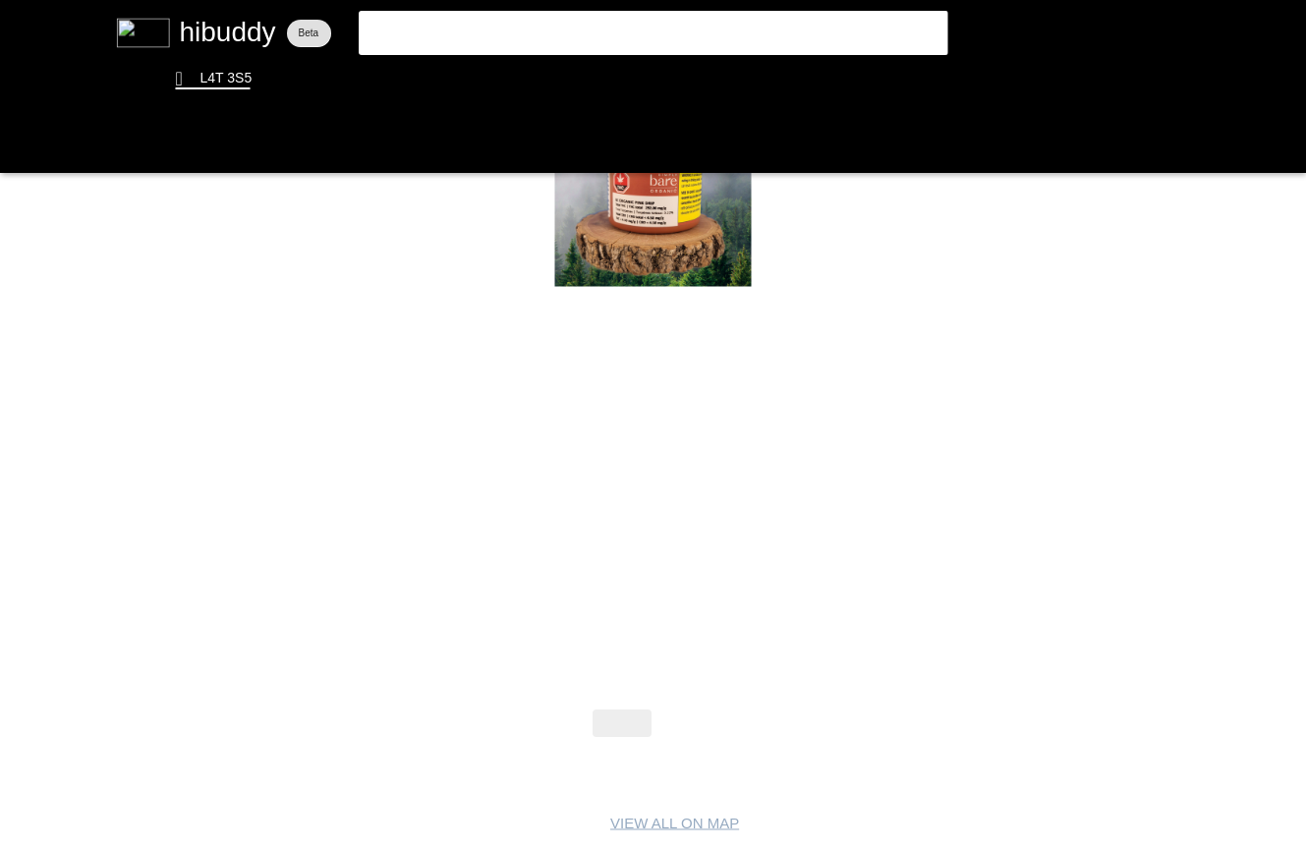
click at [689, 709] on flt-glass-pane at bounding box center [653, 424] width 1306 height 849
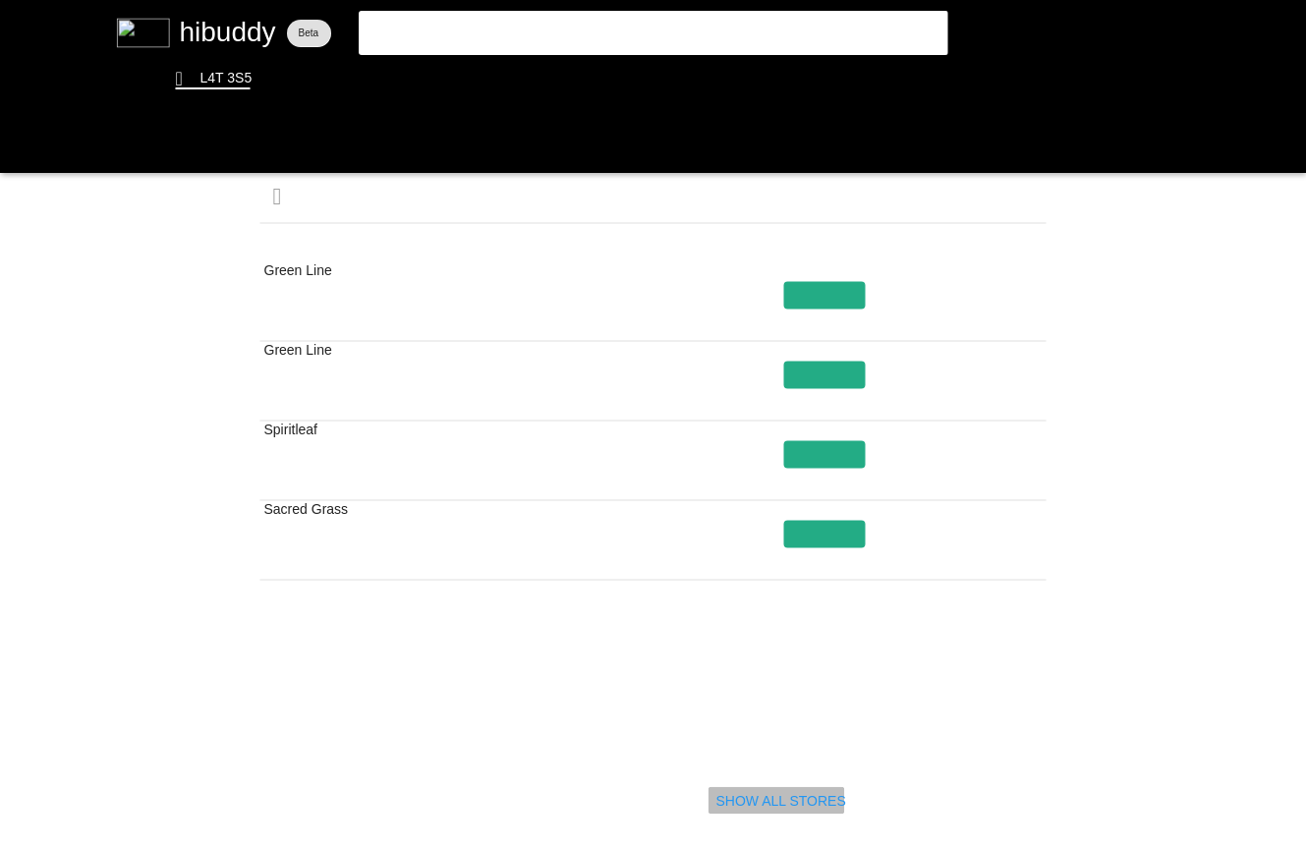
click at [809, 810] on flt-glass-pane at bounding box center [653, 424] width 1306 height 849
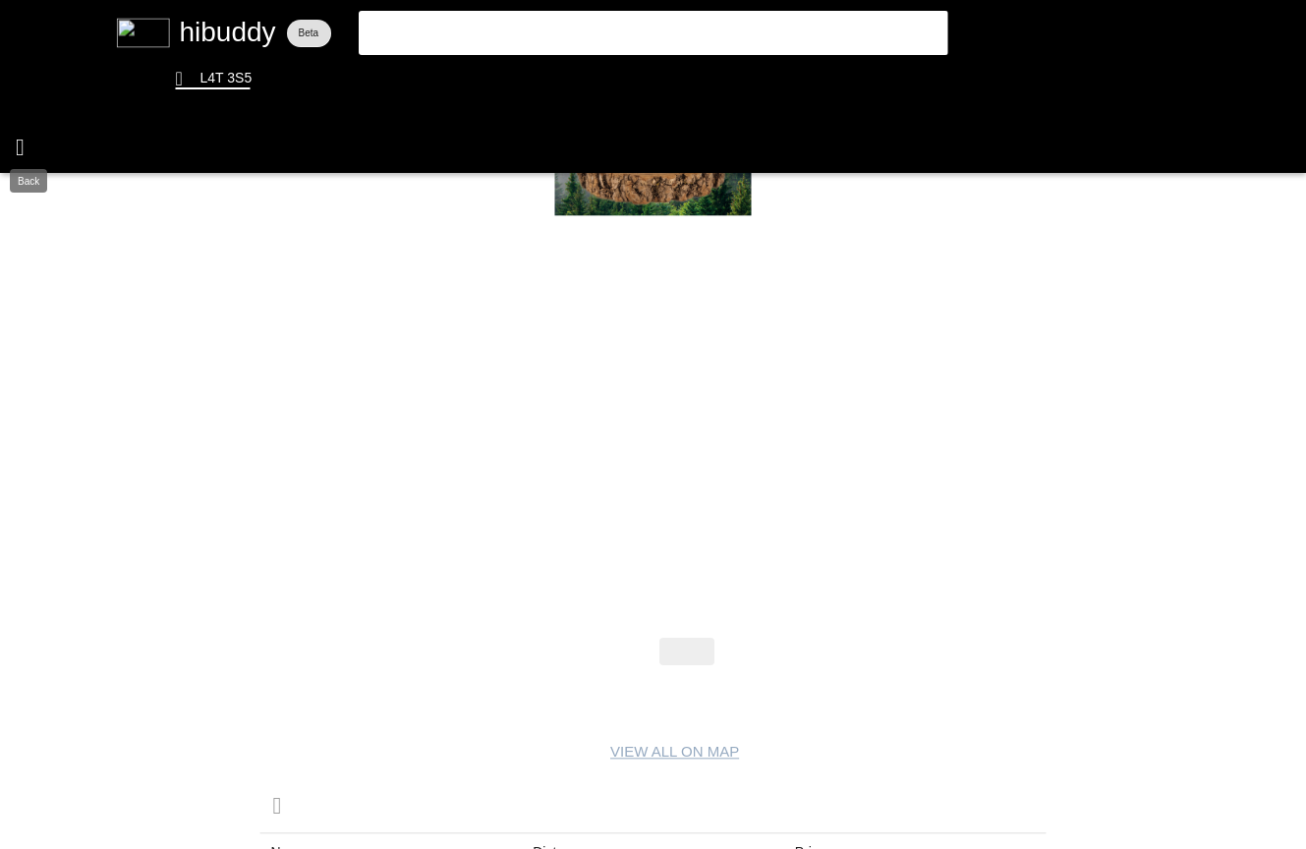
click at [16, 148] on flt-glass-pane at bounding box center [653, 424] width 1306 height 849
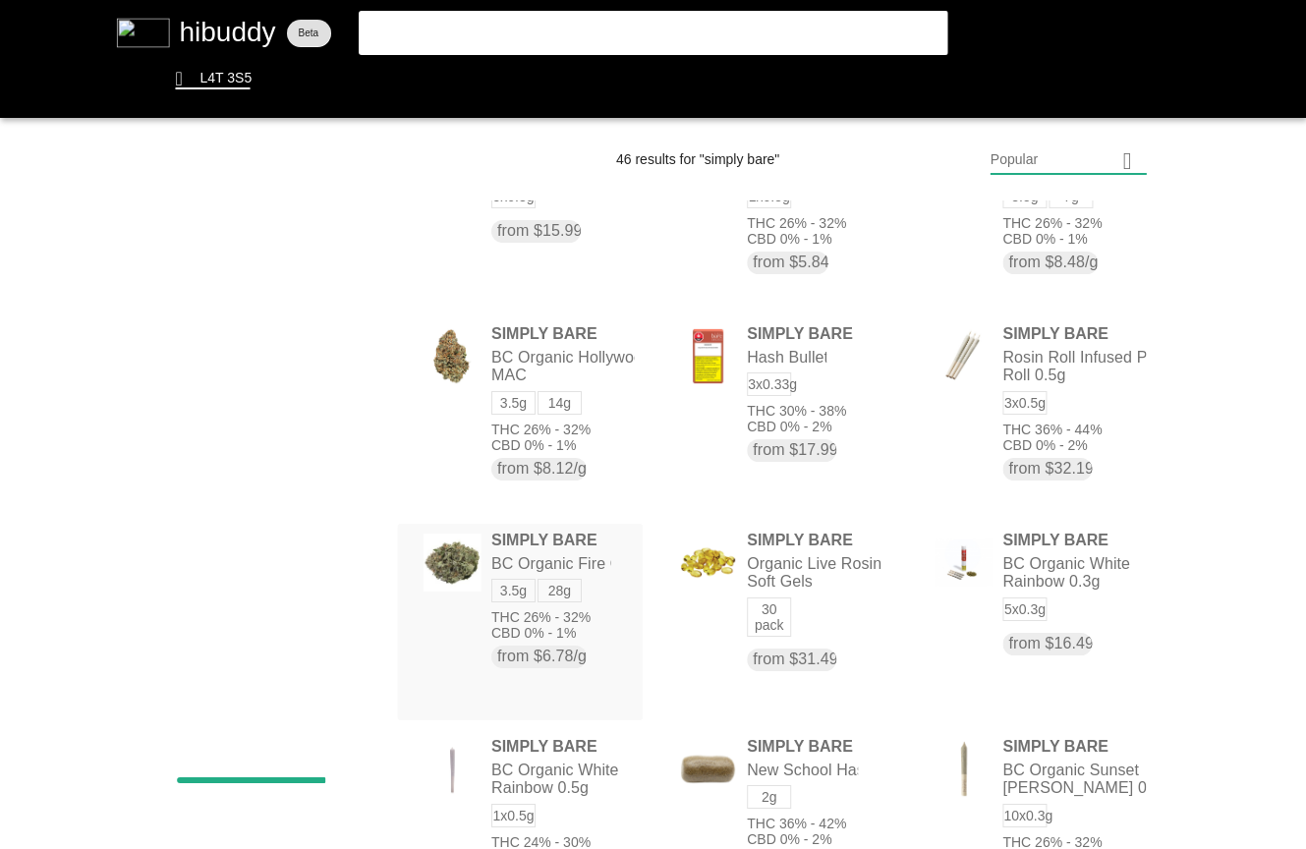
click at [594, 628] on flt-glass-pane at bounding box center [653, 424] width 1306 height 849
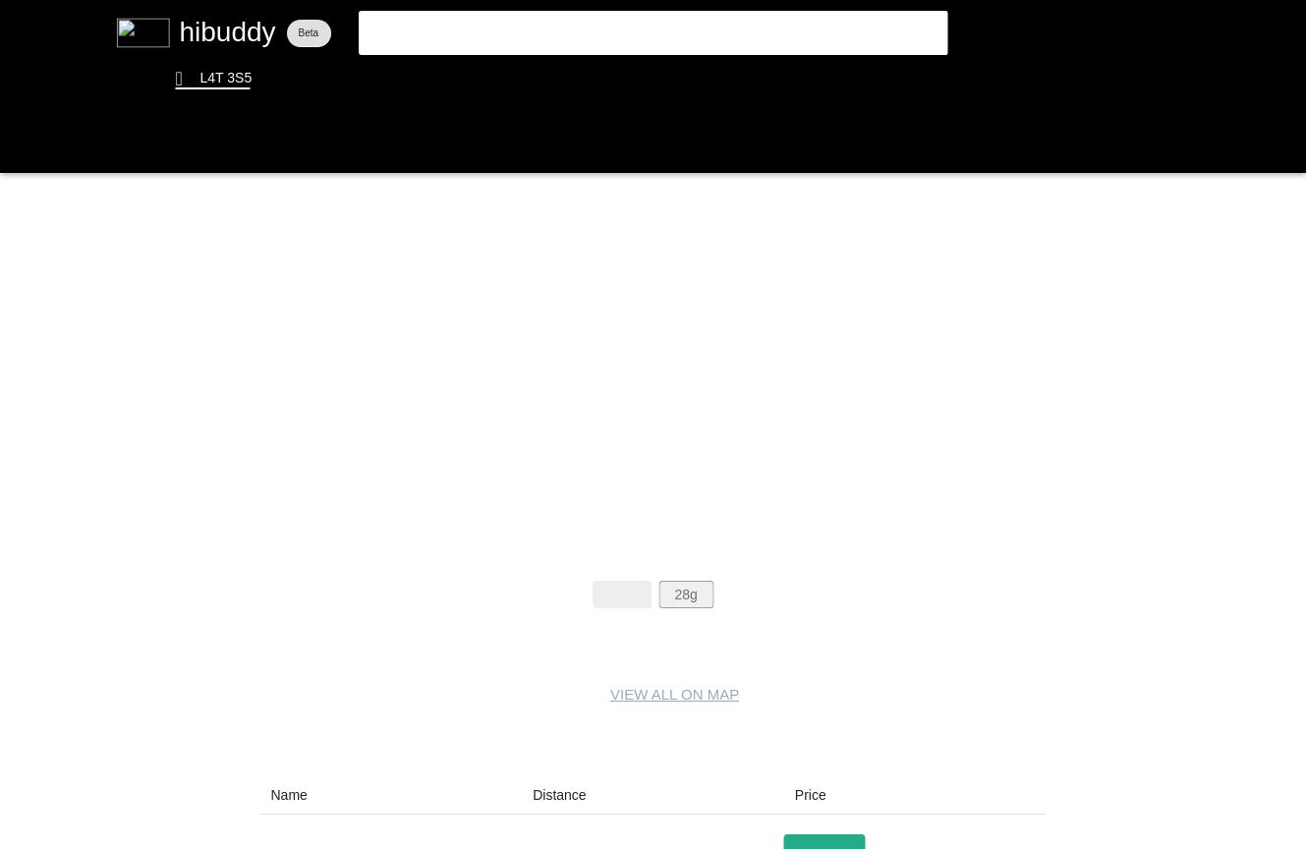
click at [684, 595] on flt-glass-pane at bounding box center [653, 424] width 1306 height 849
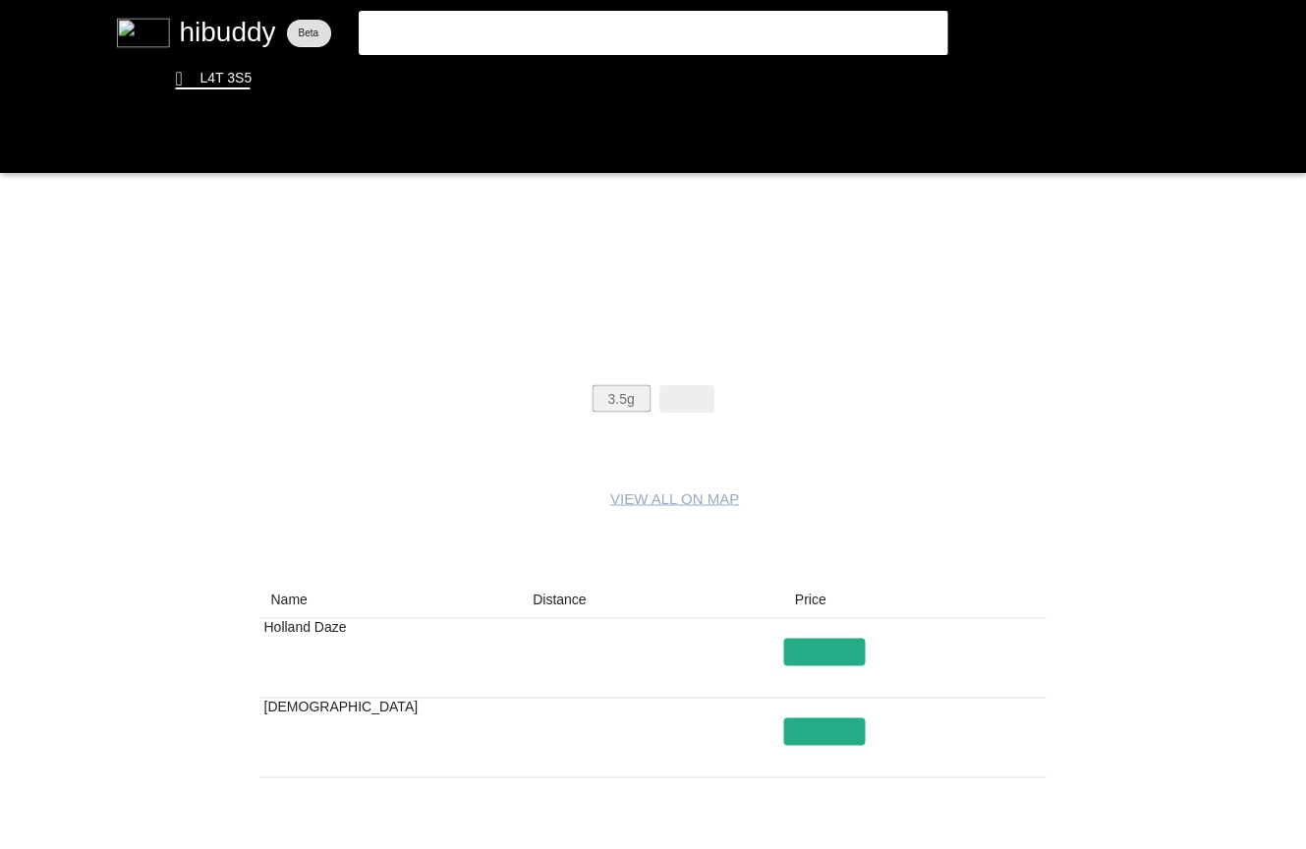
click at [619, 398] on flt-glass-pane at bounding box center [653, 424] width 1306 height 849
click at [695, 400] on flt-glass-pane at bounding box center [653, 424] width 1306 height 849
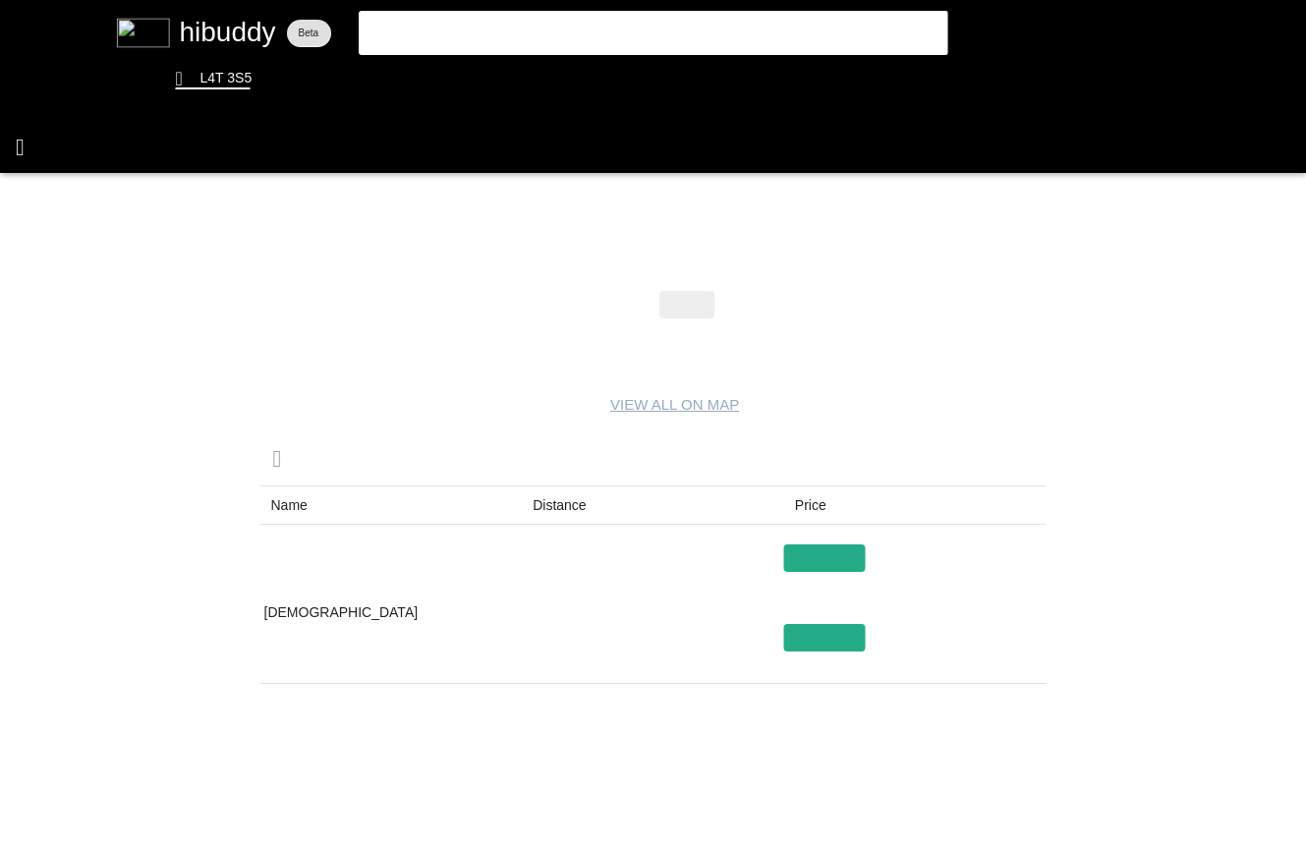
click at [18, 140] on flt-glass-pane at bounding box center [653, 424] width 1306 height 849
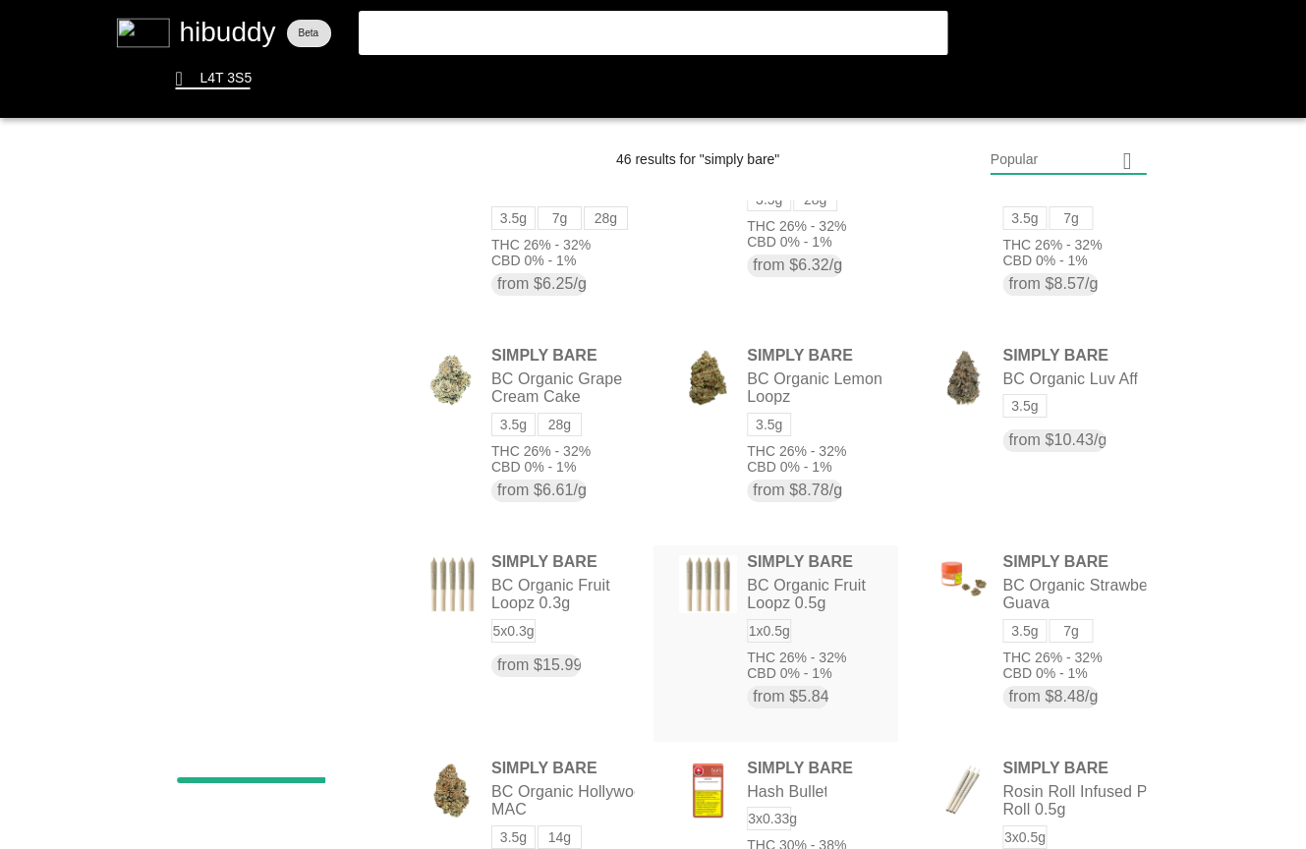
click at [846, 603] on flt-glass-pane at bounding box center [653, 424] width 1306 height 849
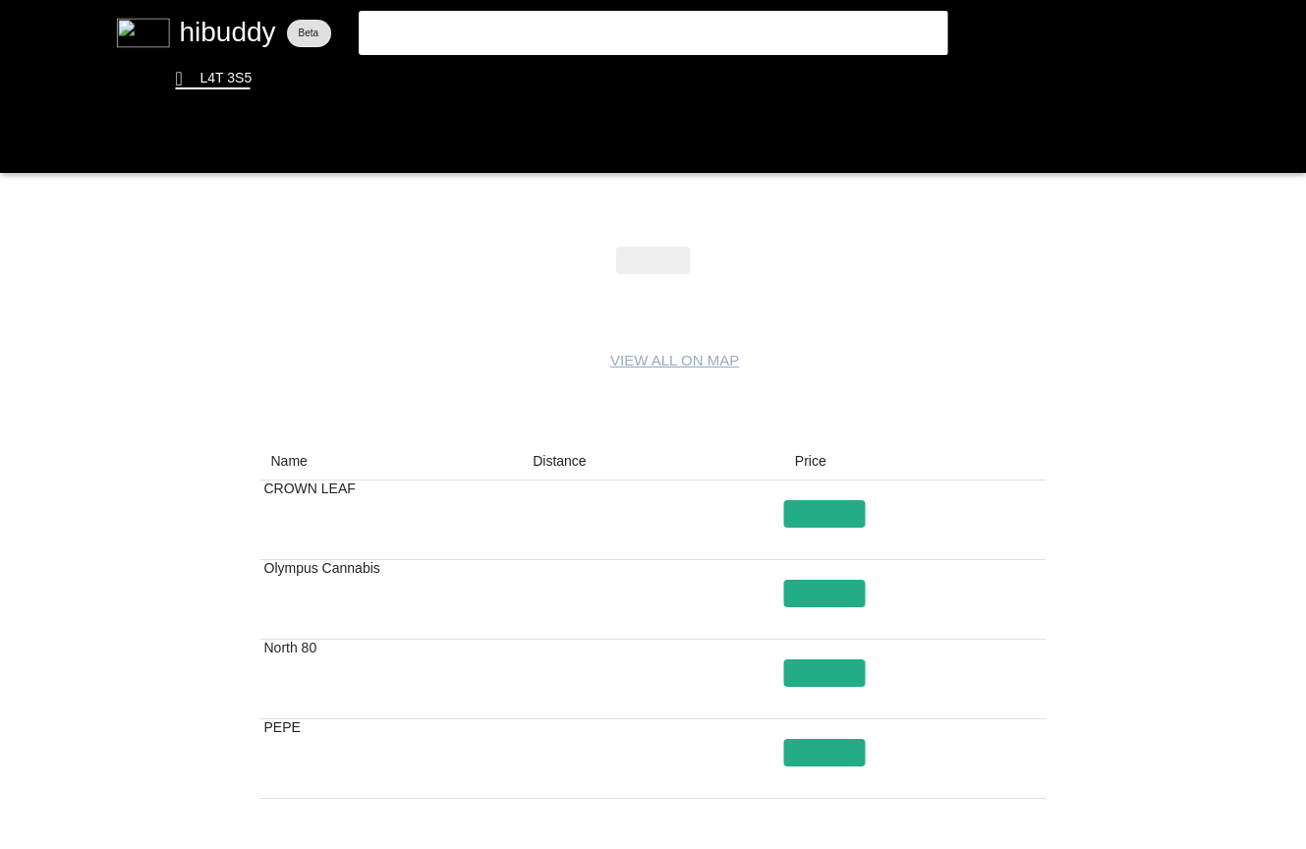
click at [843, 541] on flt-glass-pane at bounding box center [653, 424] width 1306 height 849
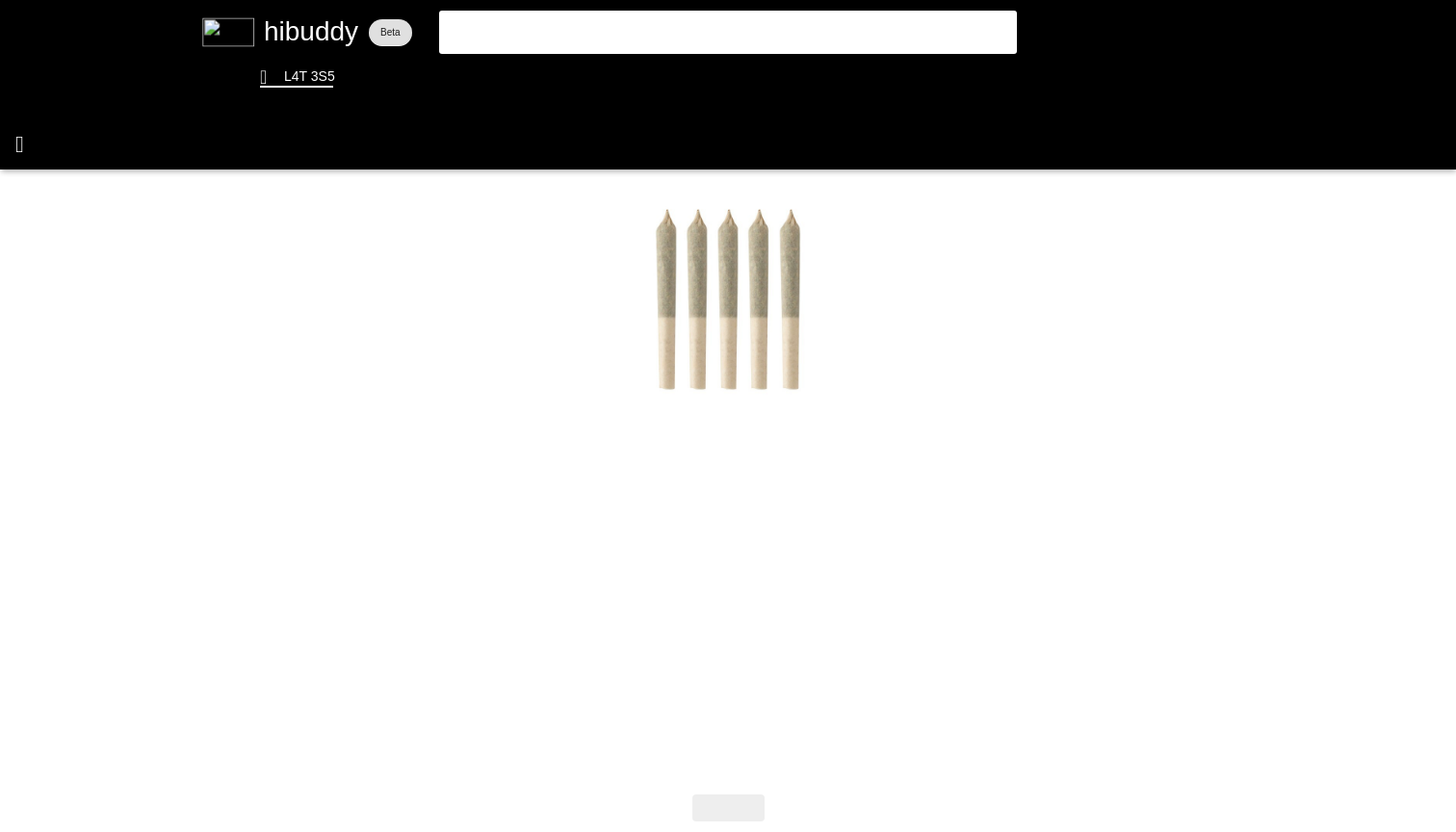
click at [31, 154] on flt-glass-pane at bounding box center [728, 416] width 1456 height 832
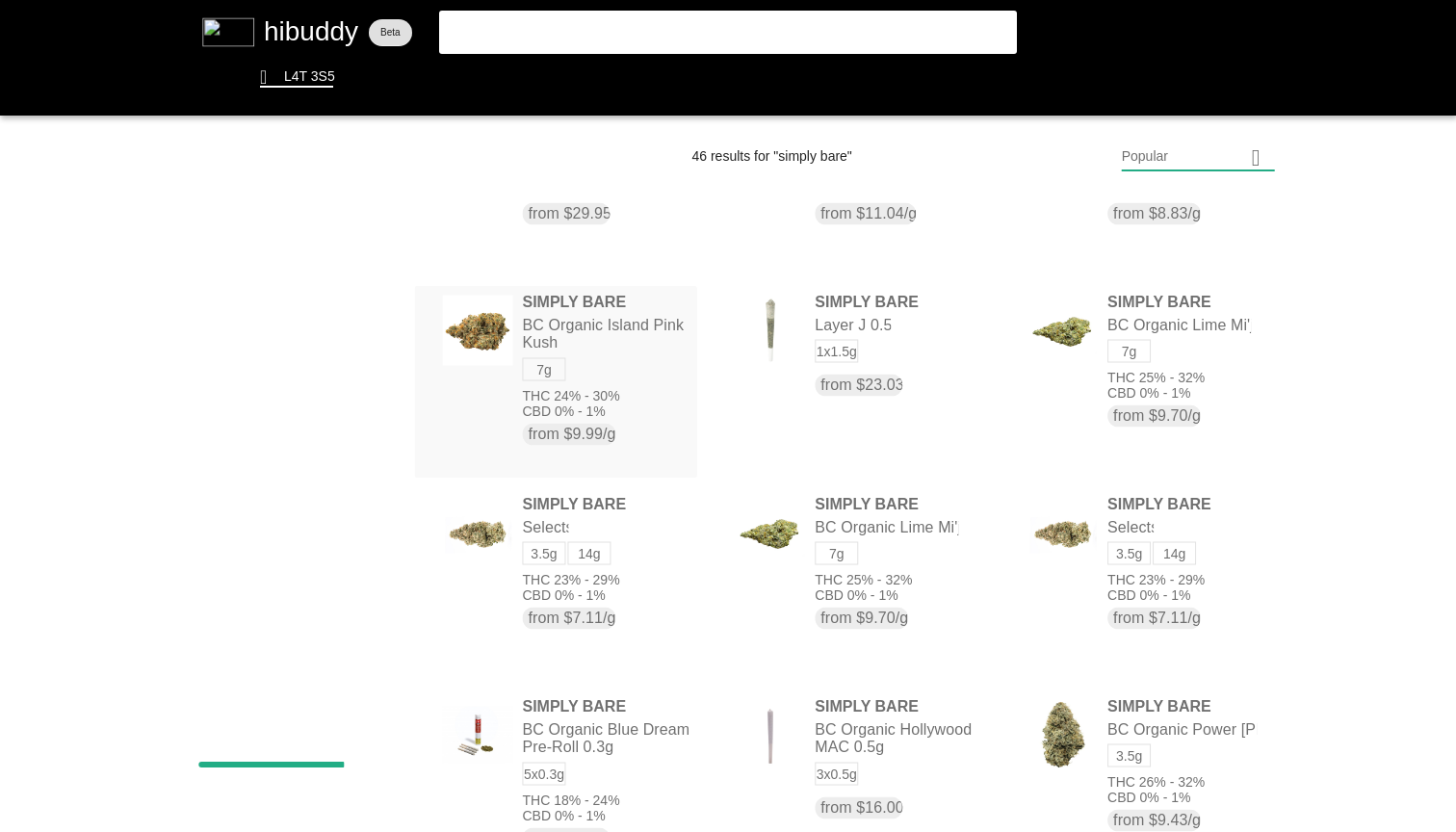
click at [561, 341] on flt-glass-pane at bounding box center [728, 416] width 1456 height 832
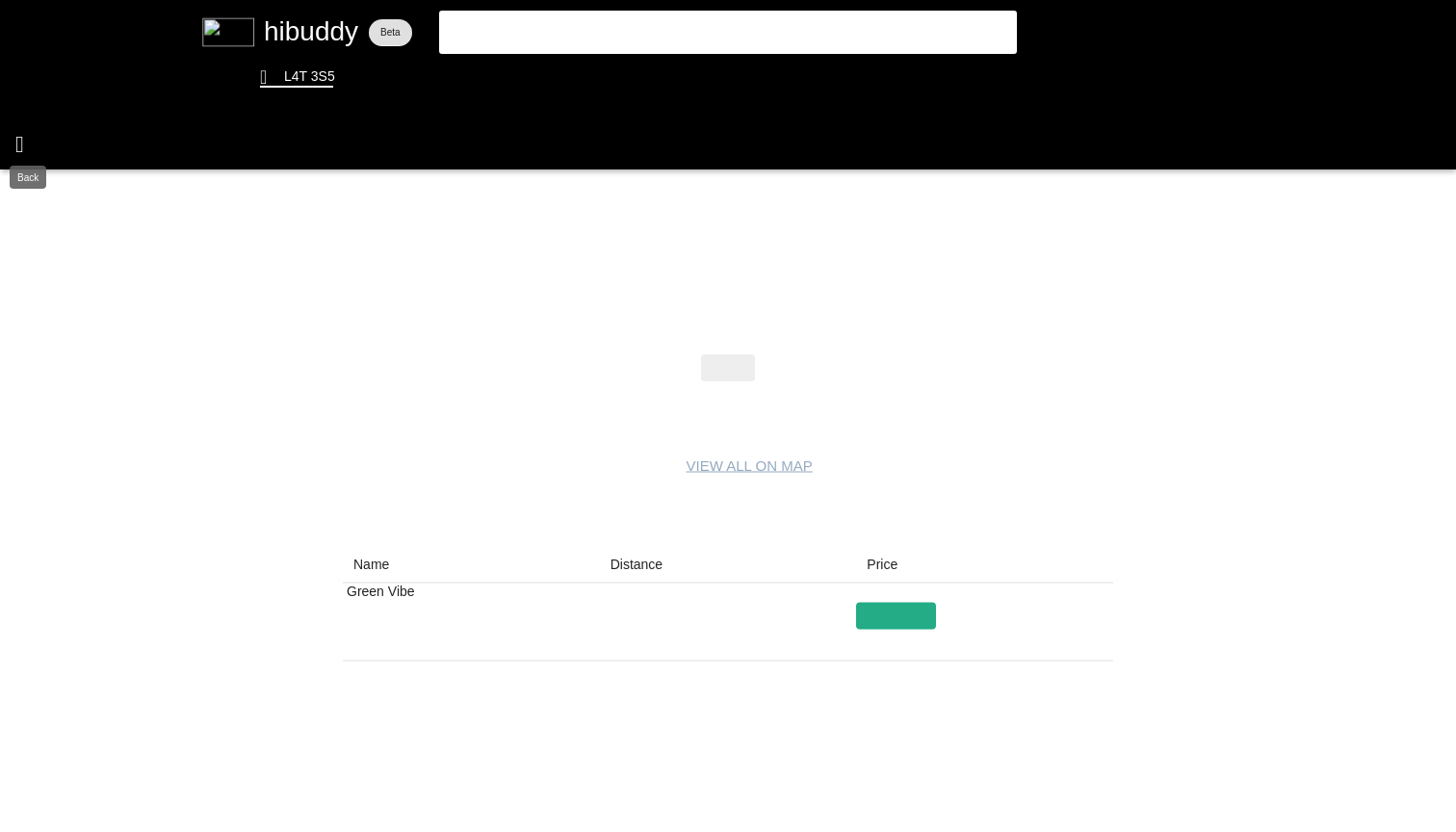
click at [22, 138] on flt-glass-pane at bounding box center [728, 416] width 1456 height 832
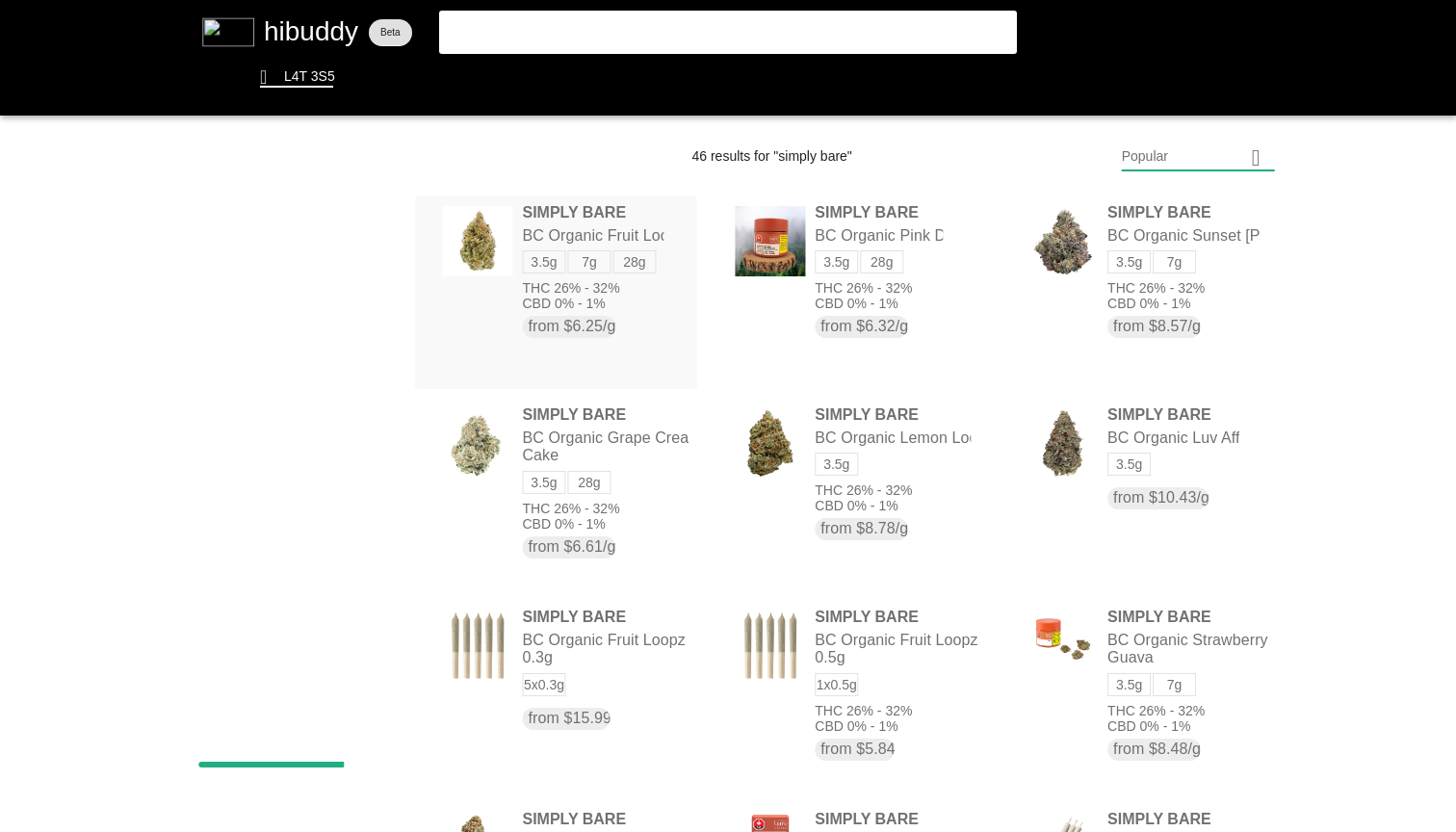
click at [681, 284] on flt-glass-pane at bounding box center [728, 416] width 1456 height 832
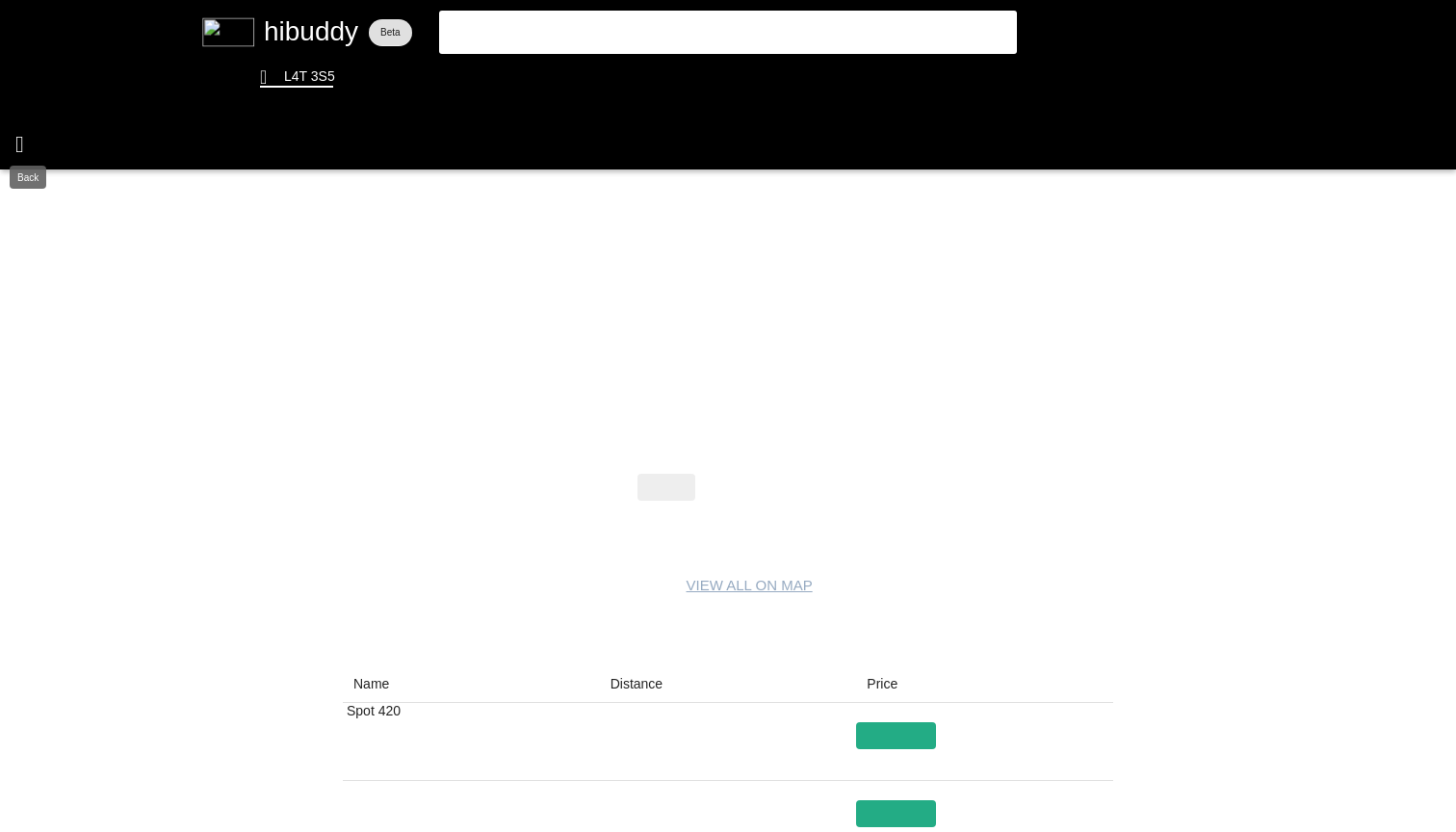
click at [18, 134] on flt-glass-pane at bounding box center [728, 416] width 1456 height 832
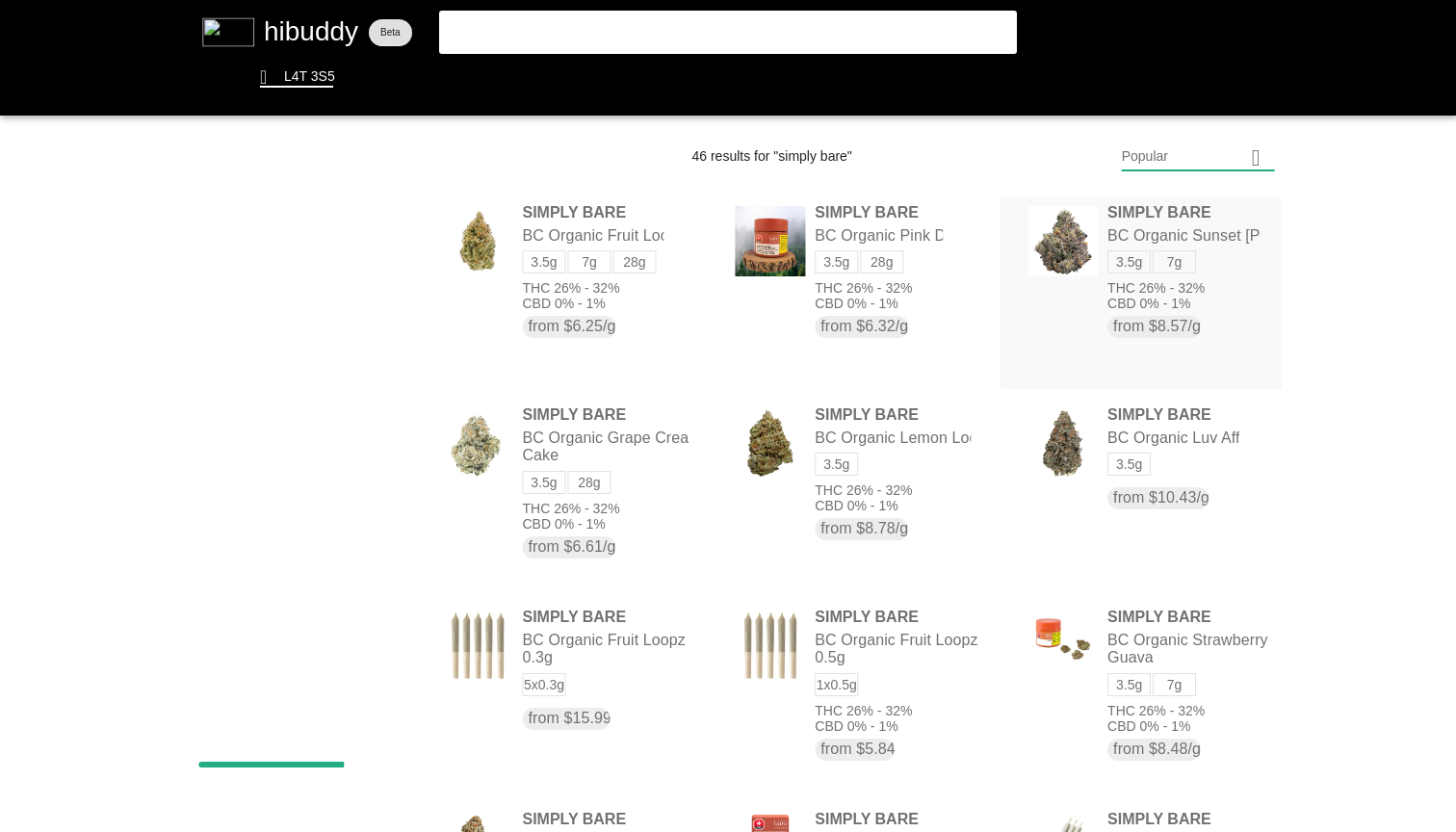
click at [1162, 280] on flt-glass-pane at bounding box center [728, 416] width 1456 height 832
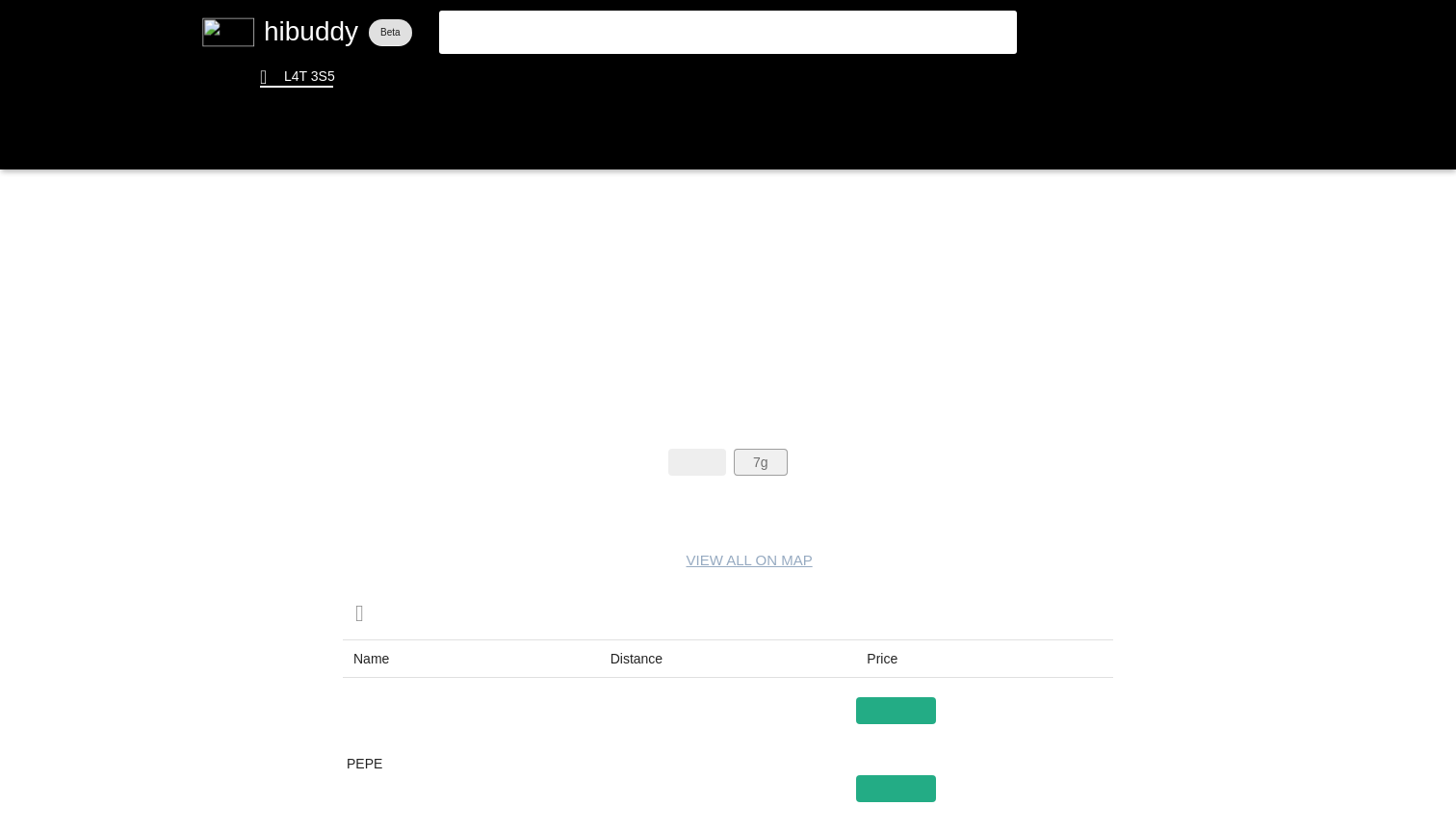
click at [765, 470] on flt-glass-pane at bounding box center [728, 416] width 1456 height 832
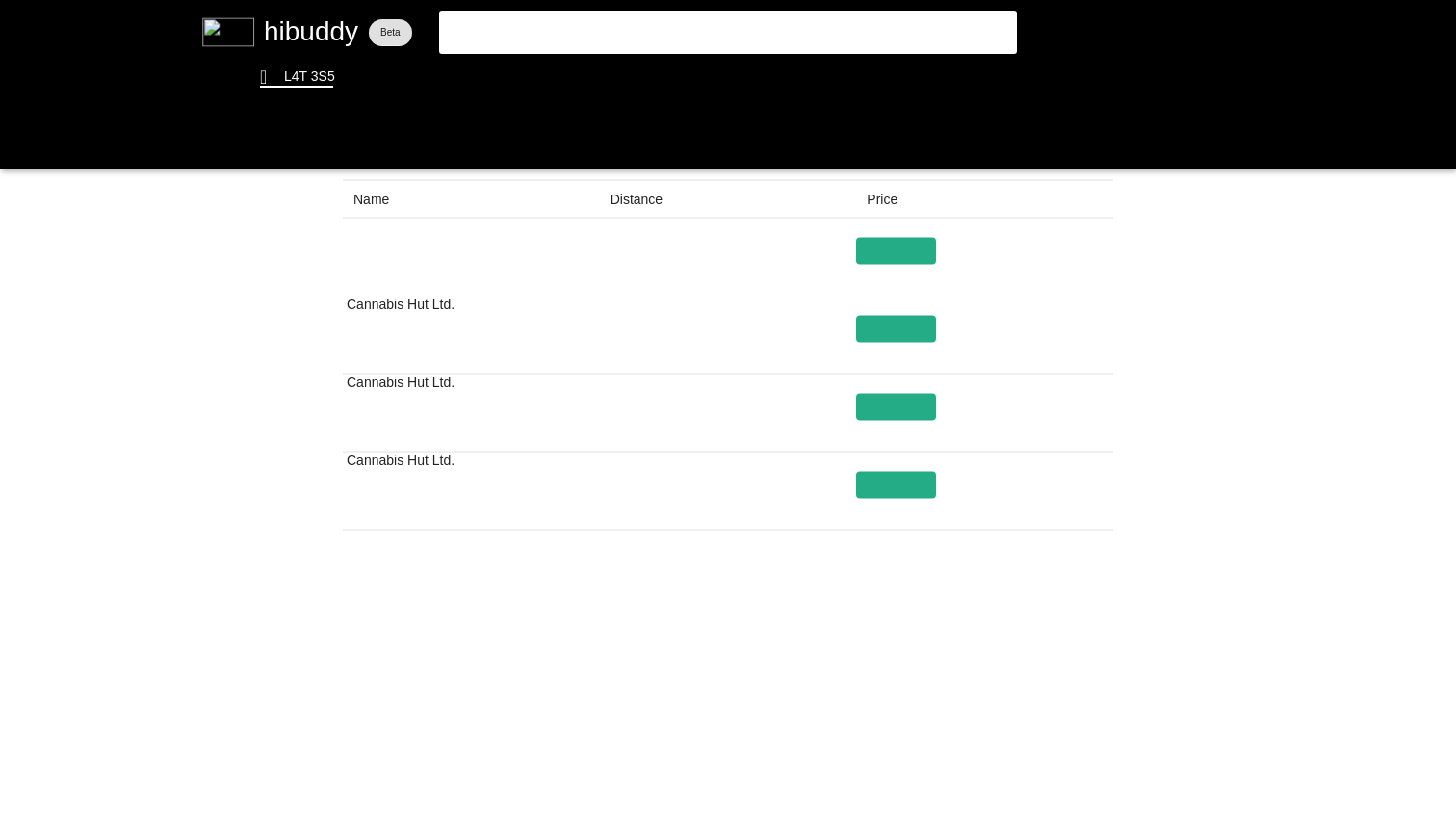
click at [834, 760] on flt-glass-pane at bounding box center [728, 416] width 1456 height 832
click at [832, 755] on flt-glass-pane at bounding box center [728, 416] width 1456 height 832
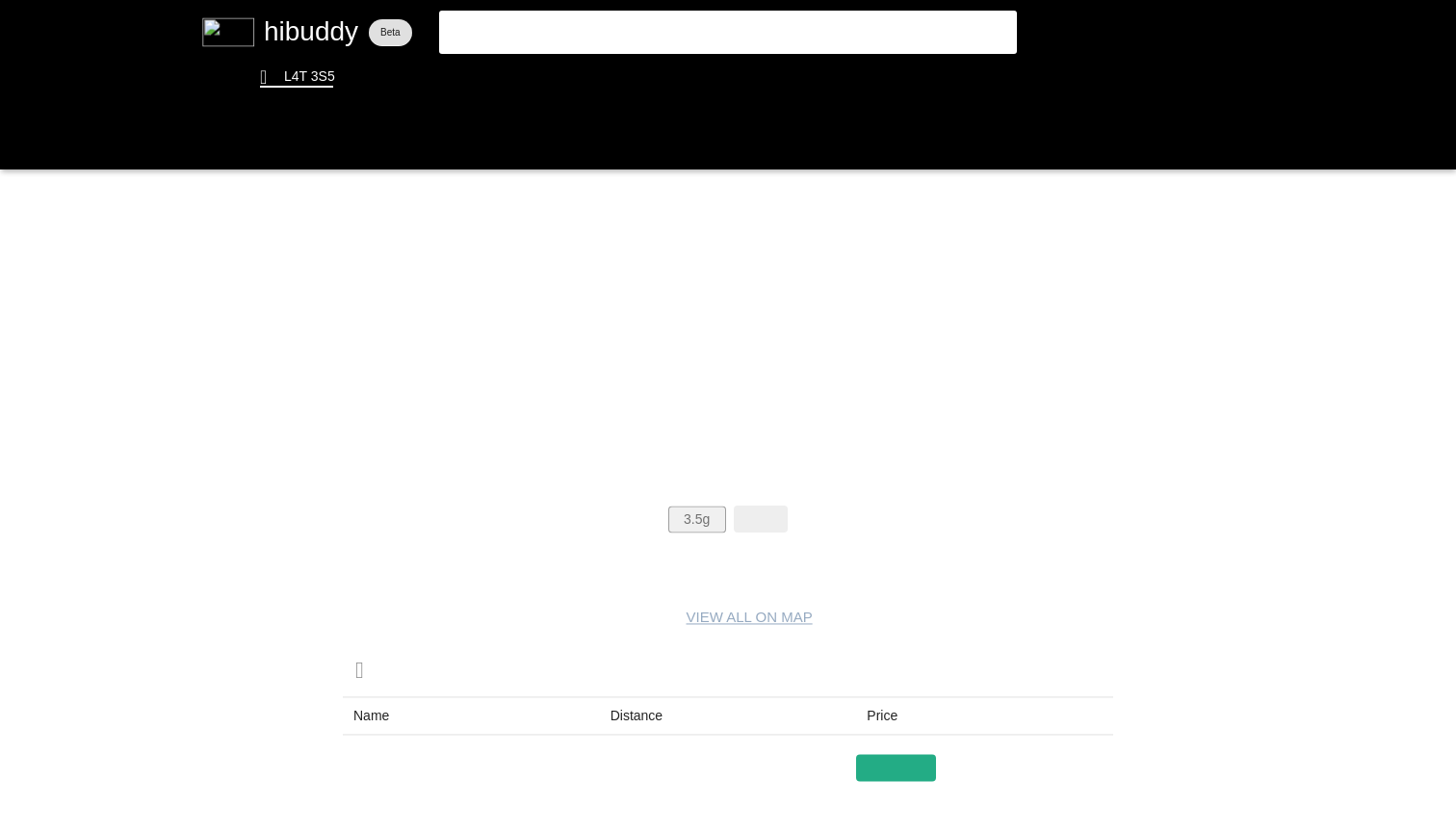
click at [694, 523] on flt-glass-pane at bounding box center [728, 416] width 1456 height 832
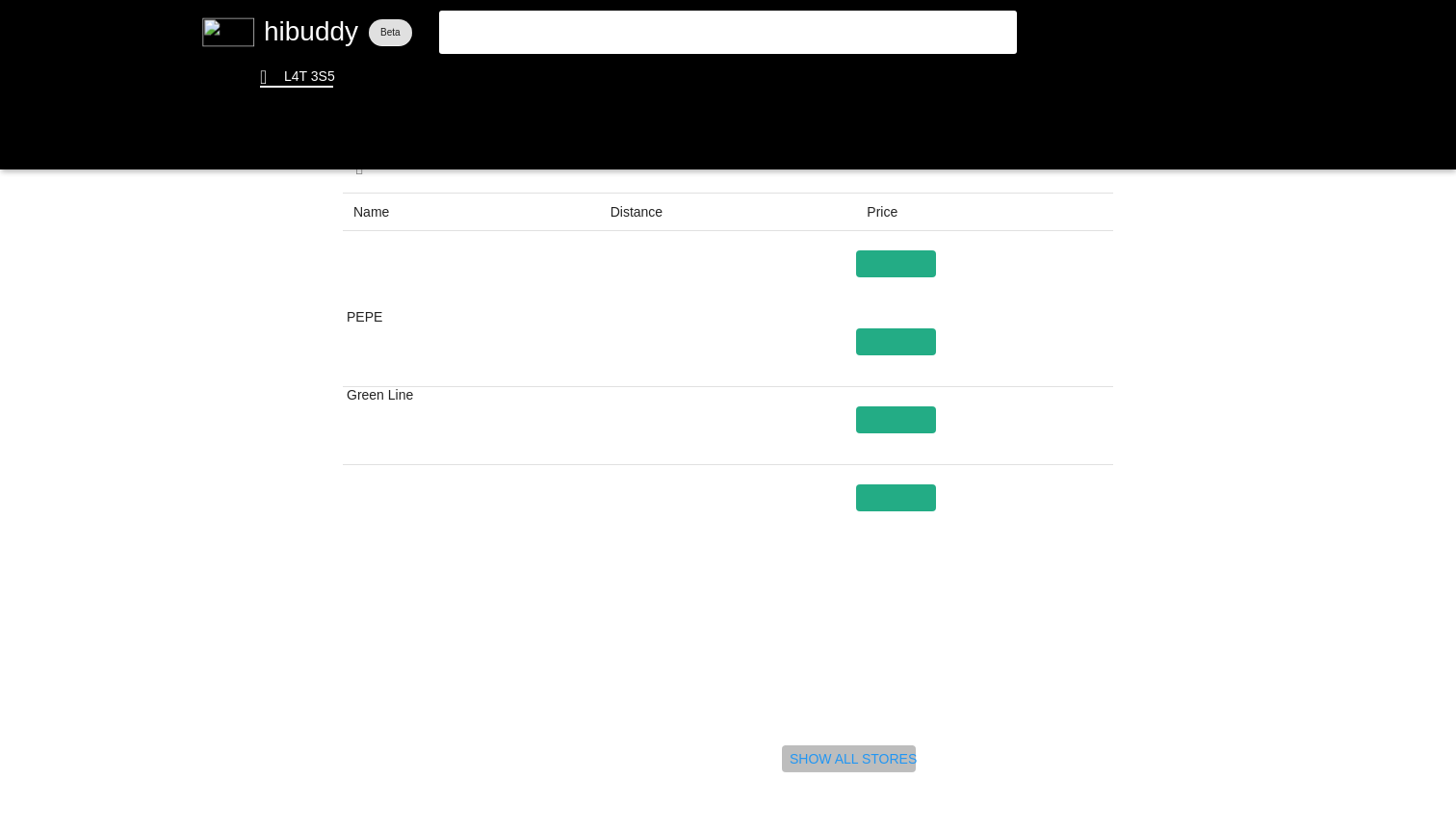
click at [866, 765] on flt-glass-pane at bounding box center [728, 416] width 1456 height 832
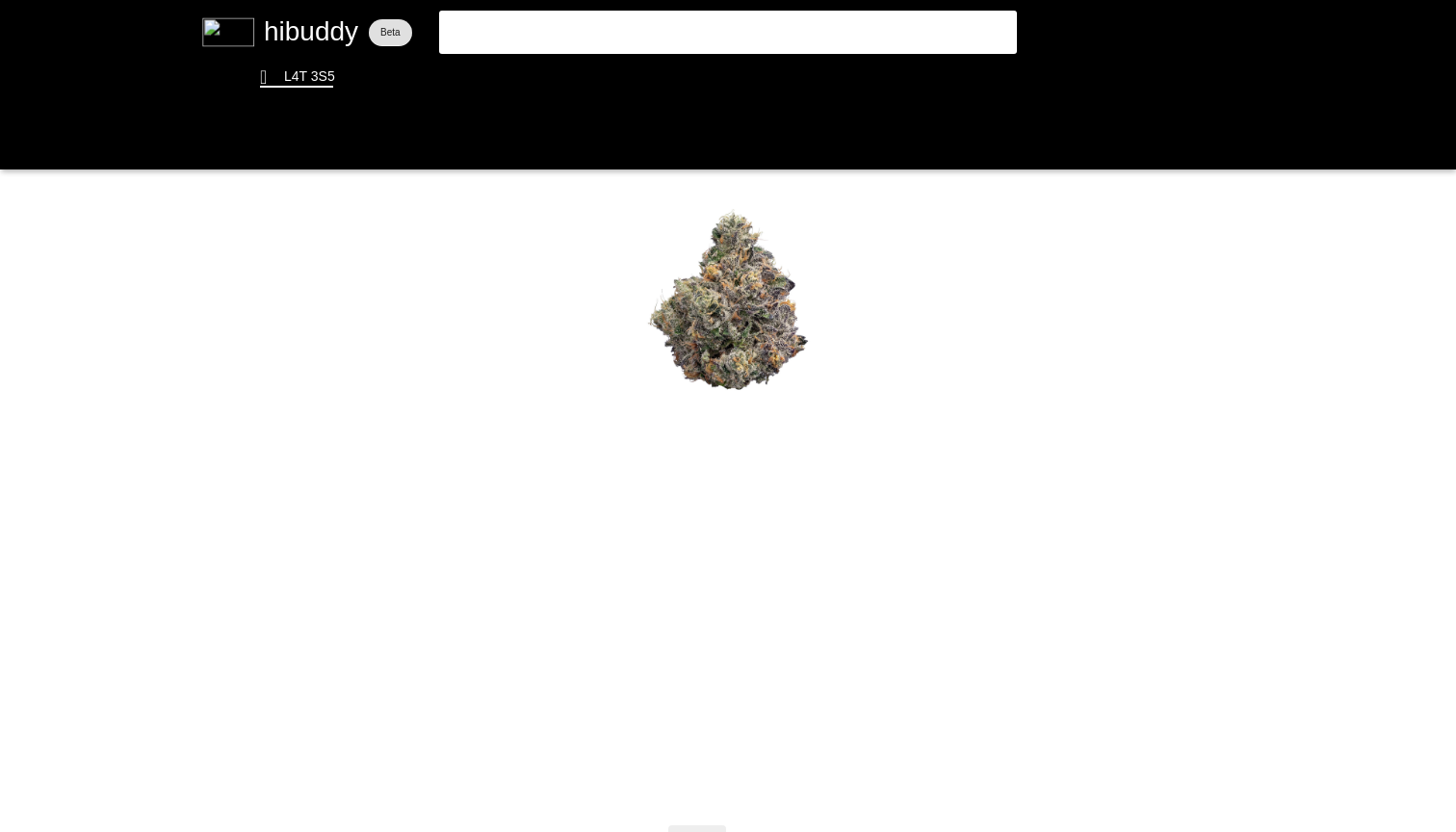
click at [1161, 465] on flt-glass-pane at bounding box center [728, 416] width 1456 height 832
click at [28, 151] on flt-glass-pane at bounding box center [728, 416] width 1456 height 832
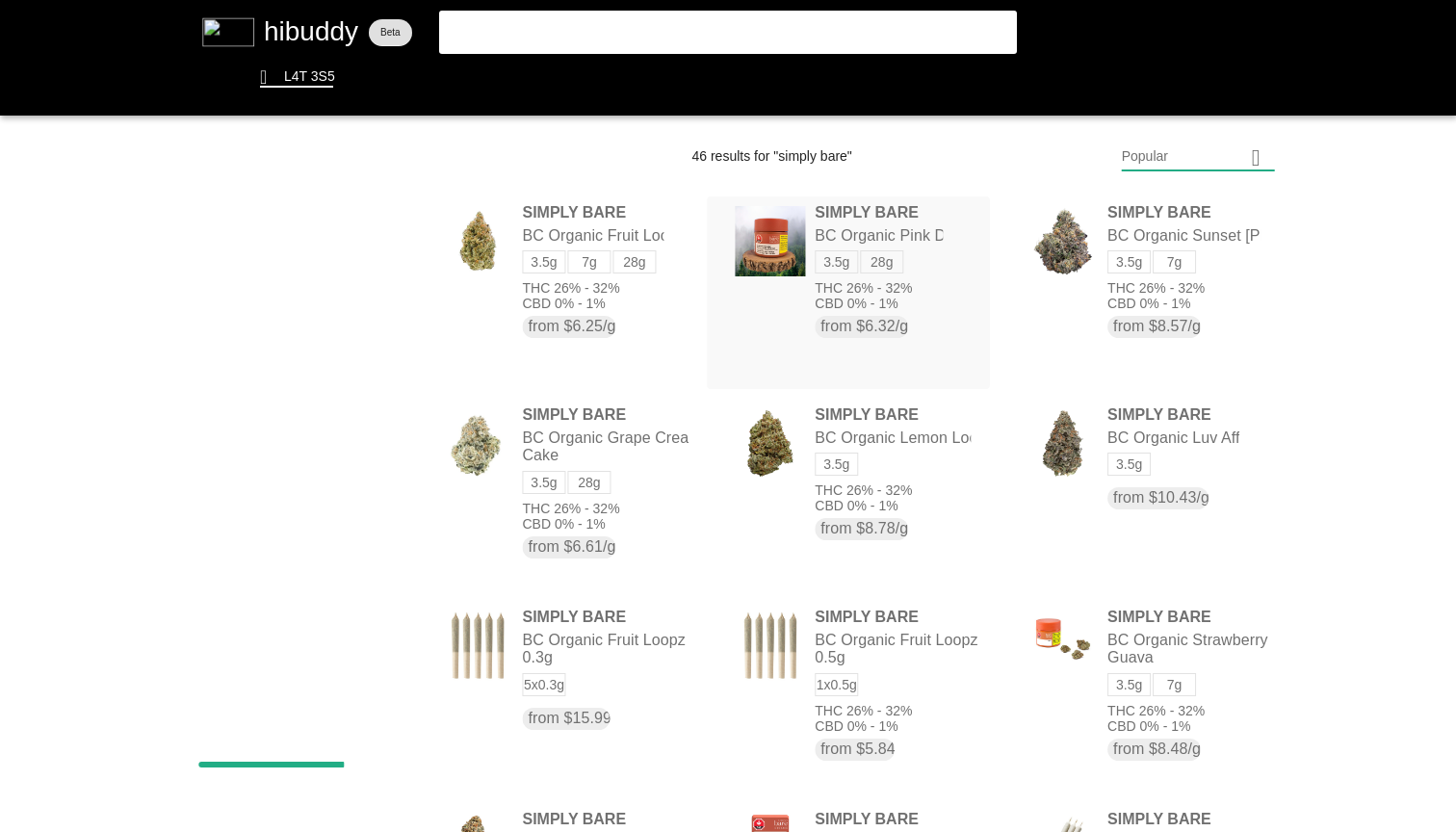
click at [900, 243] on flt-glass-pane at bounding box center [728, 416] width 1456 height 832
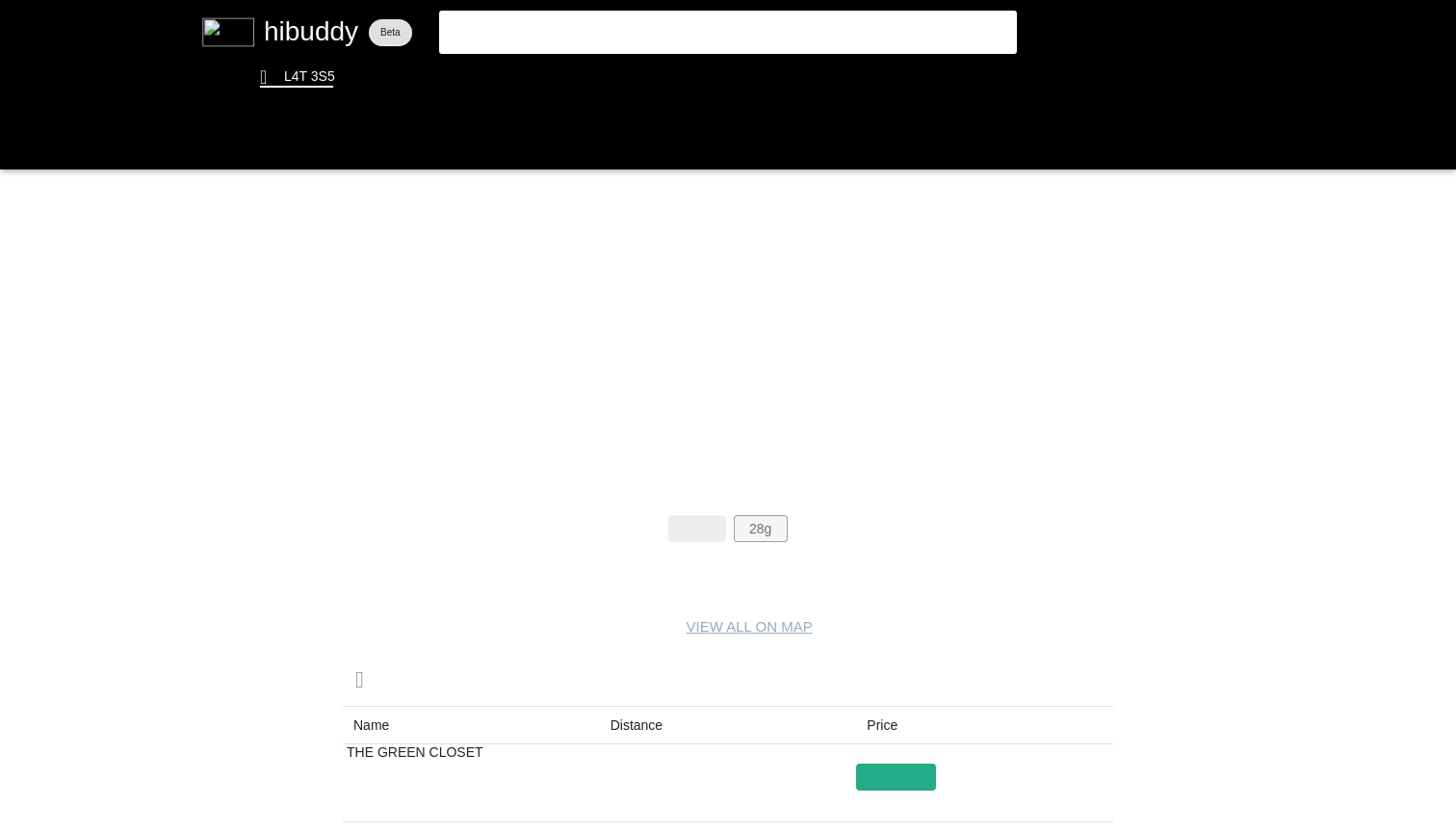
click at [764, 530] on flt-glass-pane at bounding box center [728, 416] width 1456 height 832
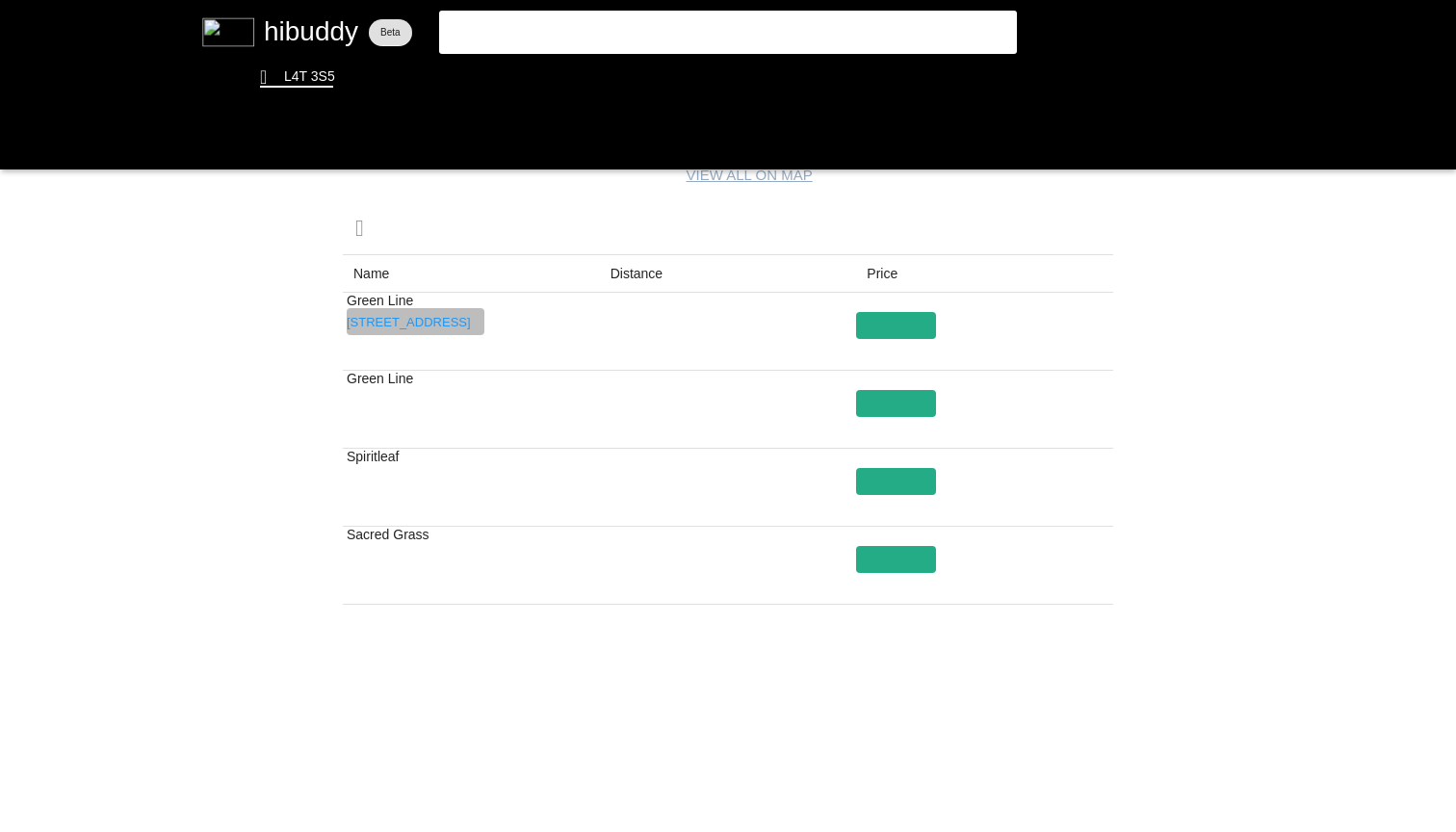
click at [447, 322] on flt-glass-pane at bounding box center [728, 416] width 1456 height 832
click at [444, 399] on flt-glass-pane at bounding box center [728, 416] width 1456 height 832
click at [912, 400] on flt-glass-pane at bounding box center [728, 416] width 1456 height 832
click at [1274, 404] on flt-glass-pane at bounding box center [728, 416] width 1456 height 832
click at [26, 148] on flt-glass-pane at bounding box center [728, 416] width 1456 height 832
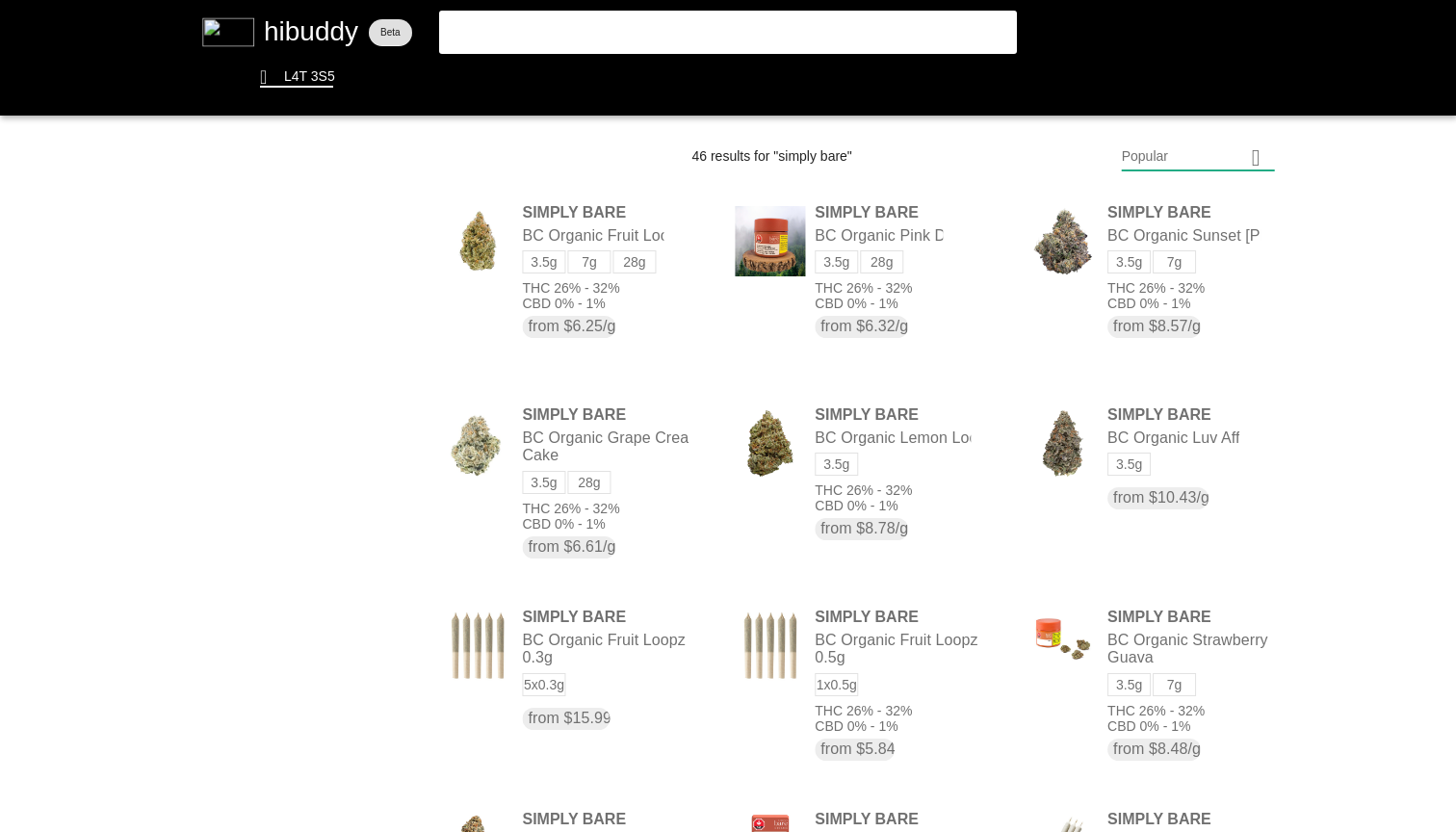
click at [626, 260] on flt-glass-pane at bounding box center [728, 416] width 1456 height 832
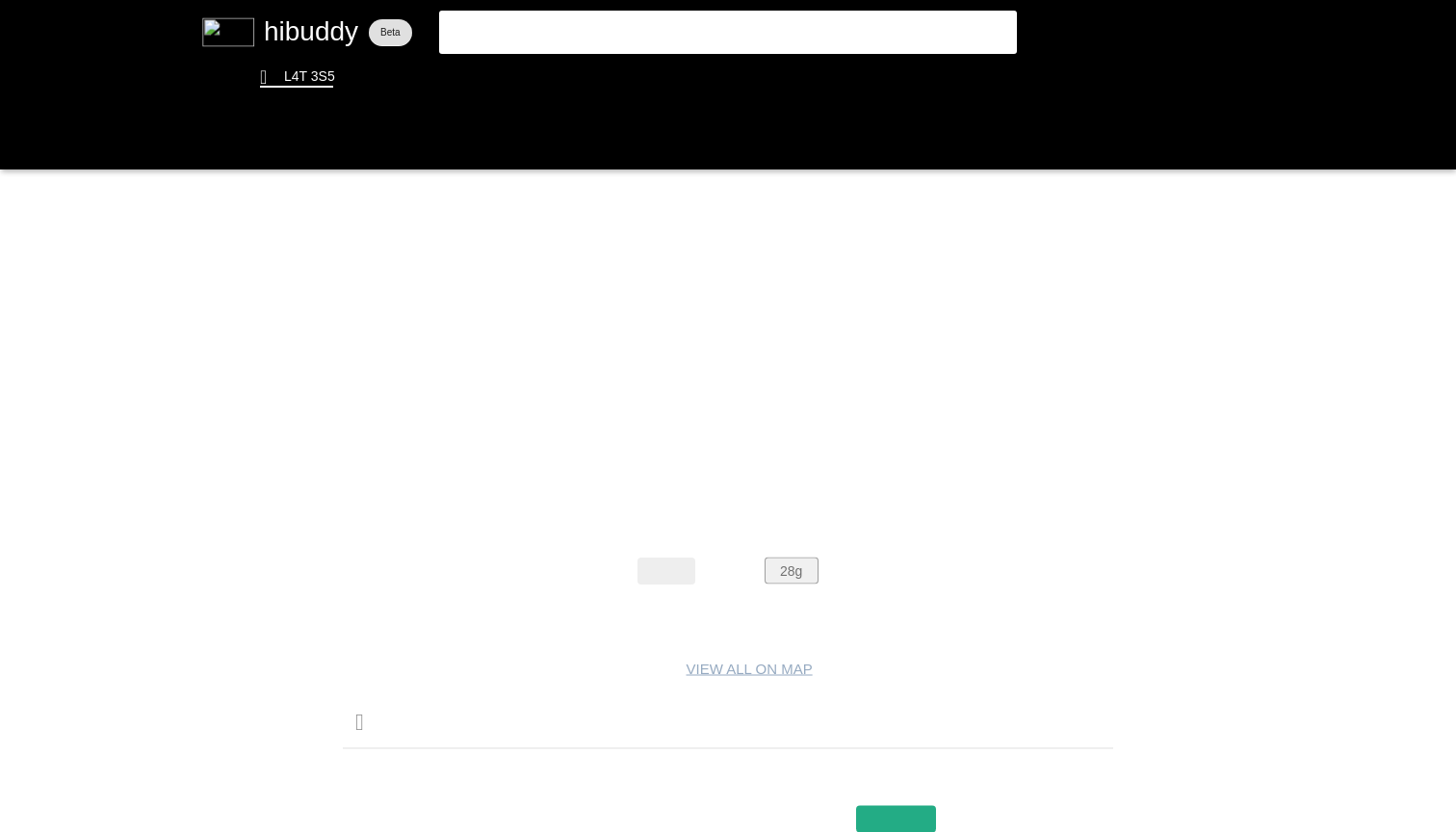
click at [799, 561] on flt-glass-pane at bounding box center [728, 416] width 1456 height 832
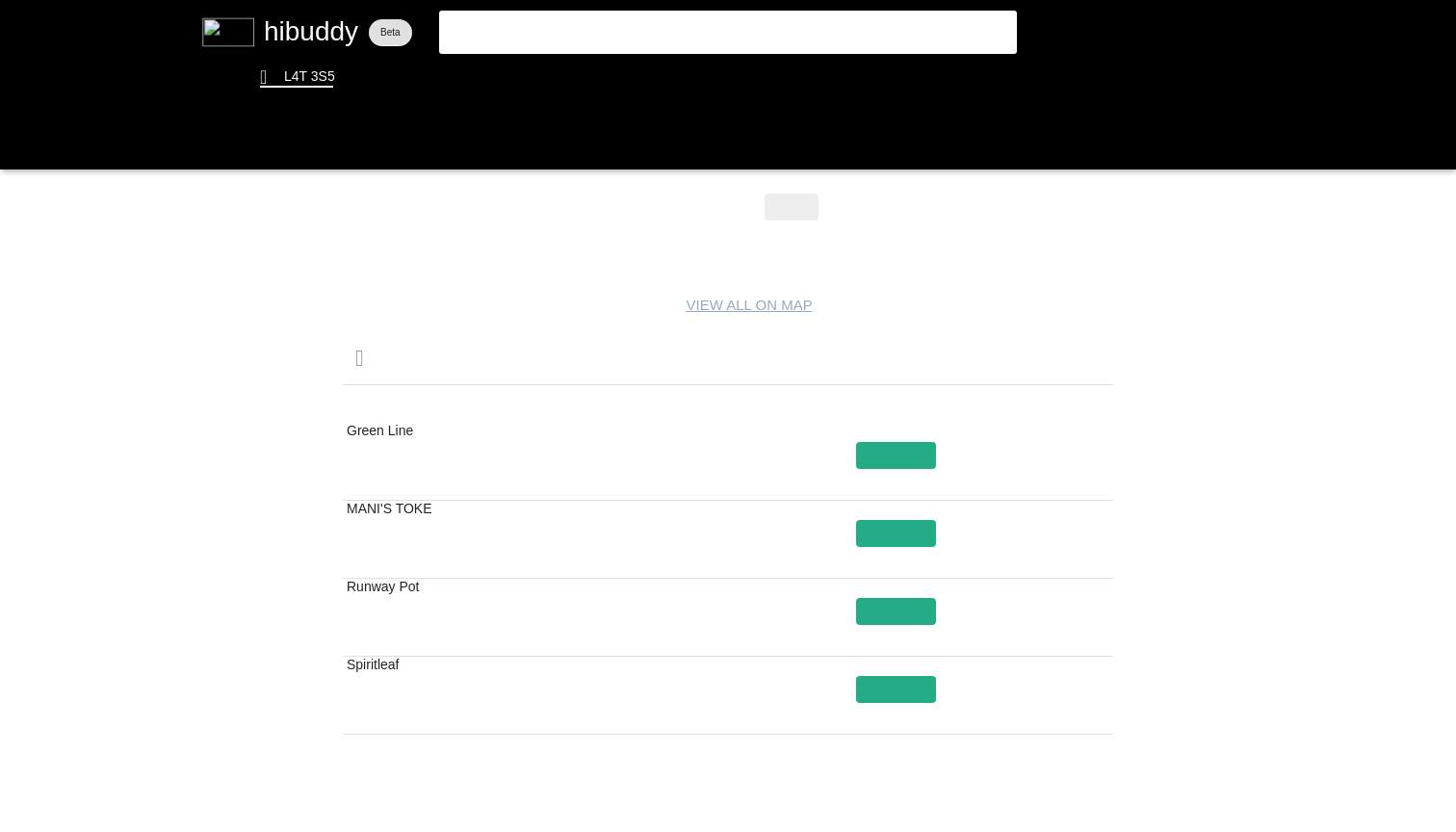
click at [1238, 366] on flt-glass-pane at bounding box center [728, 416] width 1456 height 832
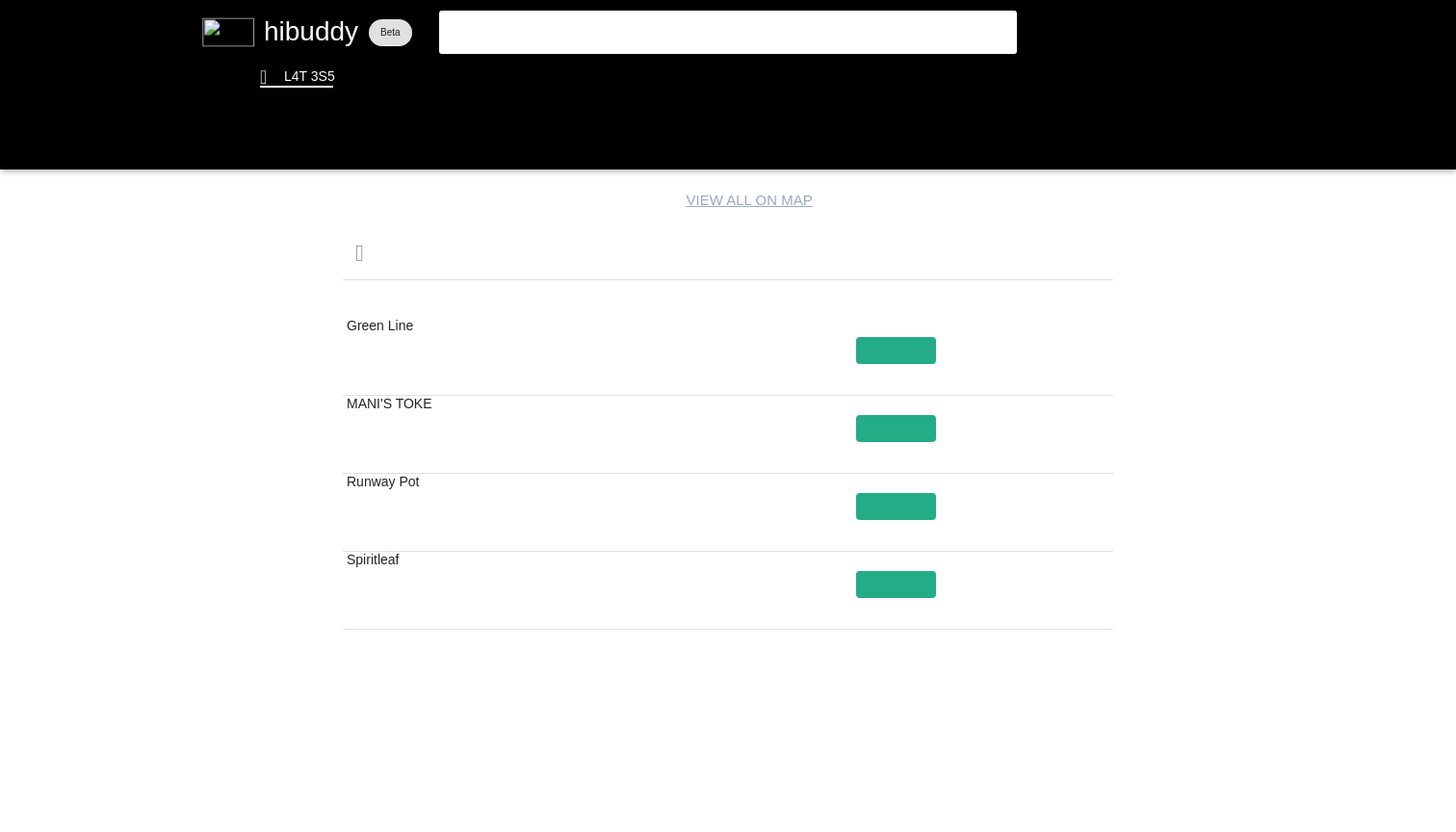
click at [1211, 416] on flt-glass-pane at bounding box center [728, 416] width 1456 height 832
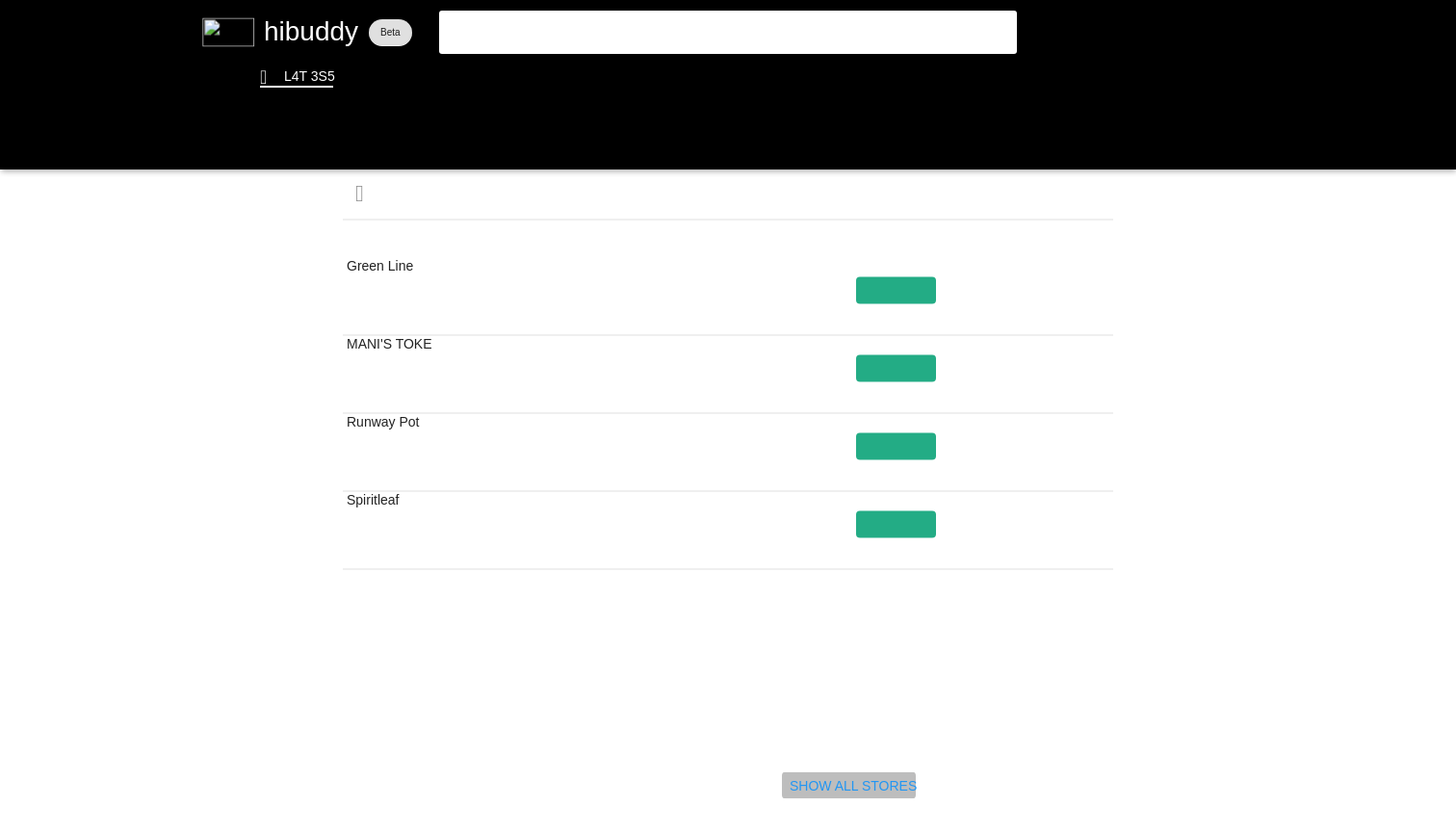
click at [852, 780] on flt-glass-pane at bounding box center [728, 416] width 1456 height 832
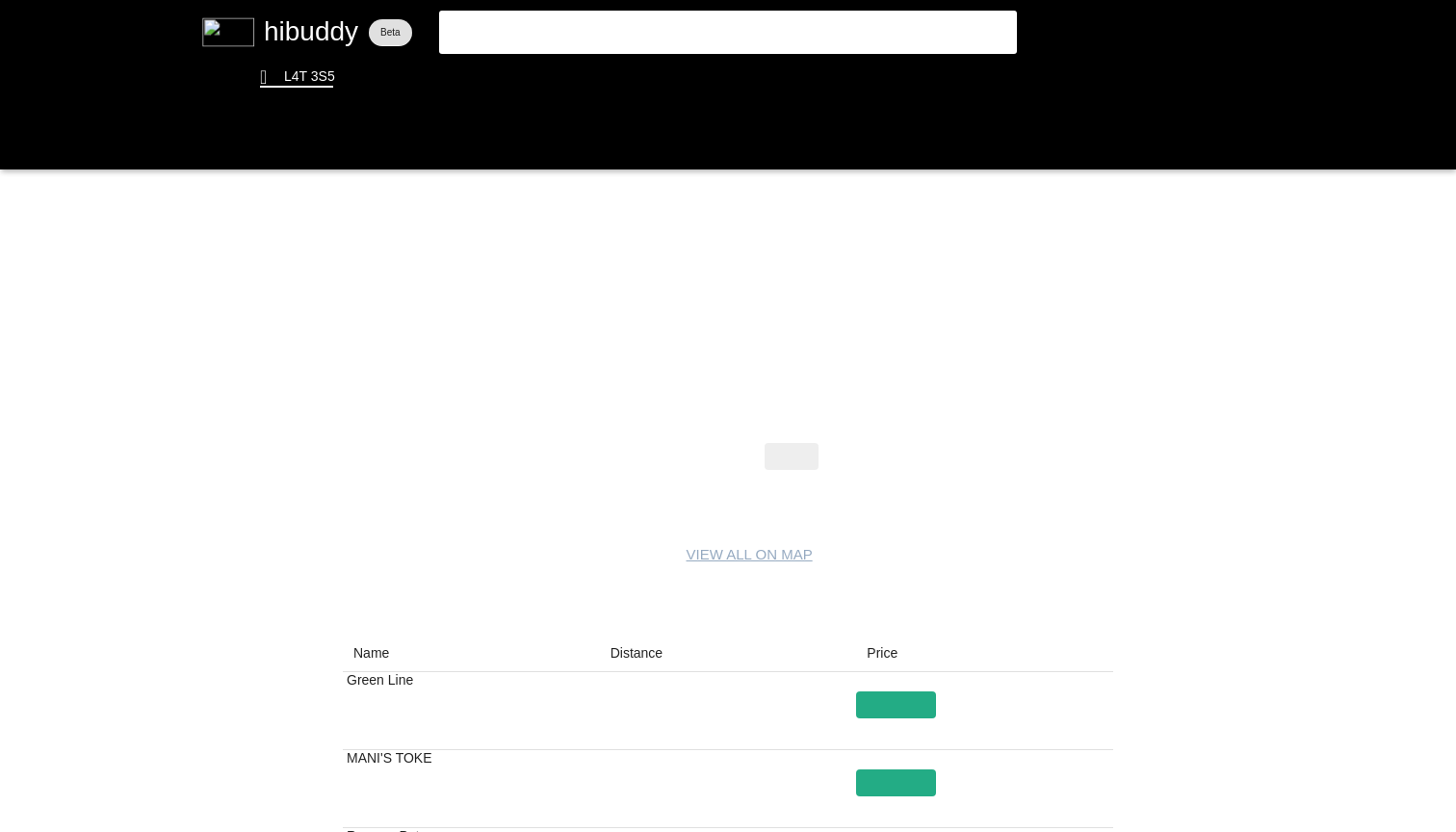
click at [1211, 485] on flt-glass-pane at bounding box center [728, 416] width 1456 height 832
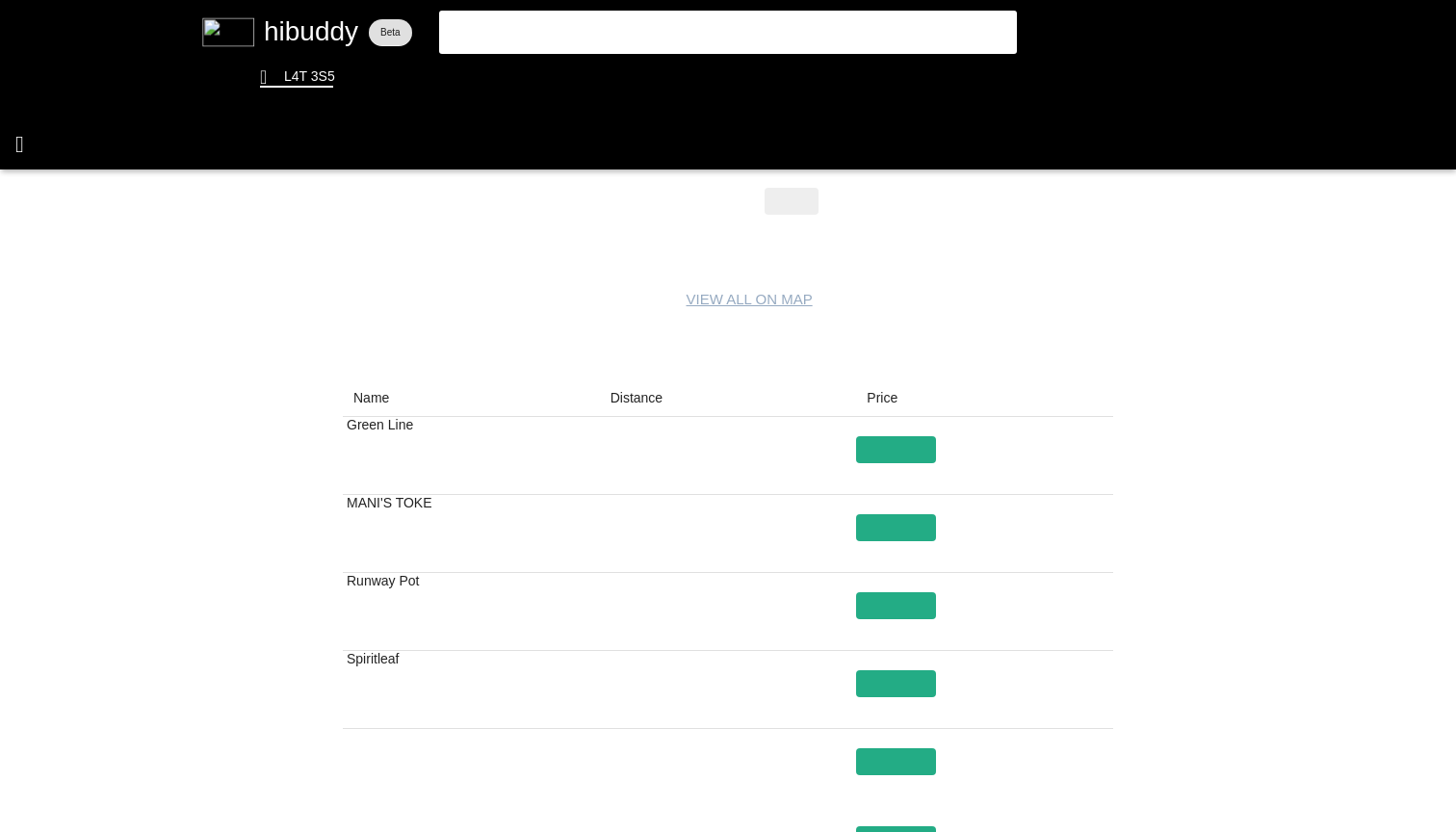
click at [16, 138] on flt-glass-pane at bounding box center [728, 416] width 1456 height 832
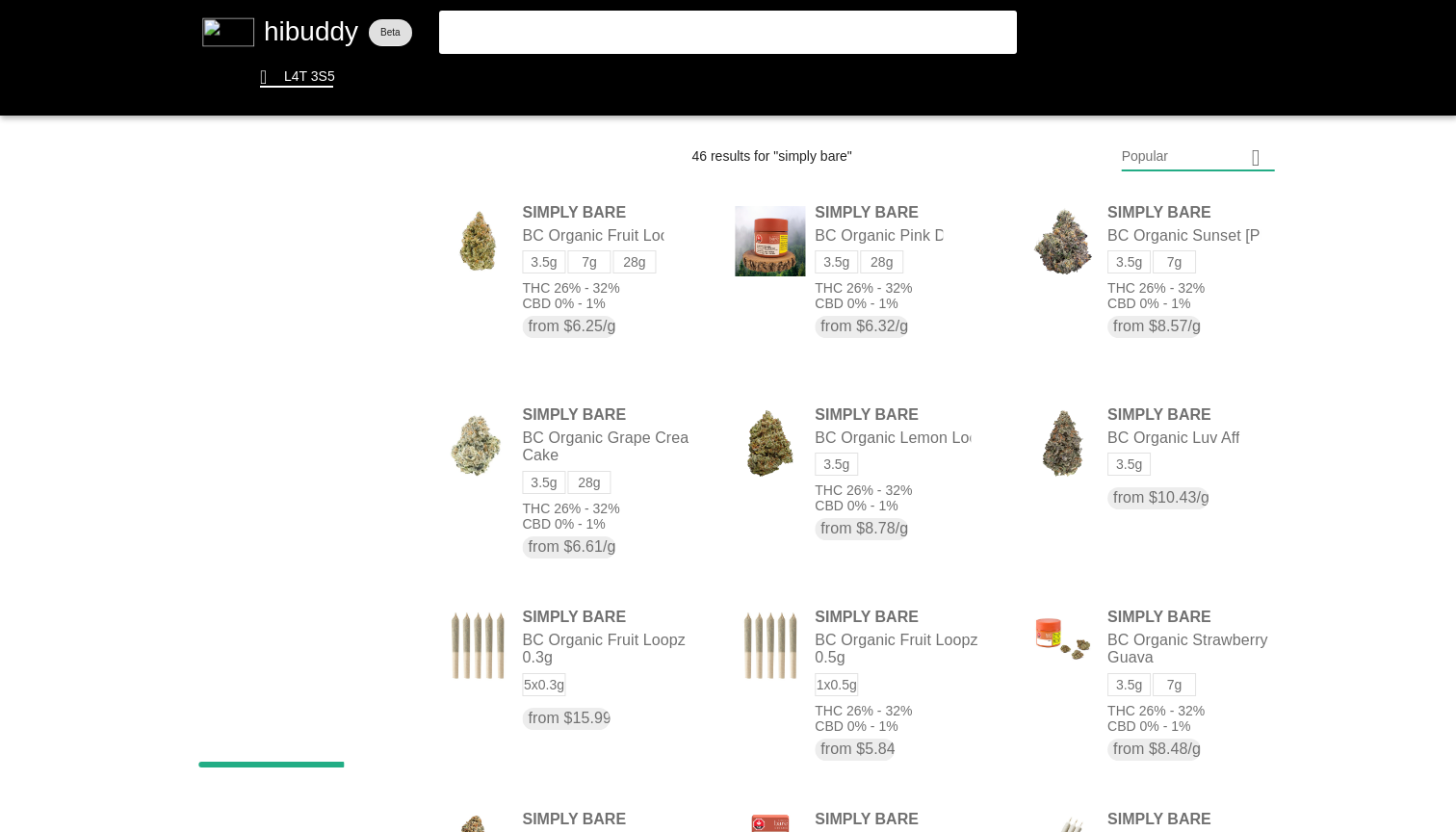
drag, startPoint x: 636, startPoint y: 27, endPoint x: 255, endPoint y: 27, distance: 381.0
click at [266, 27] on flt-glass-pane at bounding box center [728, 416] width 1456 height 832
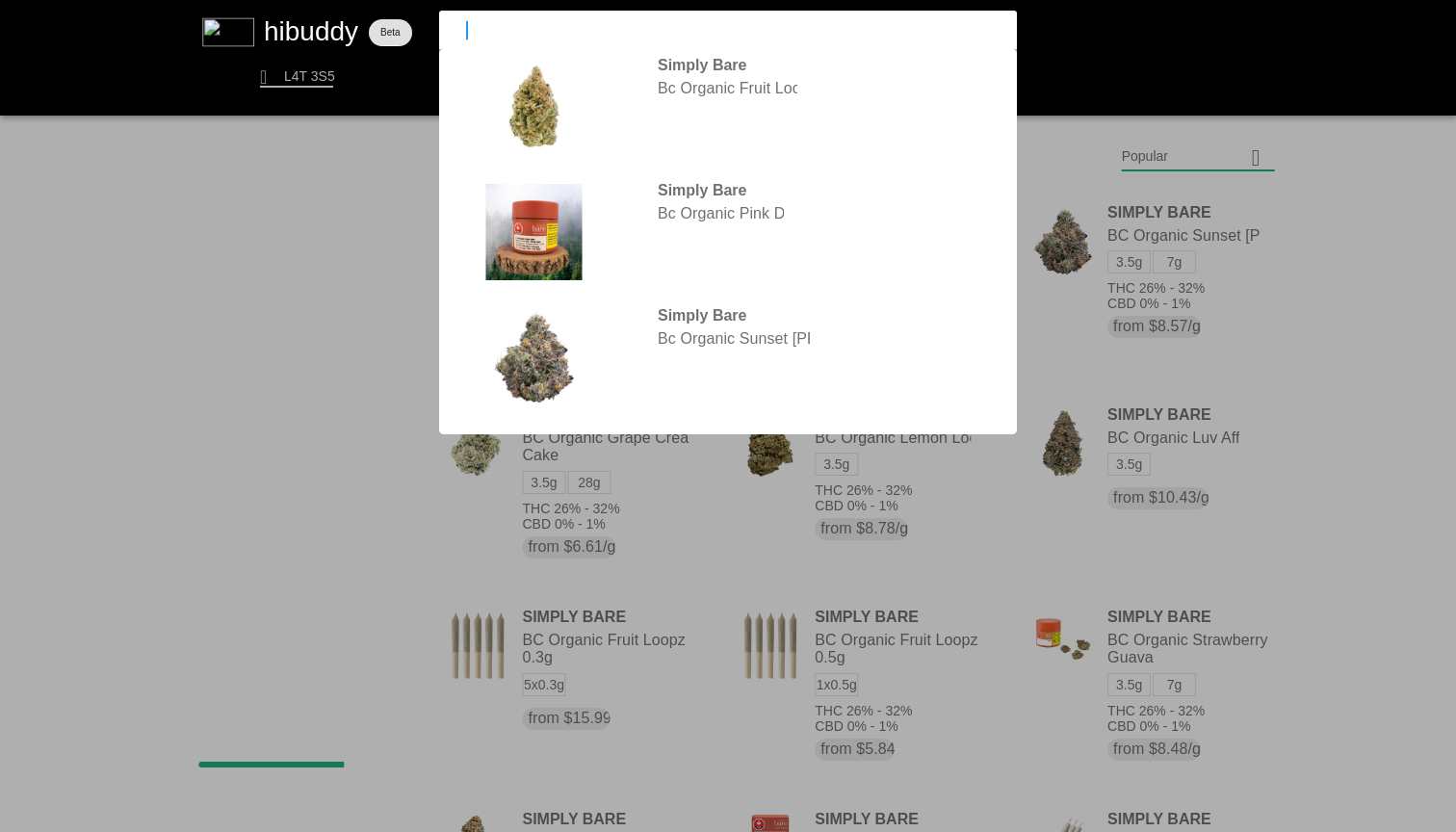
type input "blkmkt"
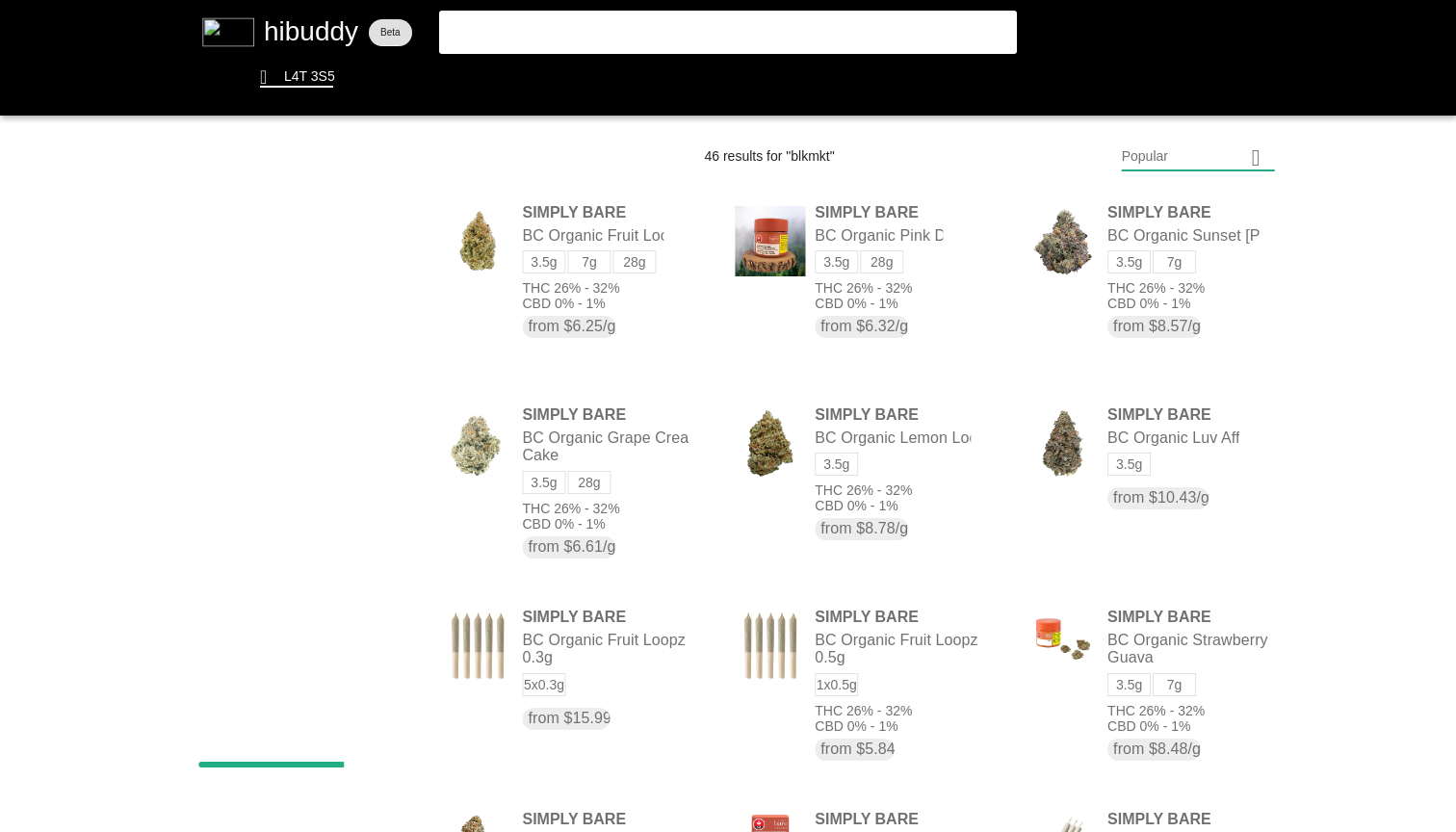
click at [775, 33] on flt-glass-pane at bounding box center [728, 416] width 1456 height 832
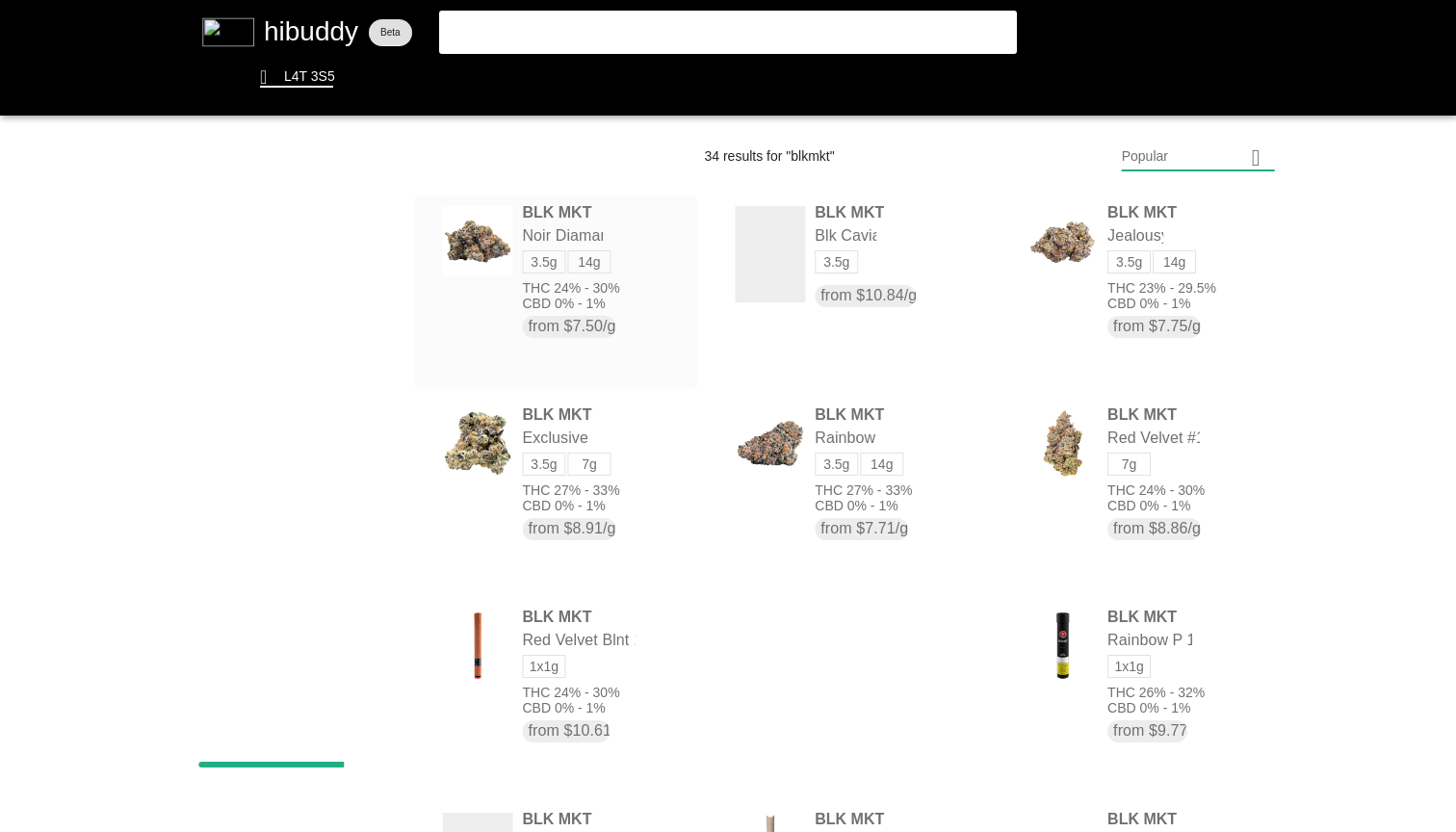
click at [642, 317] on flt-glass-pane at bounding box center [728, 416] width 1456 height 832
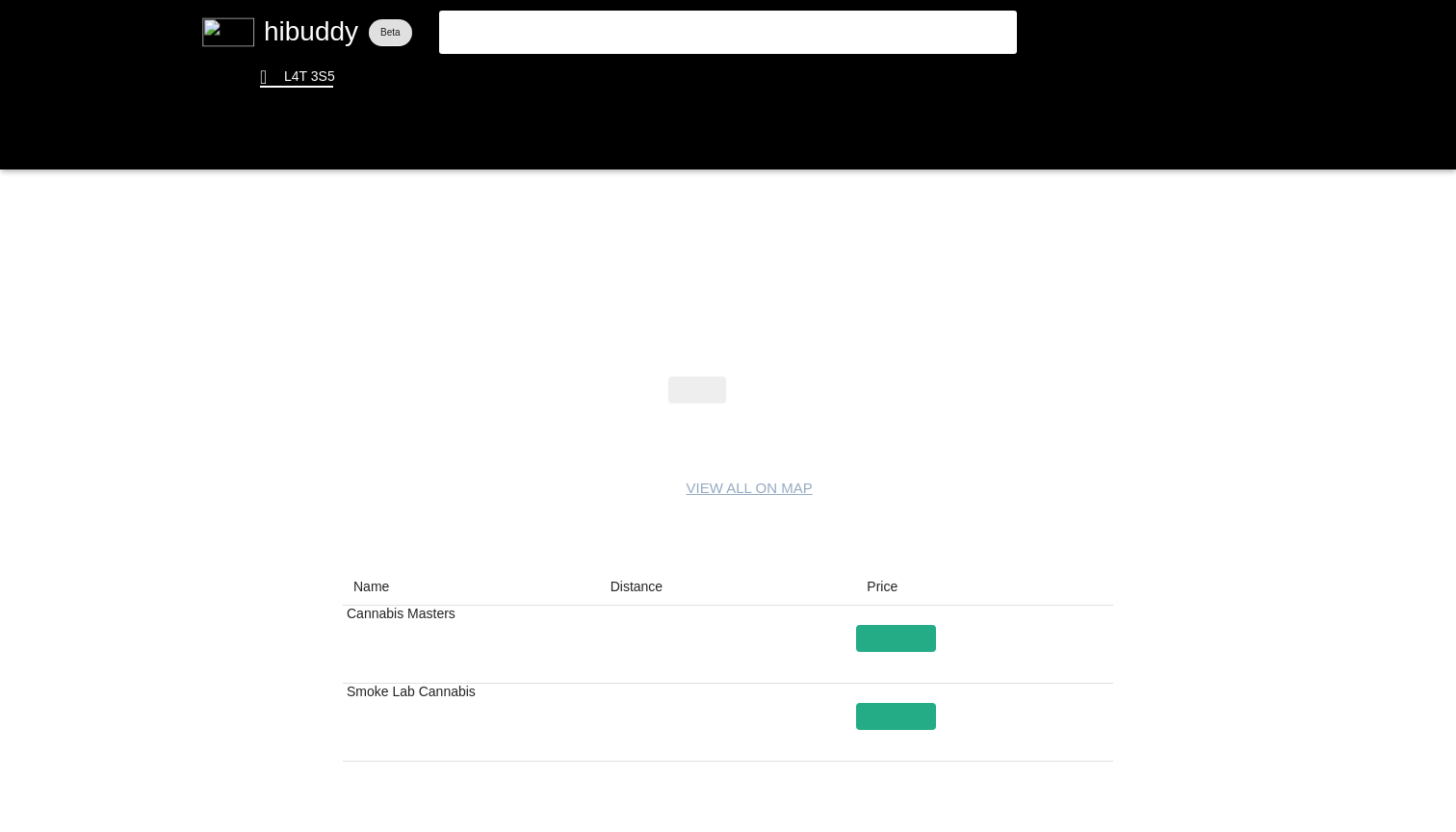
click at [792, 390] on flt-glass-pane at bounding box center [728, 416] width 1456 height 832
click at [765, 389] on flt-glass-pane at bounding box center [728, 416] width 1456 height 832
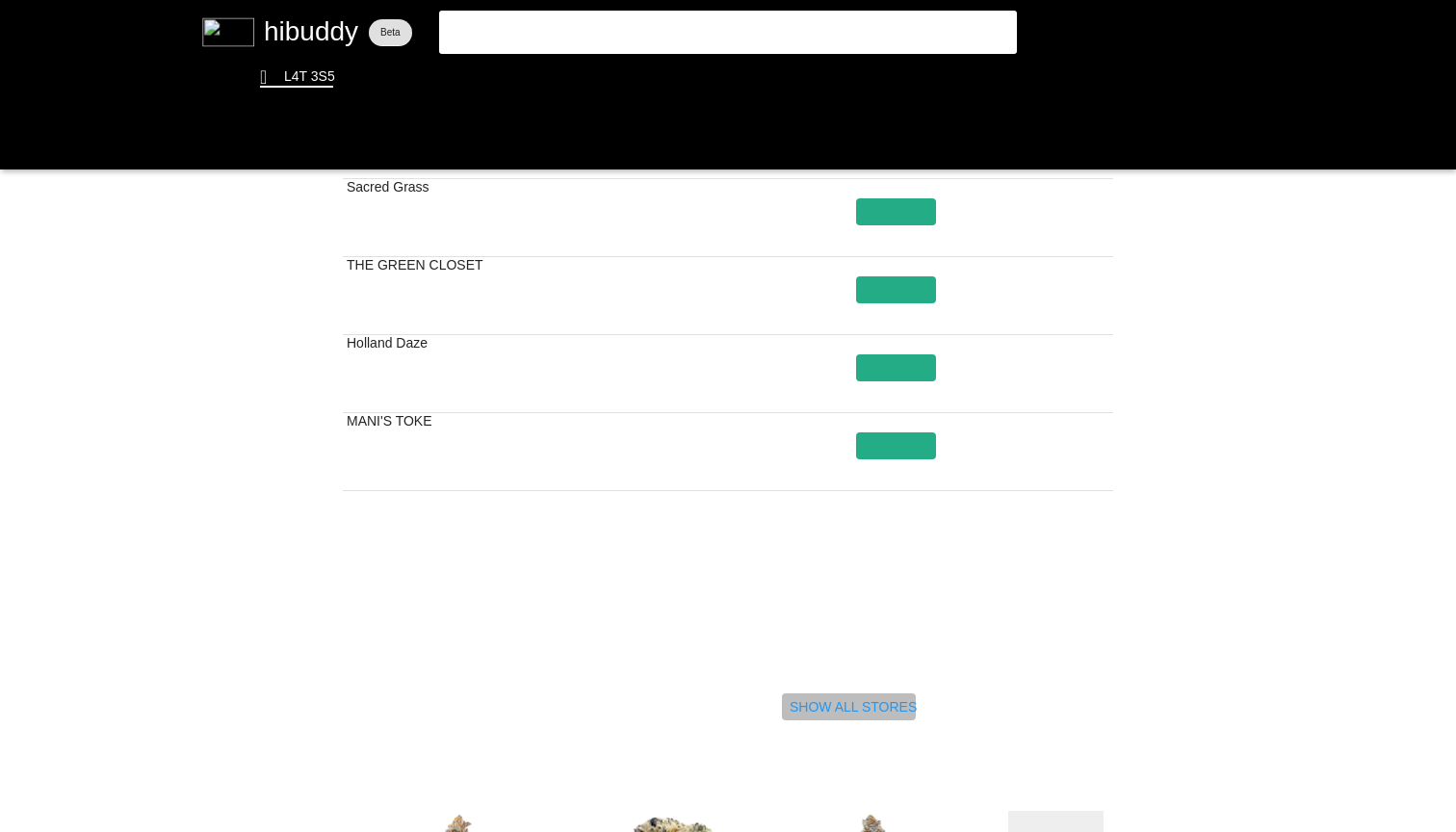
click at [832, 702] on flt-glass-pane at bounding box center [728, 416] width 1456 height 832
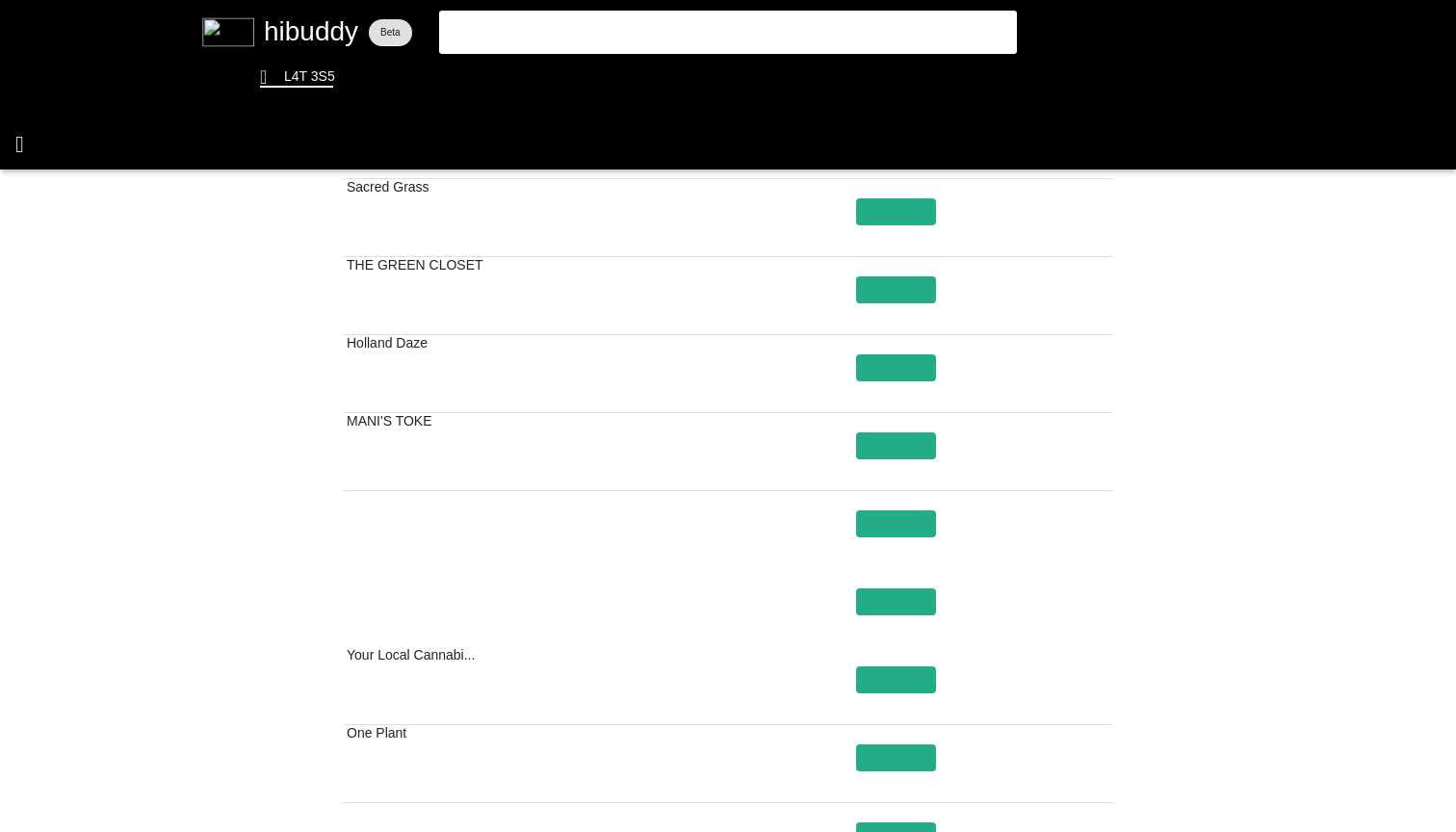
click at [38, 134] on flt-glass-pane at bounding box center [728, 416] width 1456 height 832
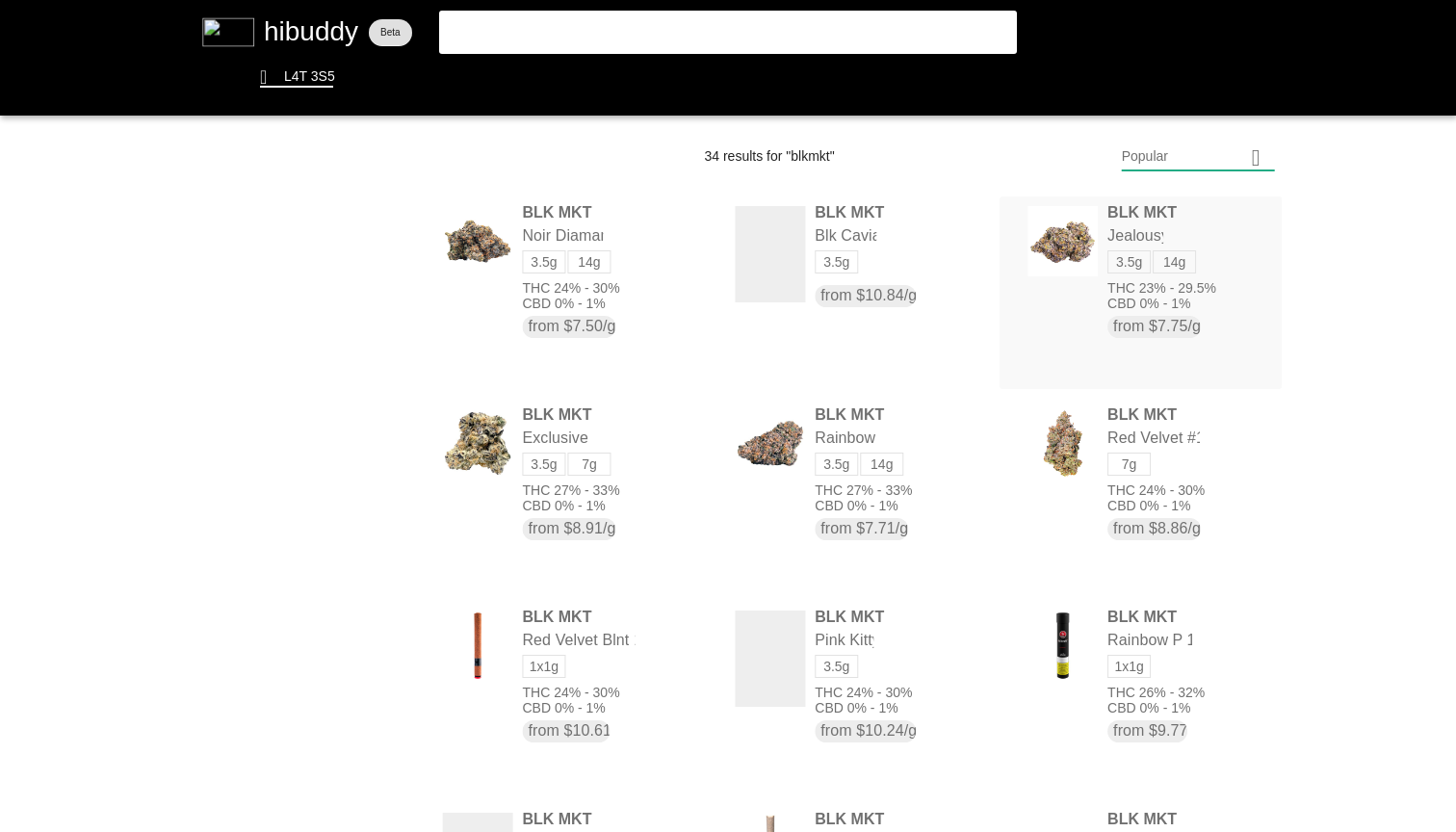
click at [1204, 347] on flt-glass-pane at bounding box center [728, 416] width 1456 height 832
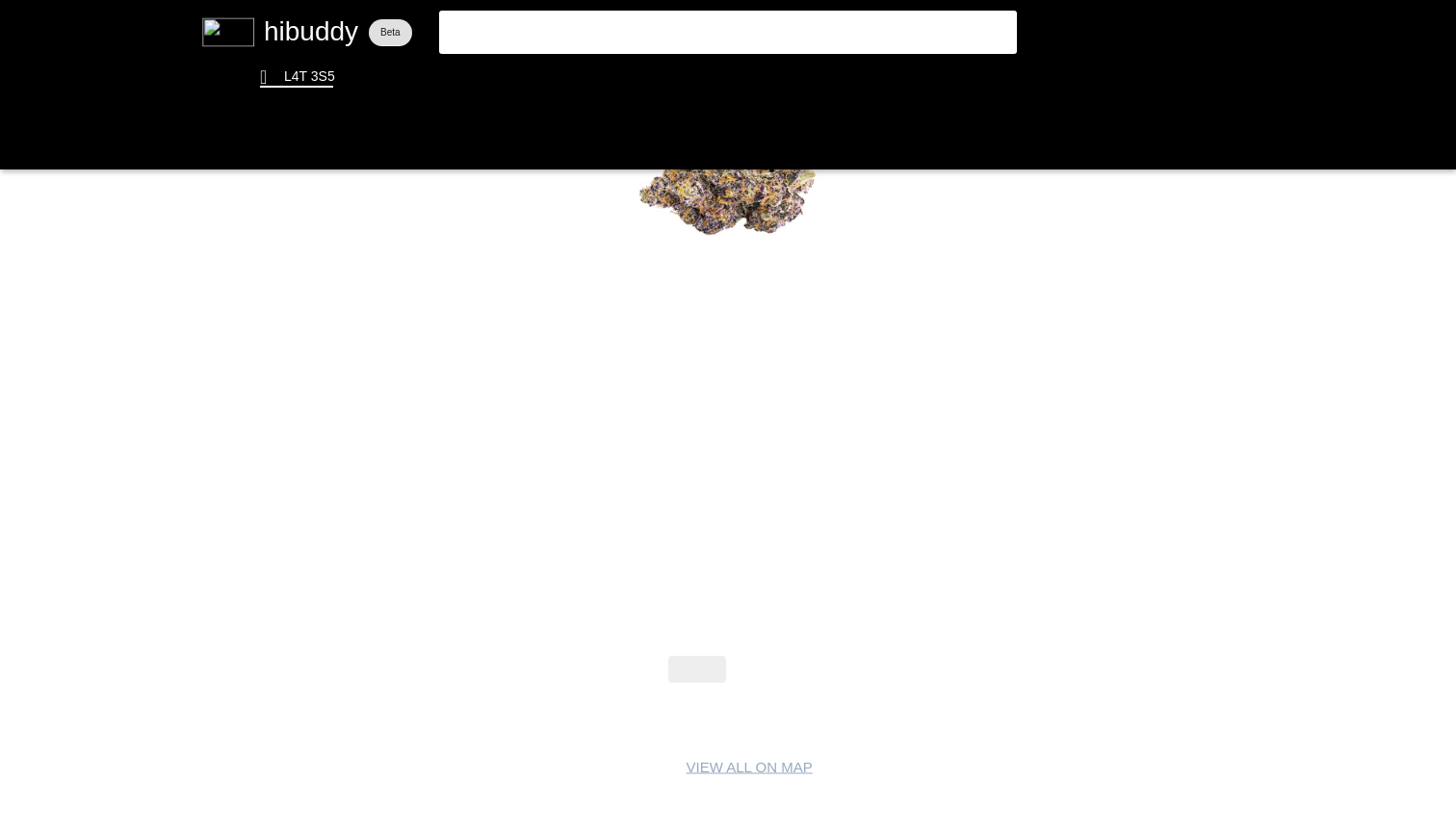
click at [760, 671] on flt-glass-pane at bounding box center [728, 416] width 1456 height 832
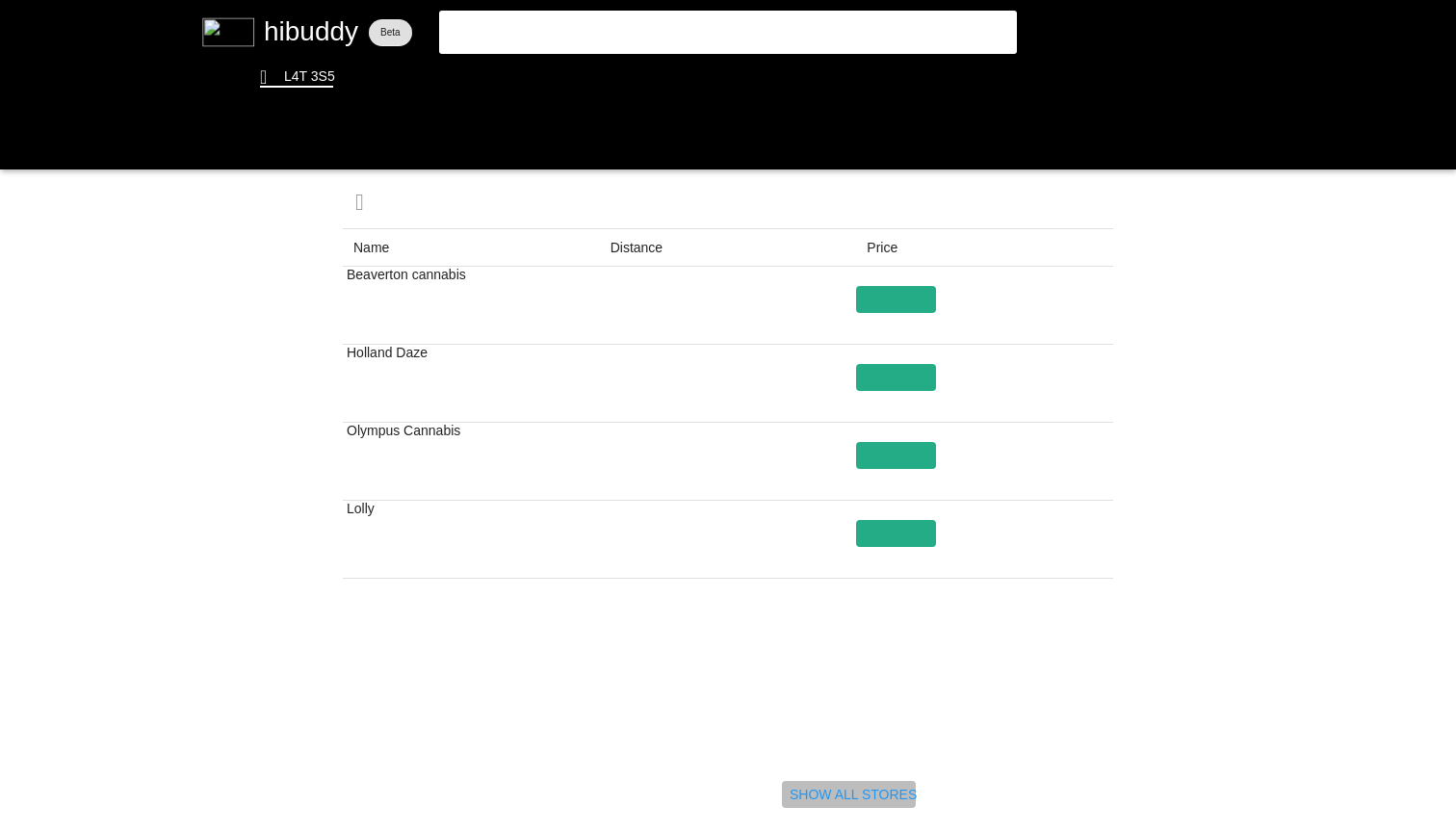
click at [848, 786] on flt-glass-pane at bounding box center [728, 416] width 1456 height 832
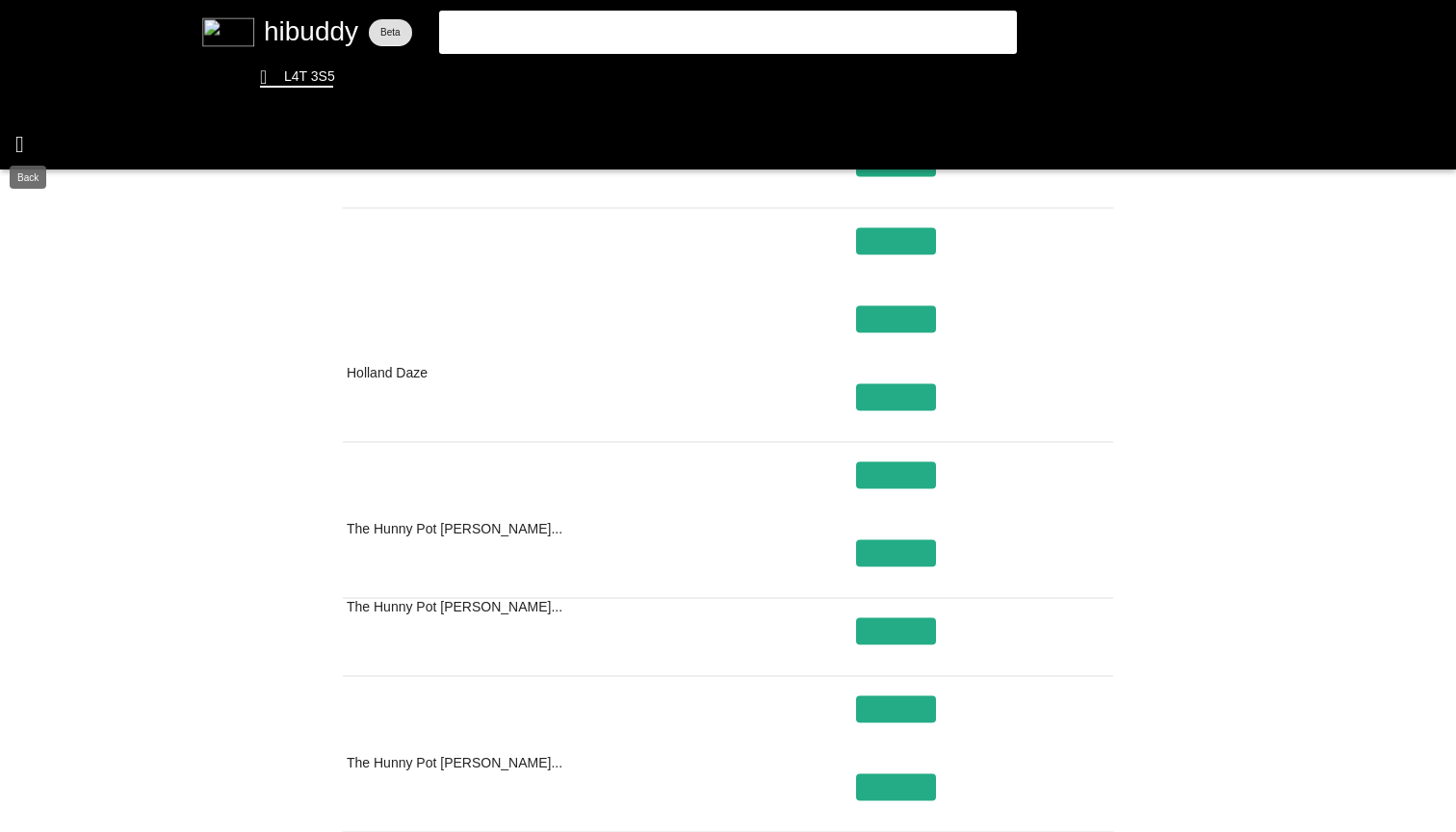
click at [16, 125] on flt-glass-pane at bounding box center [728, 416] width 1456 height 832
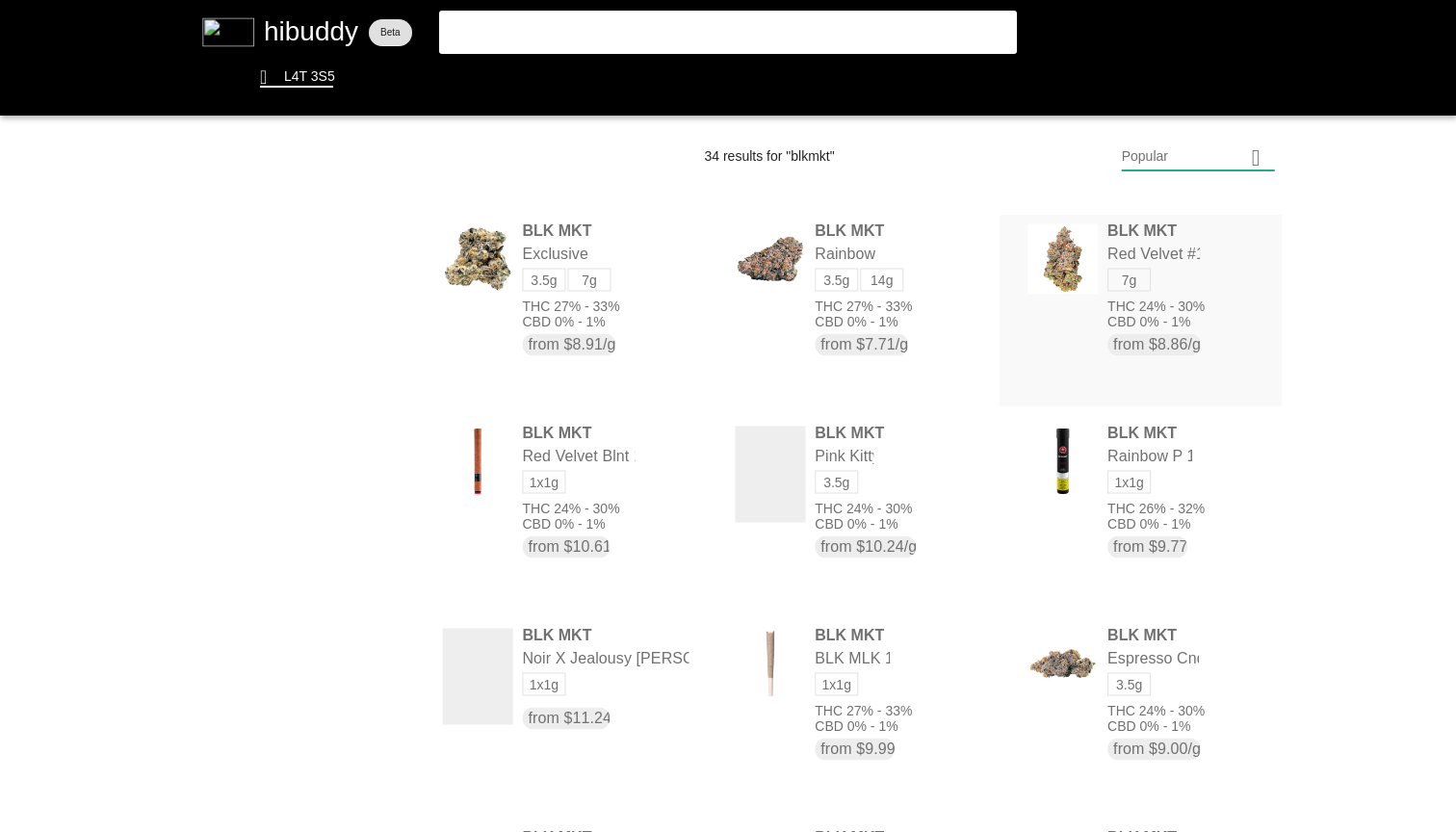
click at [1186, 342] on flt-glass-pane at bounding box center [728, 416] width 1456 height 832
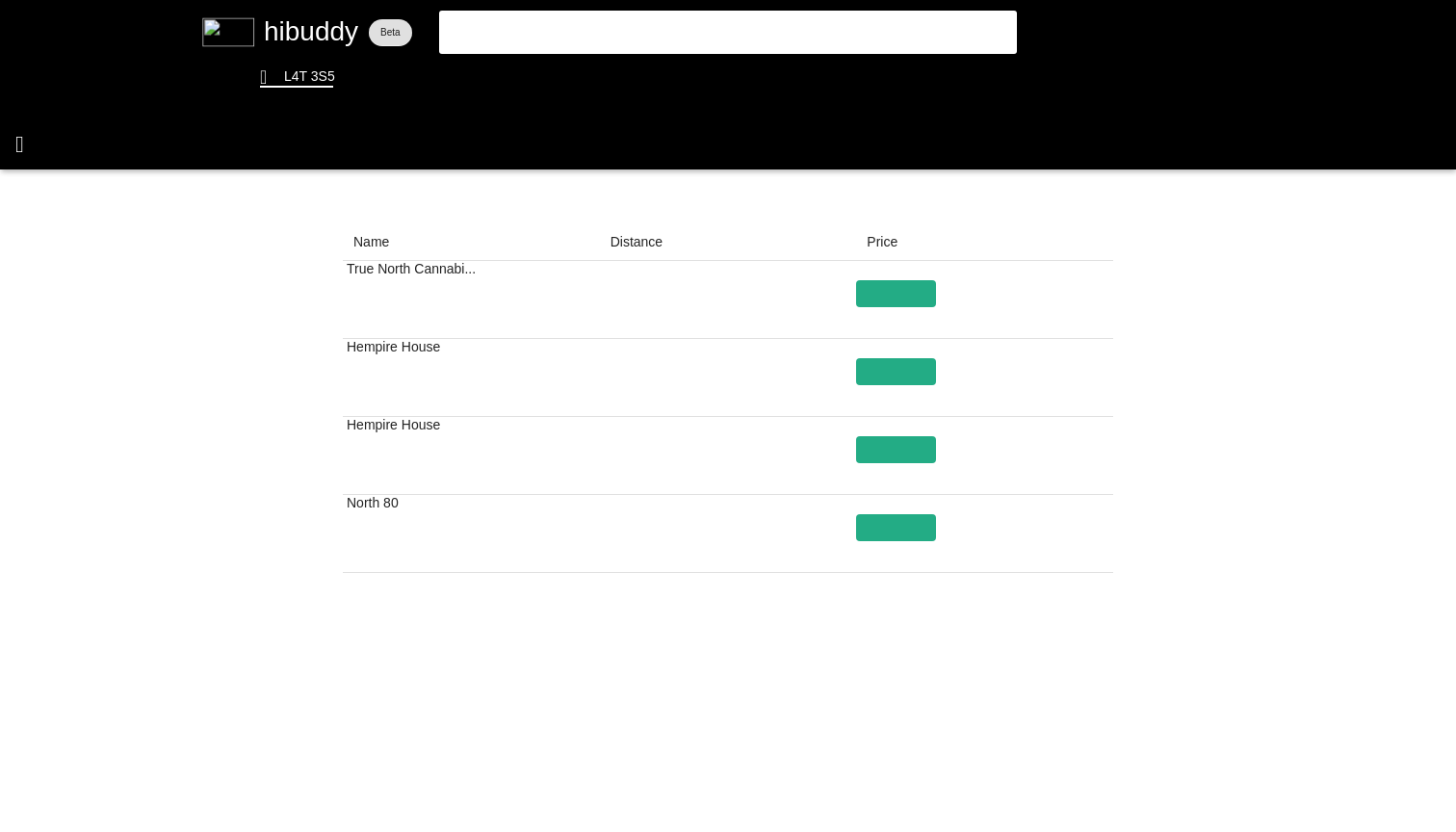
click at [25, 138] on flt-glass-pane at bounding box center [728, 416] width 1456 height 832
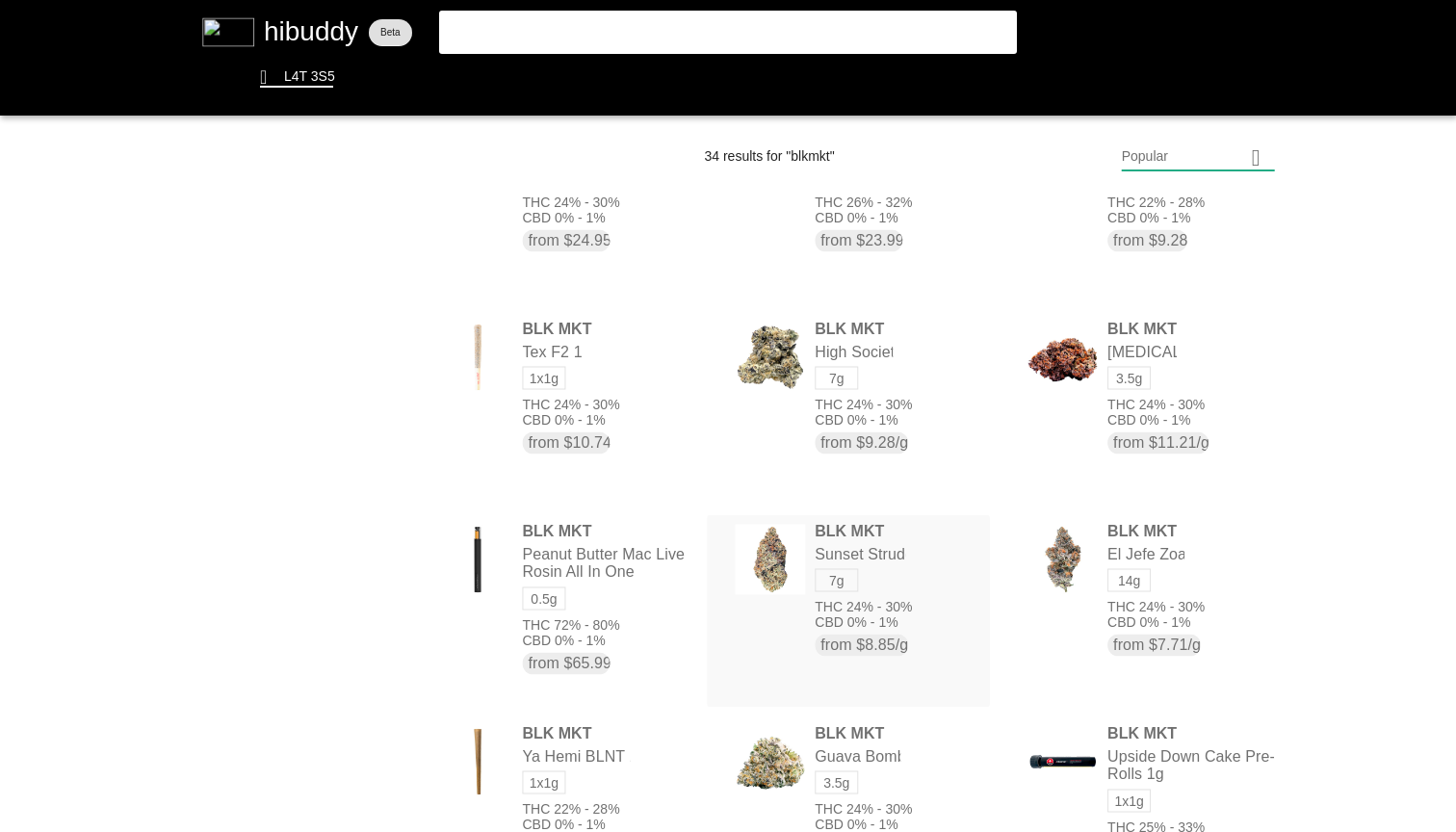
click at [934, 617] on flt-glass-pane at bounding box center [728, 416] width 1456 height 832
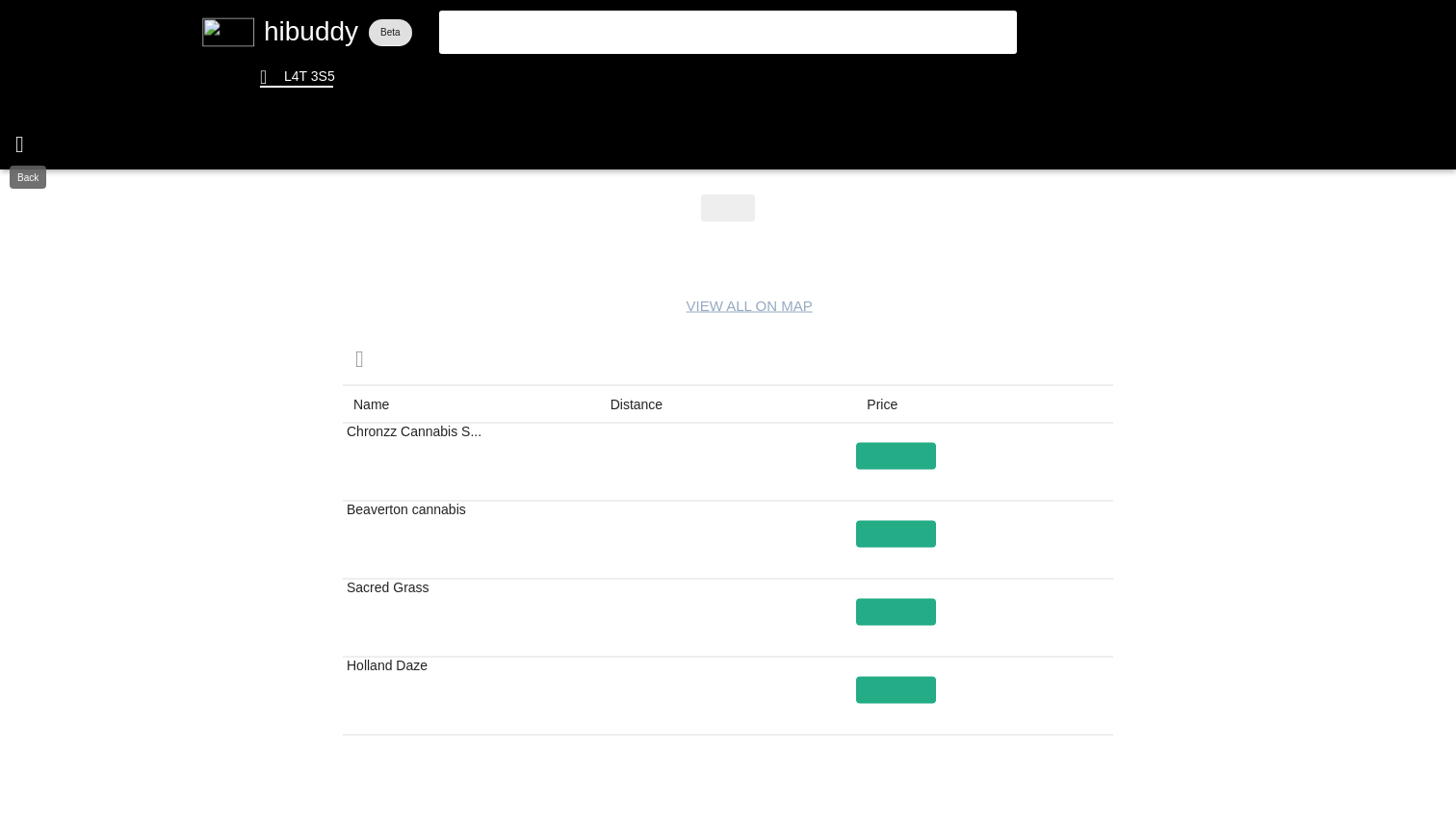
click at [28, 151] on flt-glass-pane at bounding box center [728, 416] width 1456 height 832
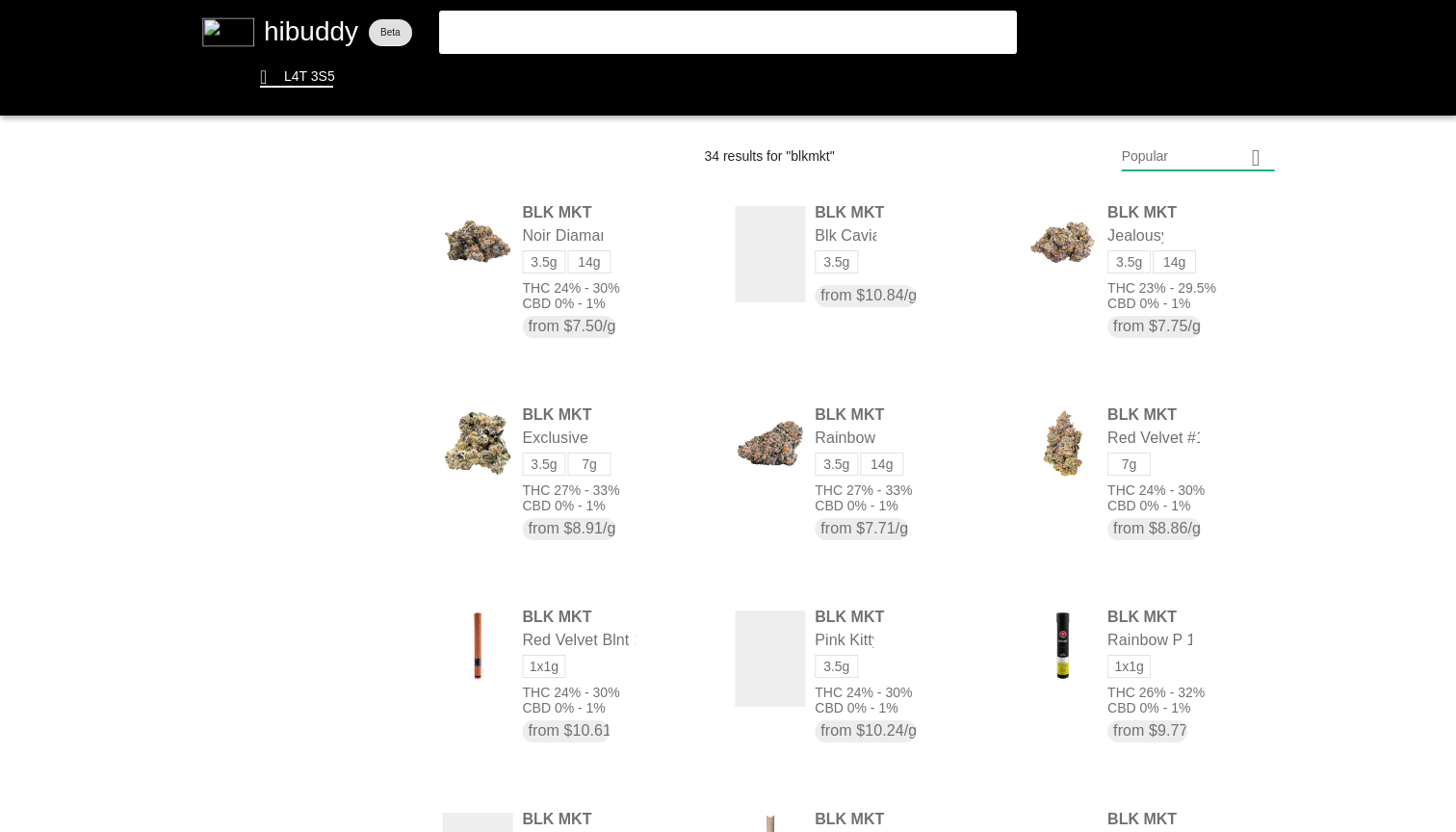
click at [251, 19] on flt-glass-pane at bounding box center [728, 416] width 1456 height 832
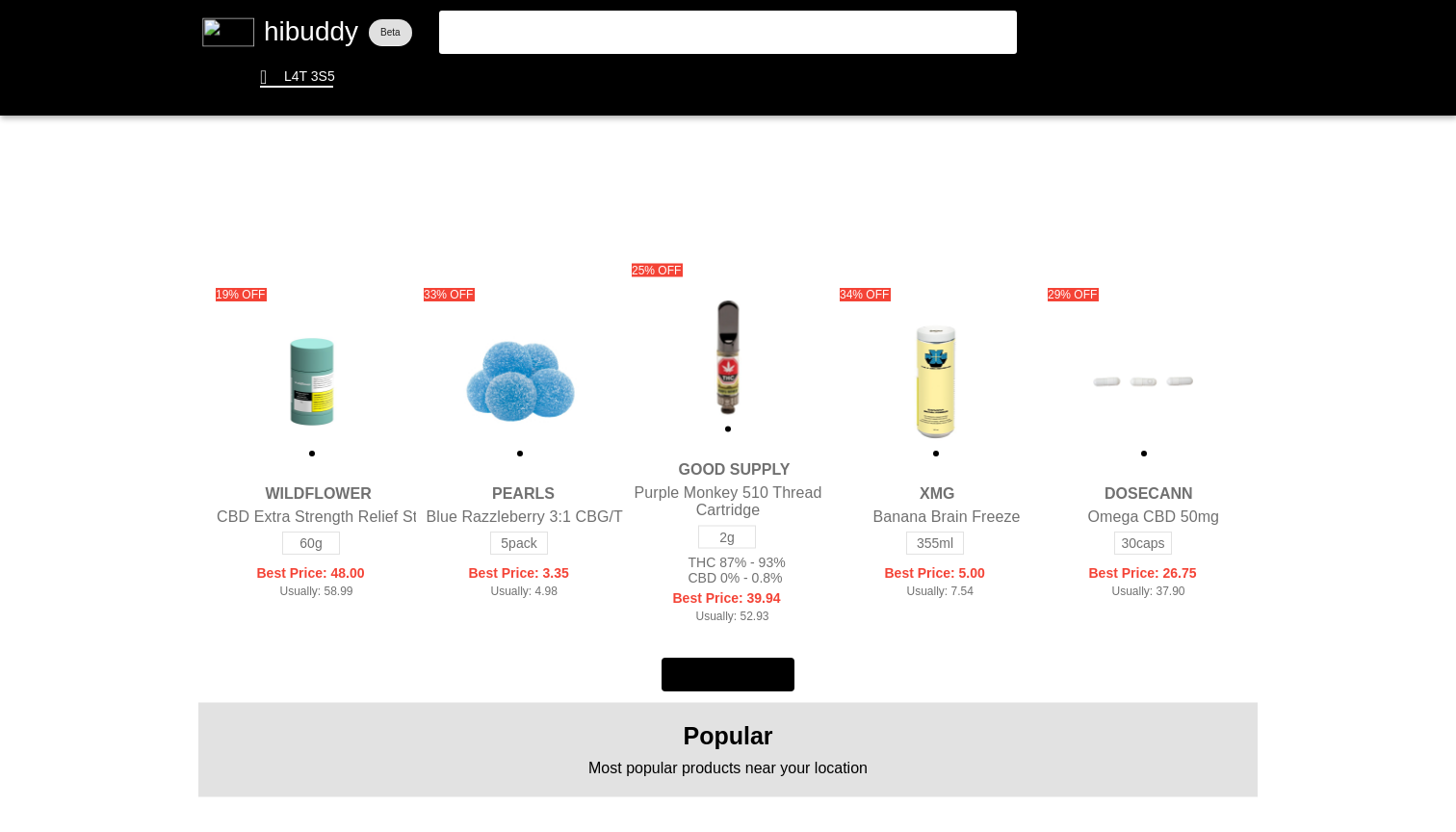
click at [298, 401] on flt-glass-pane at bounding box center [728, 416] width 1456 height 832
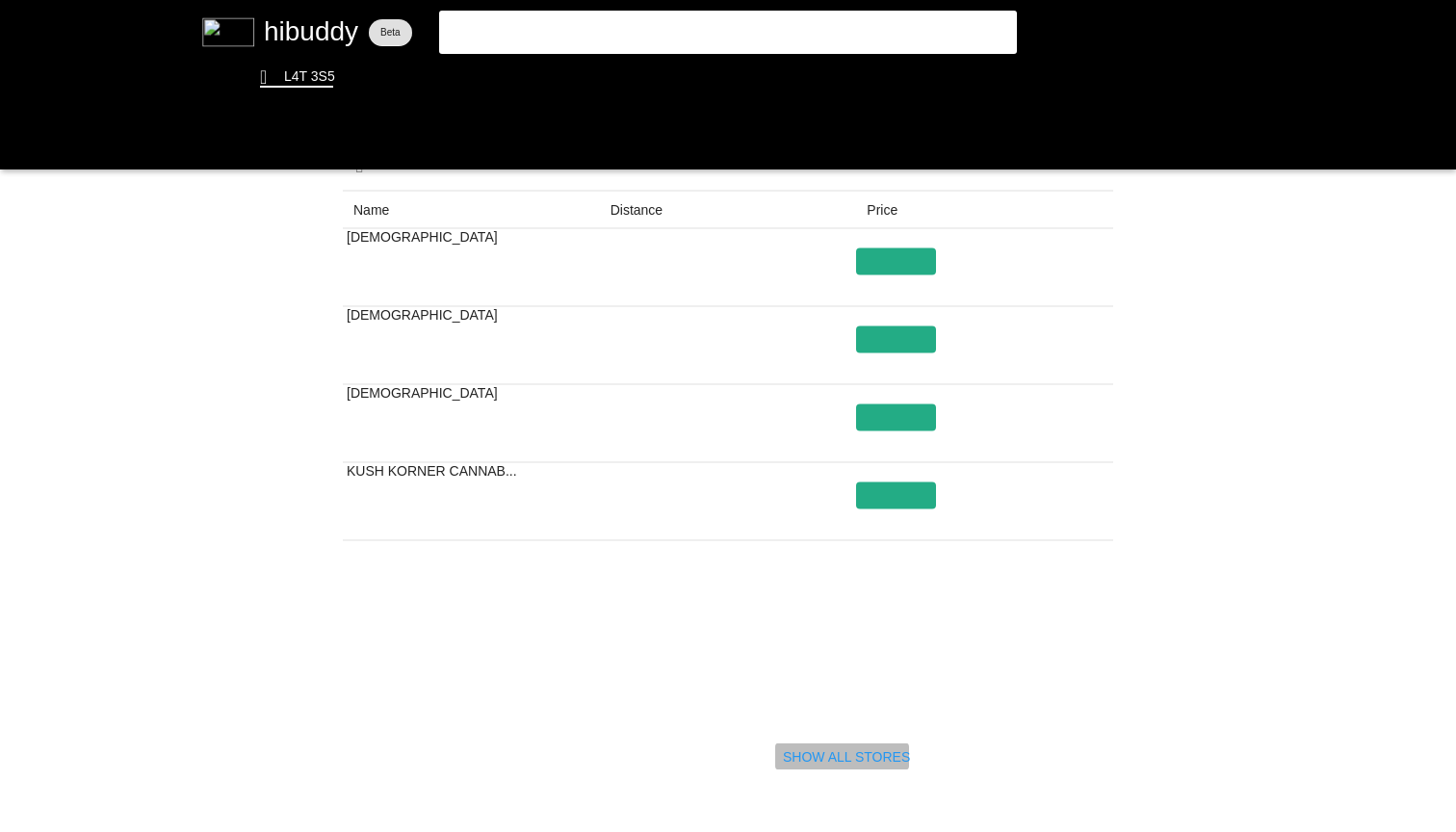
click at [865, 754] on flt-glass-pane at bounding box center [728, 416] width 1456 height 832
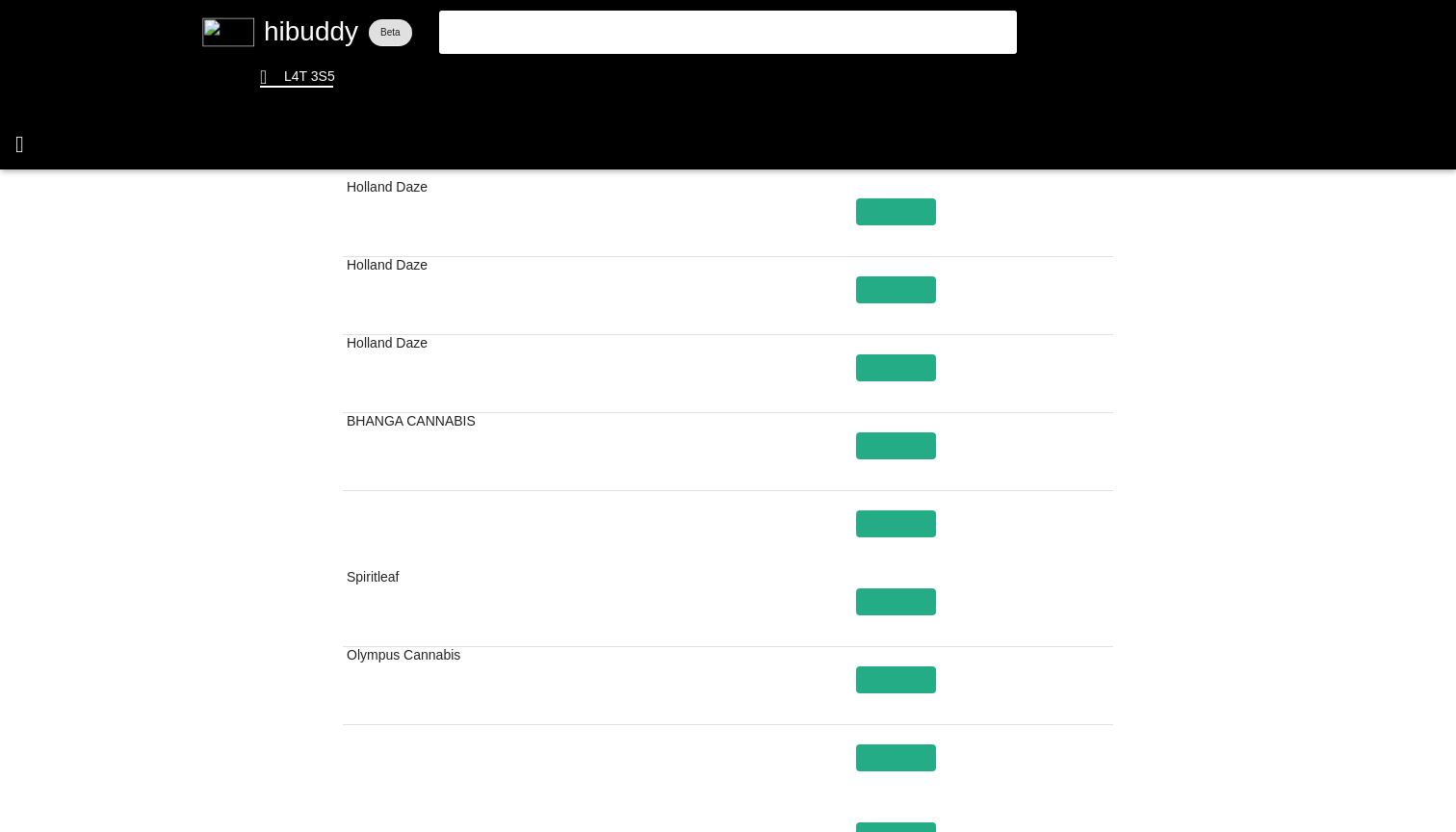
click at [19, 137] on flt-glass-pane at bounding box center [728, 416] width 1456 height 832
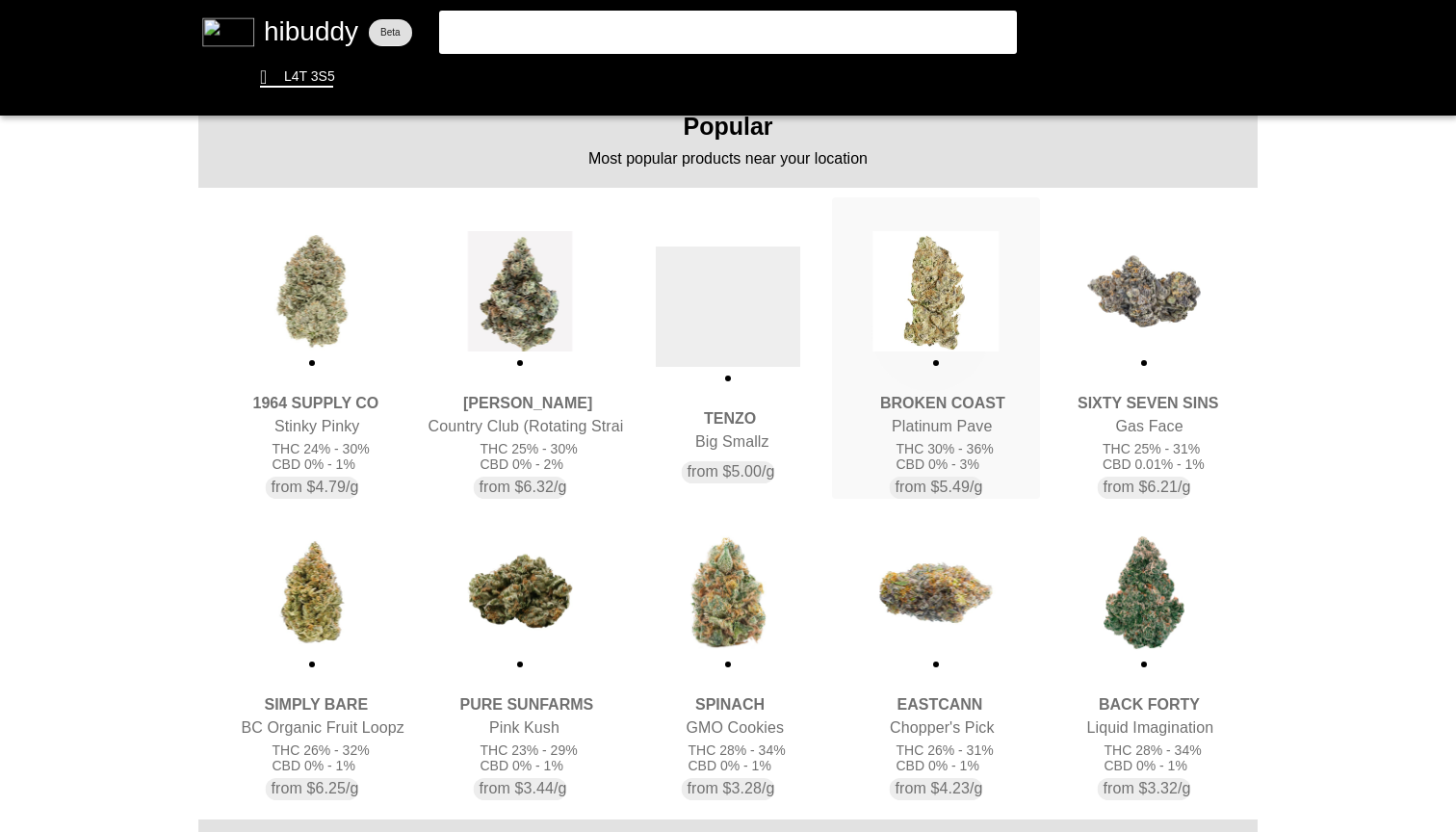
click at [930, 332] on flt-glass-pane at bounding box center [728, 416] width 1456 height 832
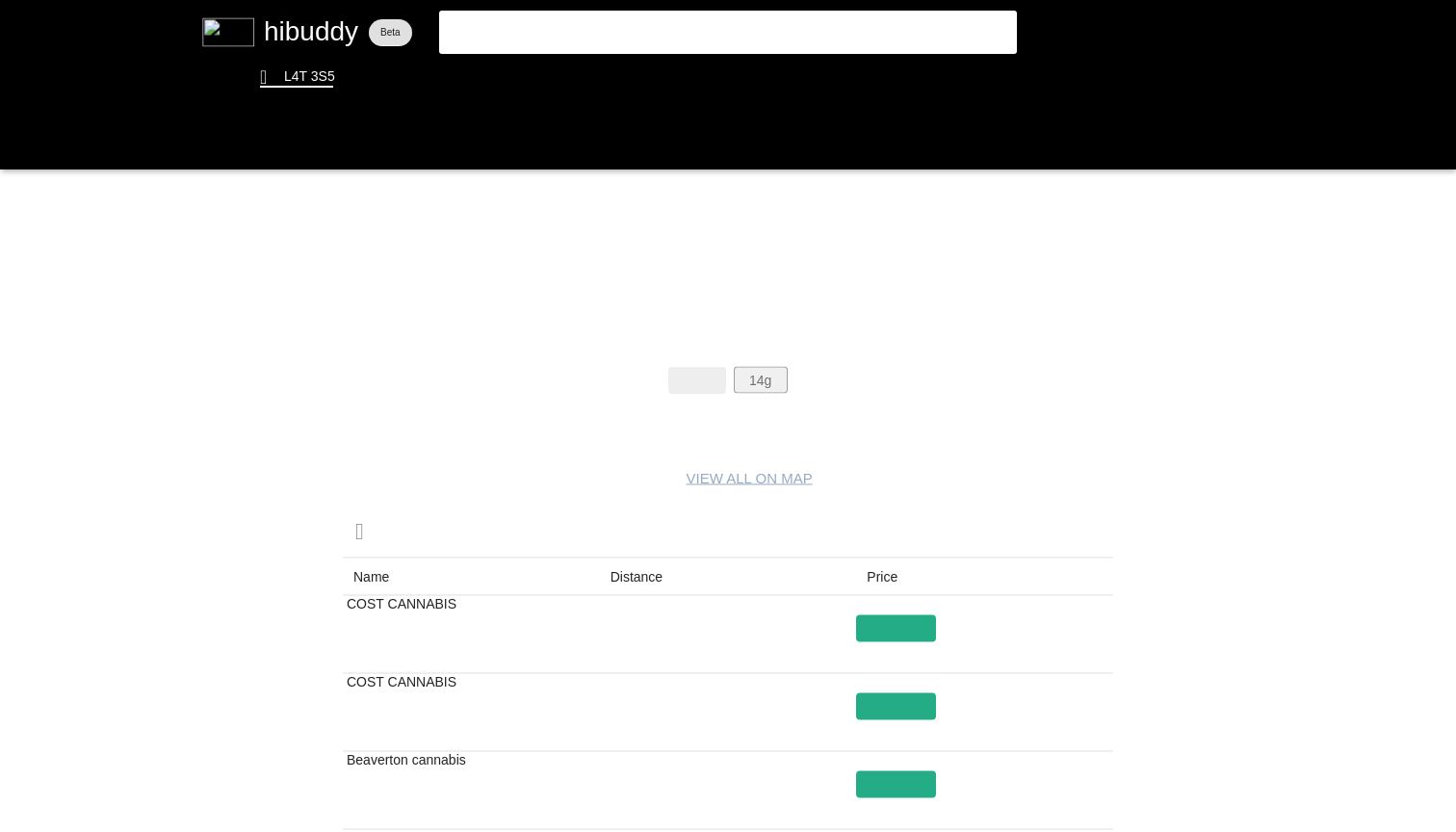
click at [759, 373] on flt-glass-pane at bounding box center [728, 416] width 1456 height 832
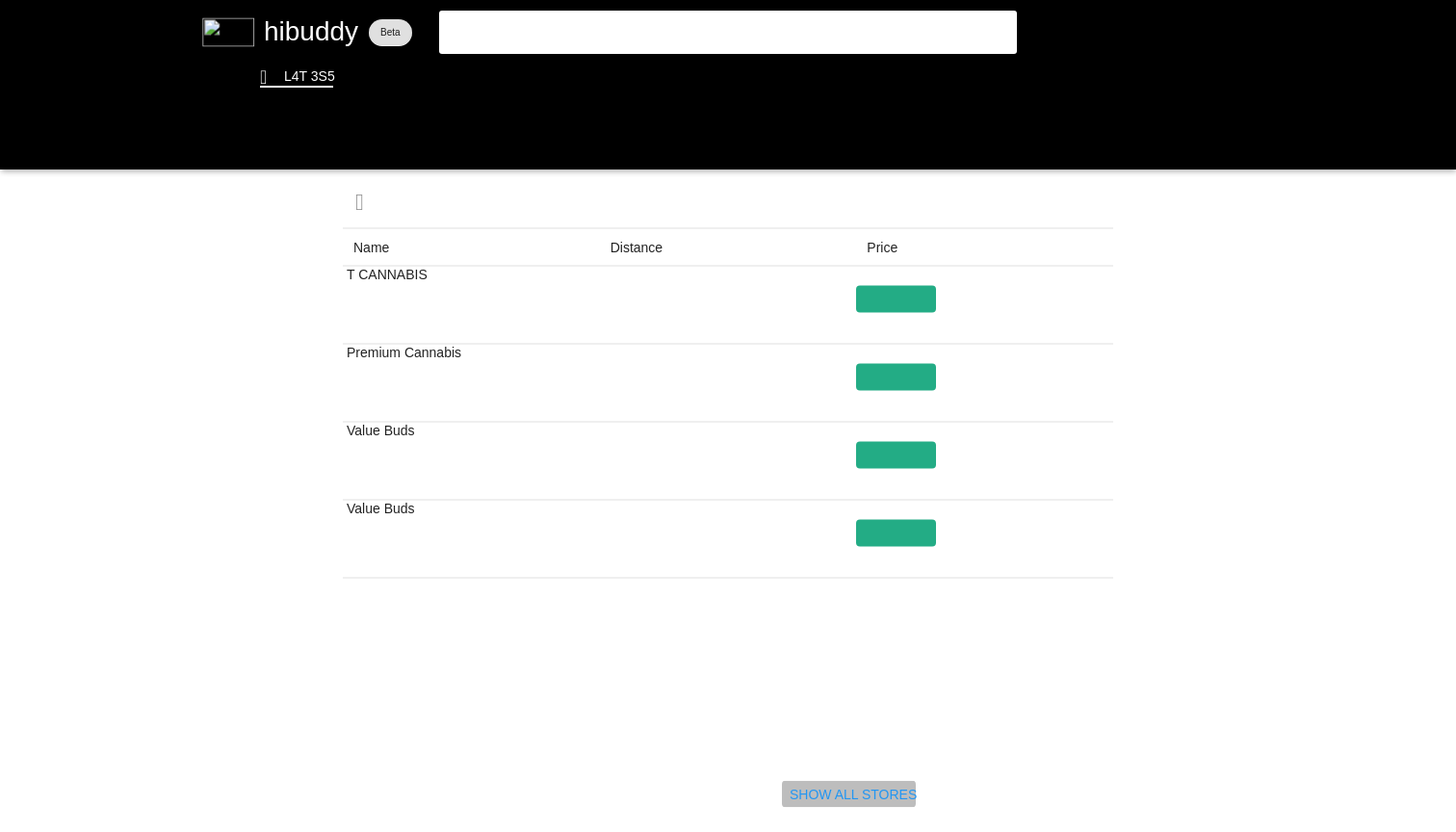
click at [848, 786] on flt-glass-pane at bounding box center [728, 416] width 1456 height 832
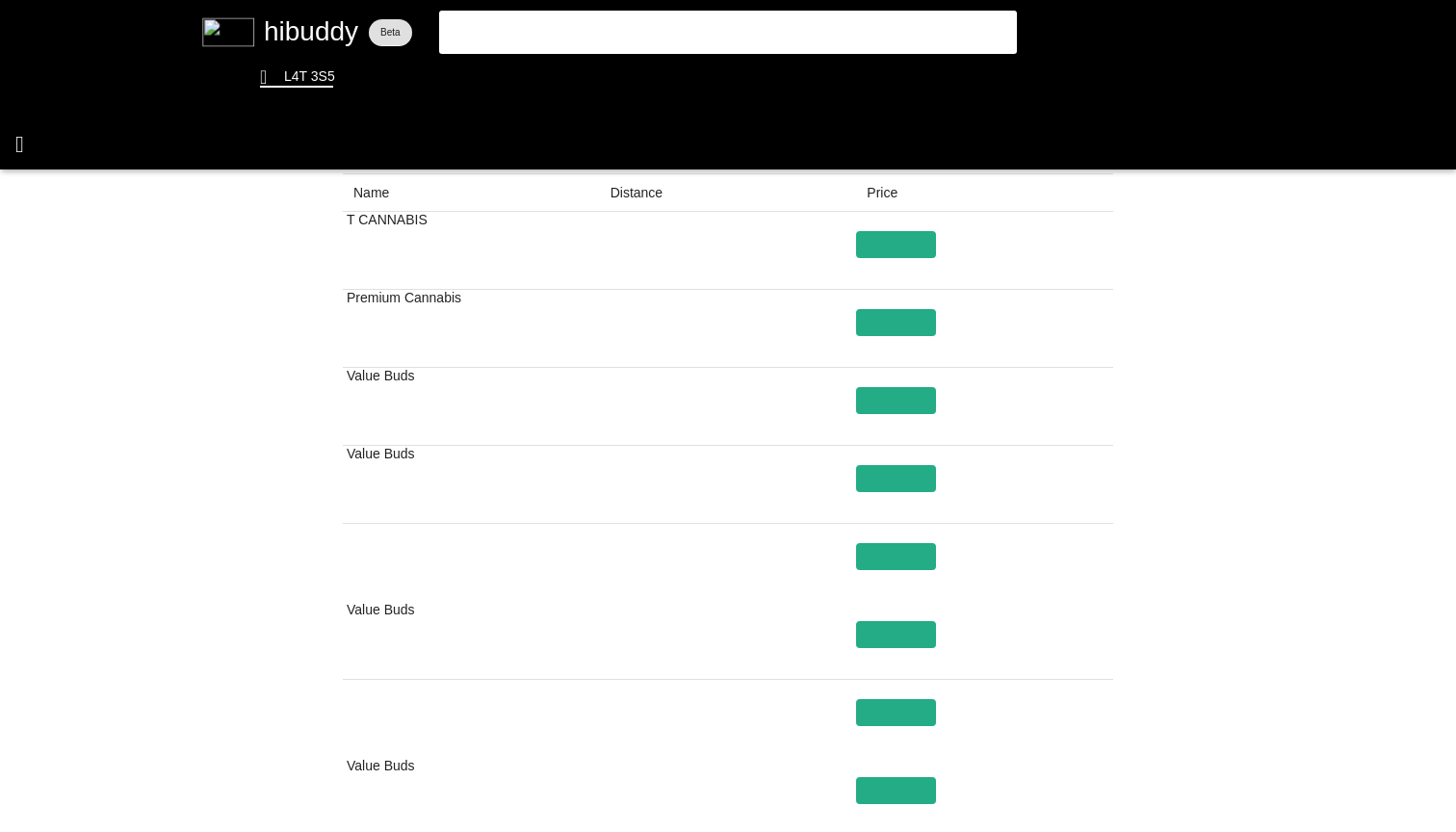
click at [19, 131] on flt-glass-pane at bounding box center [728, 416] width 1456 height 832
